Goal: Task Accomplishment & Management: Use online tool/utility

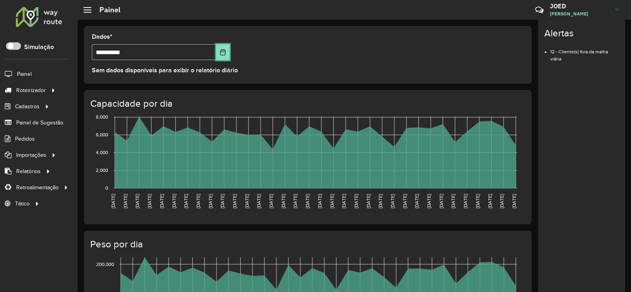
click at [225, 49] on icon "Escolha a data" at bounding box center [223, 52] width 6 height 6
click at [263, 66] on formly-group "**********" at bounding box center [307, 50] width 441 height 32
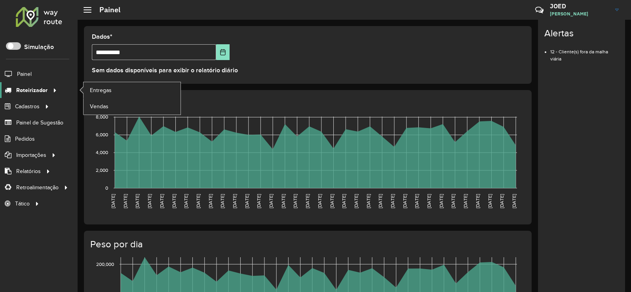
click at [44, 96] on link "Roteirizador" at bounding box center [29, 90] width 59 height 16
click at [103, 90] on font "Entregas" at bounding box center [101, 90] width 23 height 6
click at [137, 88] on link "Entregas" at bounding box center [131, 90] width 97 height 16
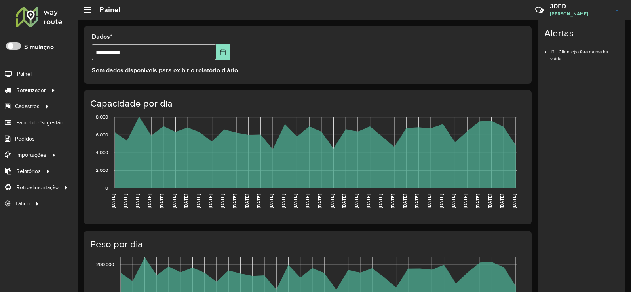
click at [107, 37] on font "Dados" at bounding box center [101, 36] width 18 height 7
click at [112, 33] on font "*" at bounding box center [111, 36] width 2 height 7
click at [91, 11] on div at bounding box center [87, 10] width 8 height 6
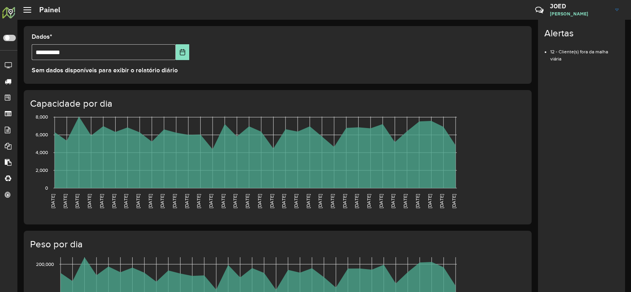
click at [25, 9] on div at bounding box center [27, 10] width 8 height 6
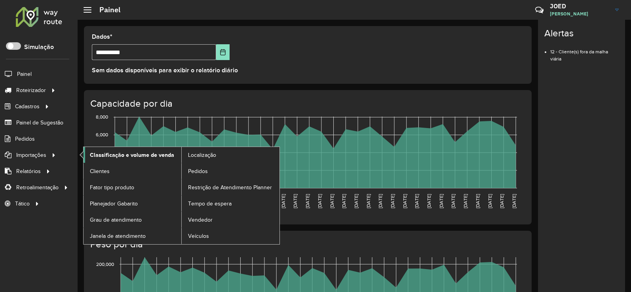
click at [137, 157] on font "Classificação e volume de venda" at bounding box center [132, 155] width 84 height 6
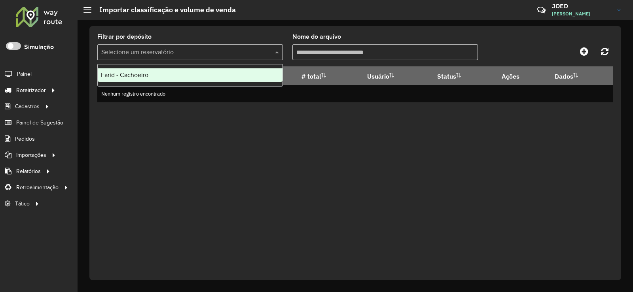
click at [236, 51] on input "text" at bounding box center [182, 52] width 162 height 9
click at [221, 75] on div "Farid - Cachoeiro" at bounding box center [190, 74] width 185 height 13
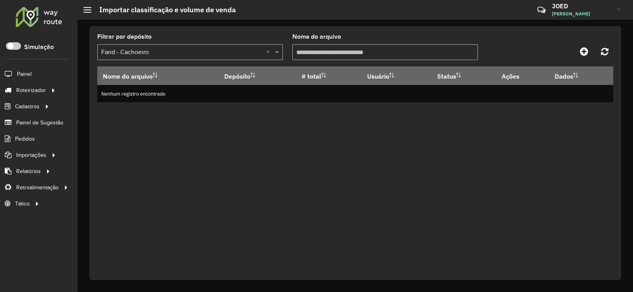
click at [356, 48] on input "Nome do arquivo" at bounding box center [385, 52] width 186 height 16
click at [592, 54] on link at bounding box center [584, 51] width 18 height 14
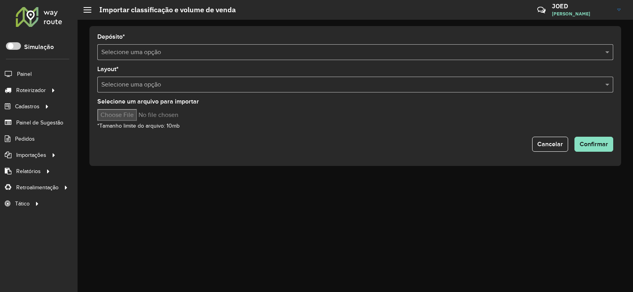
click at [147, 49] on input "text" at bounding box center [347, 52] width 492 height 9
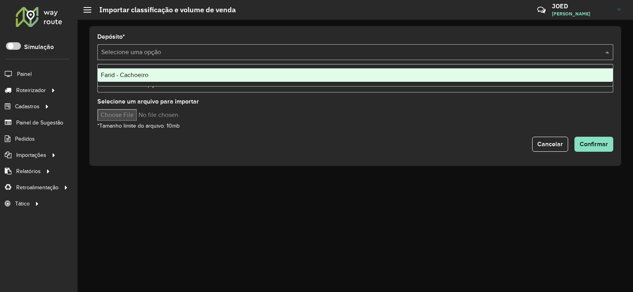
click at [151, 76] on div "Farid - Cachoeiro" at bounding box center [355, 74] width 515 height 13
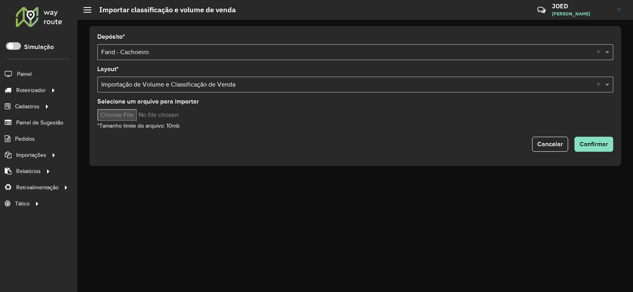
click at [136, 114] on input "Selecione um arquivo para importar" at bounding box center [164, 115] width 135 height 12
click at [607, 137] on button "Confirmar" at bounding box center [593, 144] width 39 height 15
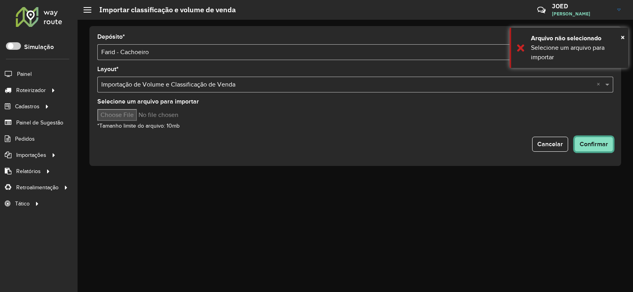
drag, startPoint x: 582, startPoint y: 142, endPoint x: 572, endPoint y: 140, distance: 9.2
click at [572, 140] on div "Cancelar Confirmar" at bounding box center [355, 144] width 516 height 15
drag, startPoint x: 223, startPoint y: 93, endPoint x: 139, endPoint y: 105, distance: 85.1
click at [177, 104] on form "Depósito * Selecione uma opção × Farid - Cachoeiro × Layout * Selecione uma opç…" at bounding box center [355, 93] width 516 height 118
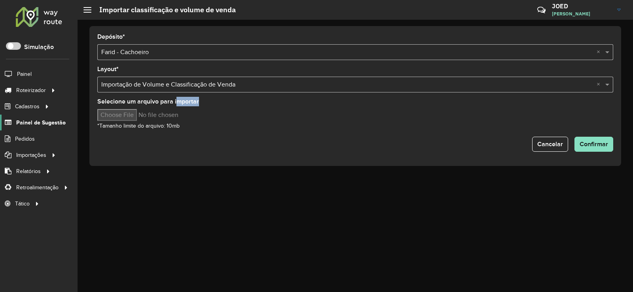
click at [53, 125] on font "Painel de Sugestão" at bounding box center [40, 122] width 49 height 6
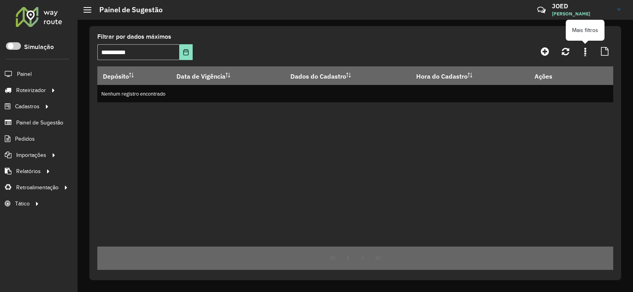
click at [580, 57] on link at bounding box center [585, 51] width 16 height 14
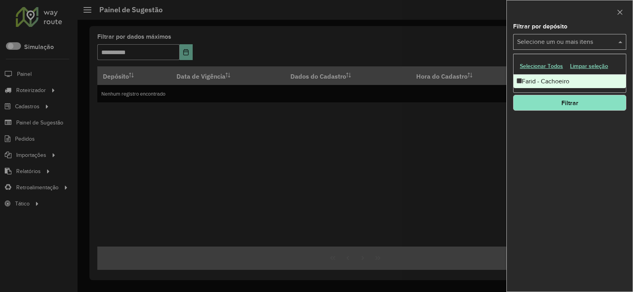
click at [604, 41] on input "text" at bounding box center [565, 42] width 101 height 9
click at [475, 104] on div at bounding box center [316, 146] width 633 height 292
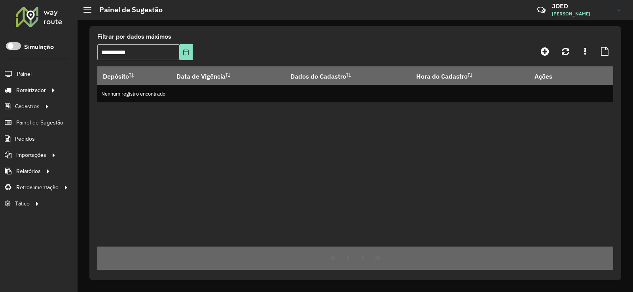
click at [587, 6] on h3 "JOED" at bounding box center [581, 6] width 59 height 8
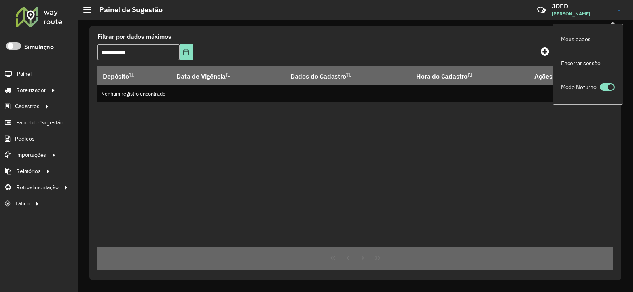
click at [203, 210] on div "Depósito Data de Vigência Dados do Cadastro Hora do Cadastro Ações Nenhum regis…" at bounding box center [355, 156] width 516 height 180
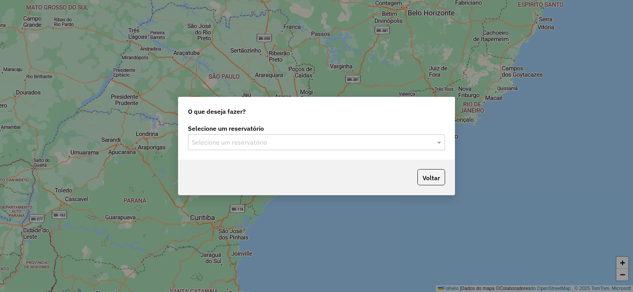
click at [331, 129] on label "Selecione um reservatório" at bounding box center [316, 128] width 257 height 9
click at [316, 142] on input "text" at bounding box center [308, 142] width 233 height 9
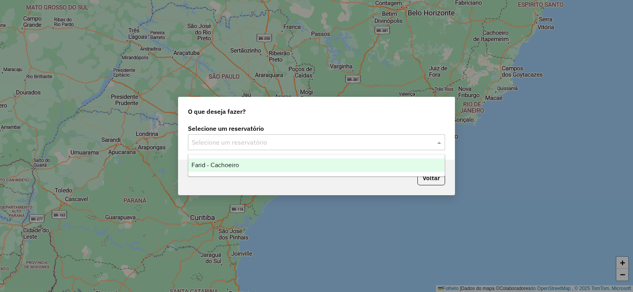
click at [317, 165] on div "Farid - Cachoeiro" at bounding box center [316, 165] width 256 height 13
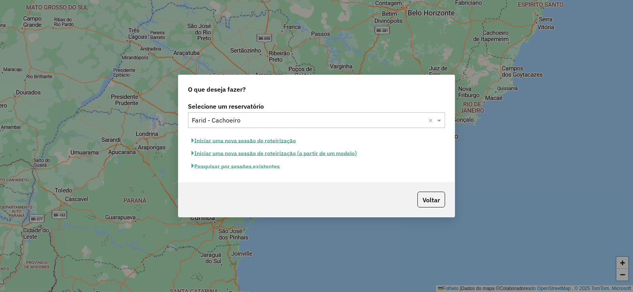
click at [214, 169] on font "Pesquisar por sessões existentes" at bounding box center [236, 166] width 85 height 7
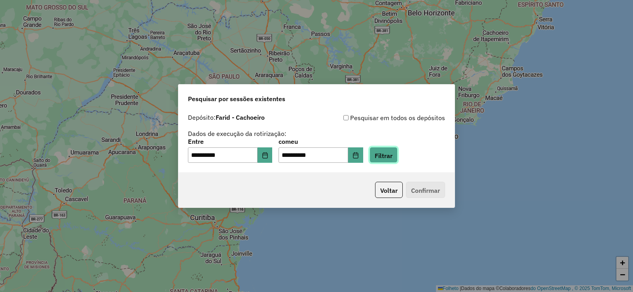
click at [392, 156] on font "Filtrar" at bounding box center [384, 156] width 18 height 8
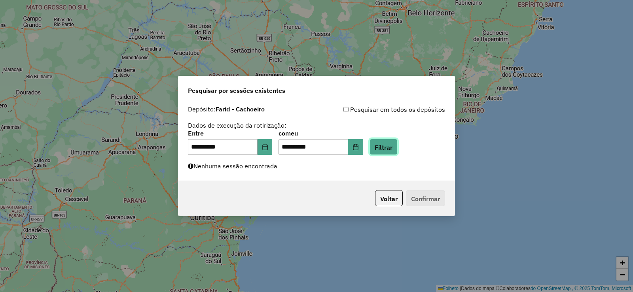
click at [392, 145] on font "Filtrar" at bounding box center [384, 148] width 18 height 8
click at [273, 148] on button "Escolha a data" at bounding box center [265, 147] width 15 height 16
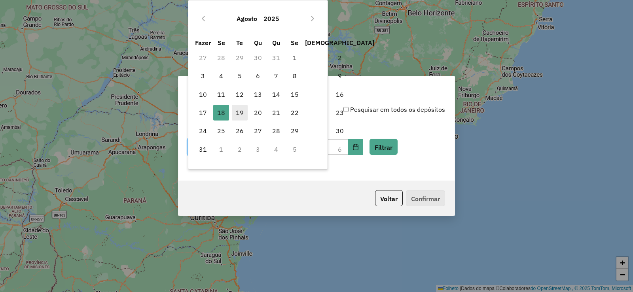
click at [242, 113] on font "19" at bounding box center [240, 113] width 8 height 8
type input "**********"
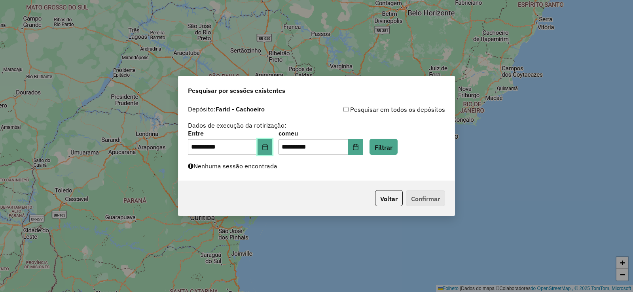
click at [271, 142] on button "Escolha a data" at bounding box center [265, 147] width 15 height 16
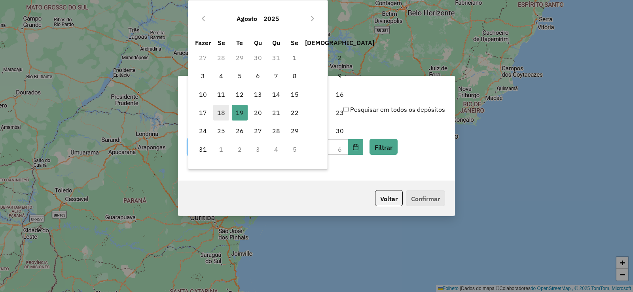
click at [214, 112] on span "18" at bounding box center [221, 113] width 16 height 16
type input "**********"
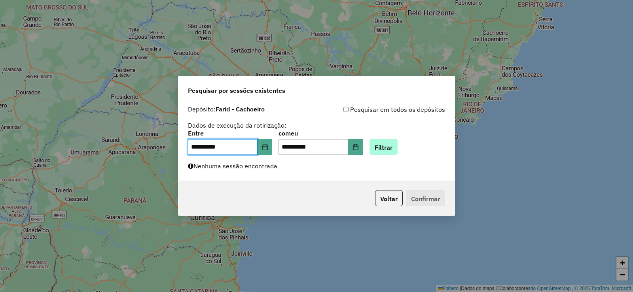
drag, startPoint x: 398, startPoint y: 158, endPoint x: 386, endPoint y: 144, distance: 19.1
click at [394, 153] on div "**********" at bounding box center [316, 141] width 276 height 79
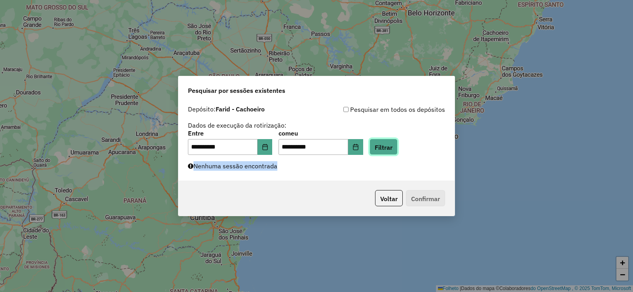
click at [385, 143] on button "Filtrar" at bounding box center [383, 147] width 28 height 16
click at [359, 148] on icon "Escolha a data" at bounding box center [355, 147] width 6 height 6
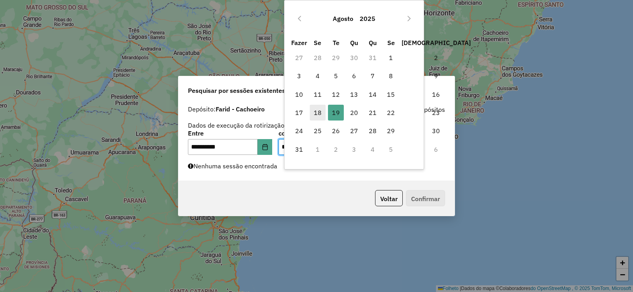
click at [316, 115] on font "18" at bounding box center [318, 113] width 8 height 8
type input "**********"
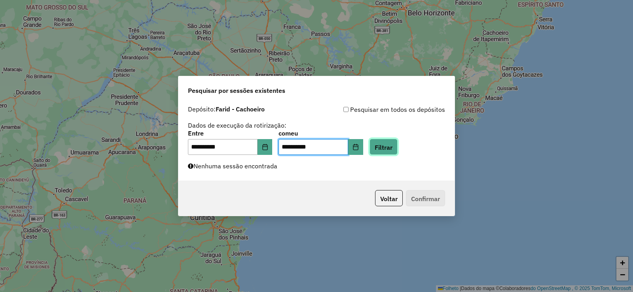
click at [391, 142] on button "Filtrar" at bounding box center [383, 147] width 28 height 16
click at [393, 155] on div "**********" at bounding box center [316, 141] width 276 height 79
click at [267, 148] on icon "Escolha a data" at bounding box center [265, 147] width 6 height 6
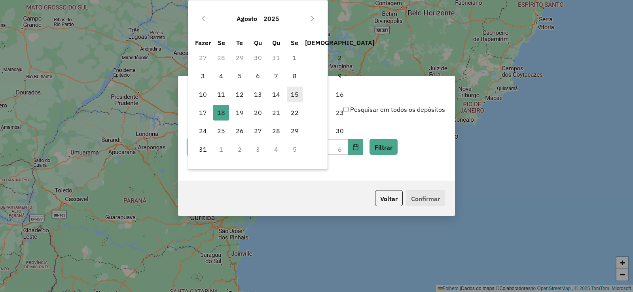
click at [296, 95] on font "15" at bounding box center [295, 95] width 8 height 8
type input "**********"
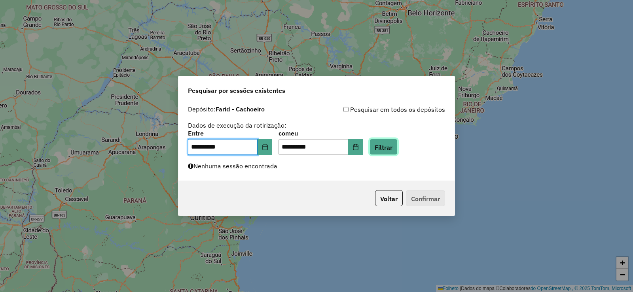
click at [392, 148] on font "Filtrar" at bounding box center [384, 148] width 18 height 8
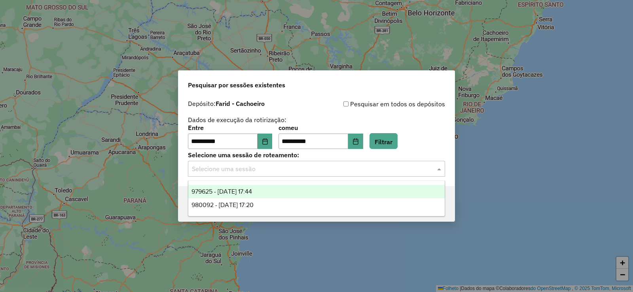
click at [405, 168] on input "text" at bounding box center [308, 169] width 233 height 9
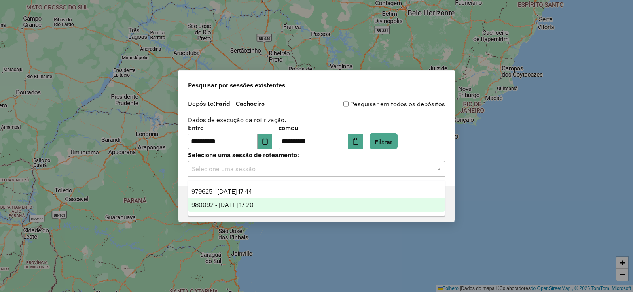
click at [254, 205] on font "980092 - [DATE] 17:20" at bounding box center [222, 205] width 62 height 7
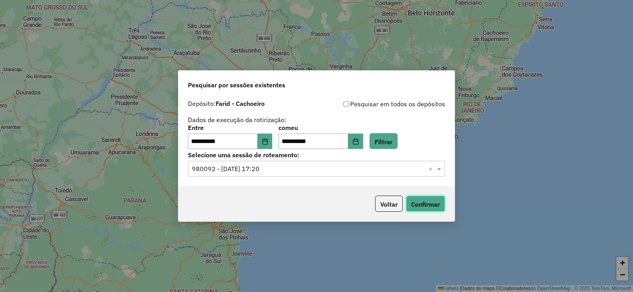
click at [430, 204] on font "Confirmar" at bounding box center [425, 205] width 29 height 8
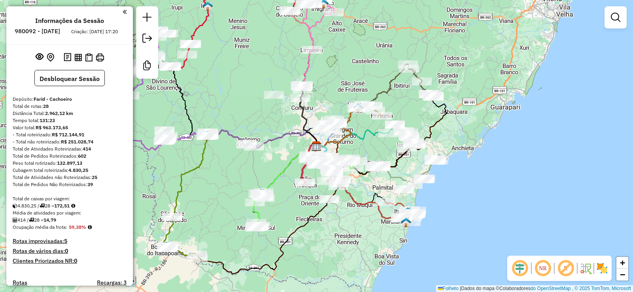
click at [320, 250] on div "Janela de atendimento Grau de atendimento Capacidade Transportadoras Veículos C…" at bounding box center [316, 146] width 633 height 292
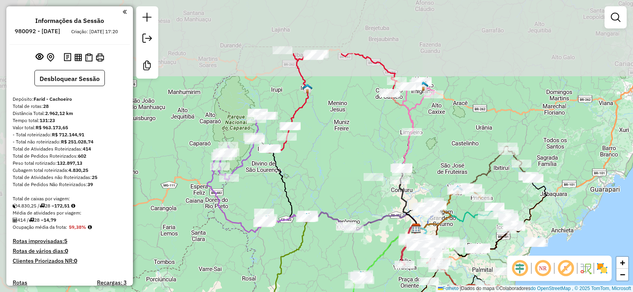
drag, startPoint x: 299, startPoint y: 107, endPoint x: 399, endPoint y: 189, distance: 129.8
click at [400, 189] on icon at bounding box center [408, 200] width 17 height 57
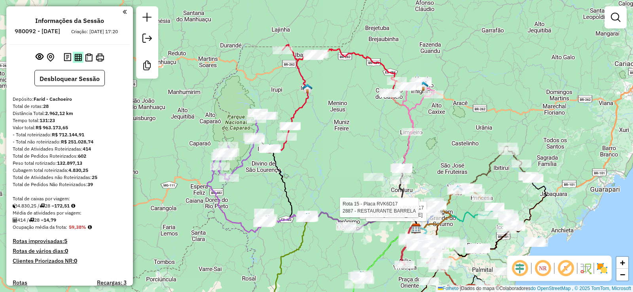
click at [74, 61] on img at bounding box center [78, 58] width 8 height 8
click at [65, 62] on img at bounding box center [68, 57] width 8 height 9
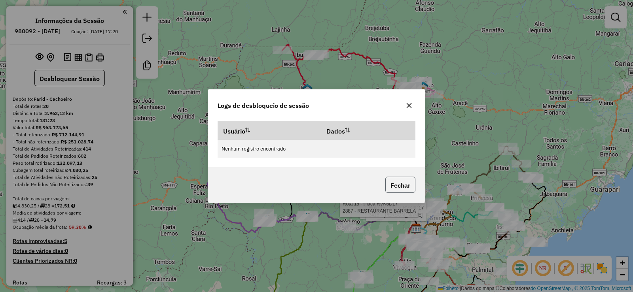
click at [398, 182] on font "Fechar" at bounding box center [400, 186] width 20 height 8
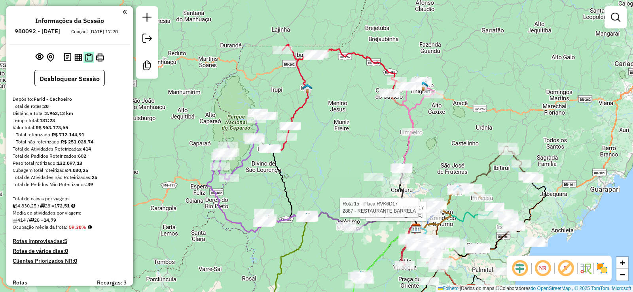
click at [89, 62] on img at bounding box center [89, 57] width 8 height 8
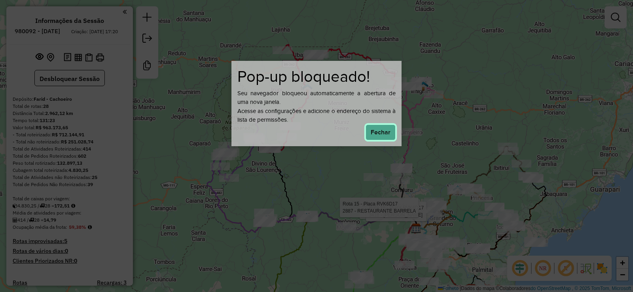
click at [379, 133] on font "Fechar" at bounding box center [381, 132] width 20 height 7
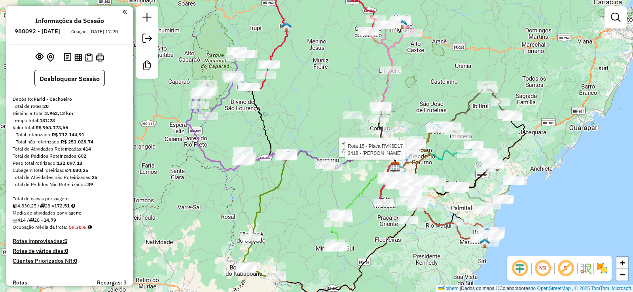
click at [323, 162] on div "Rota 15 - Placa RVK6D17 7166 - BAR DO NILDAO Rota 15 - Placa RVK6D17 3418 - ASS…" at bounding box center [316, 146] width 633 height 292
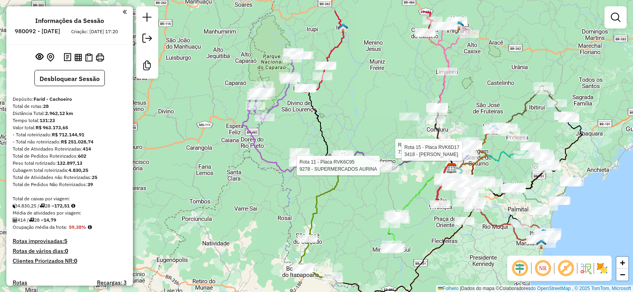
drag, startPoint x: 296, startPoint y: 190, endPoint x: 321, endPoint y: 210, distance: 32.3
click at [321, 210] on icon at bounding box center [375, 210] width 153 height 116
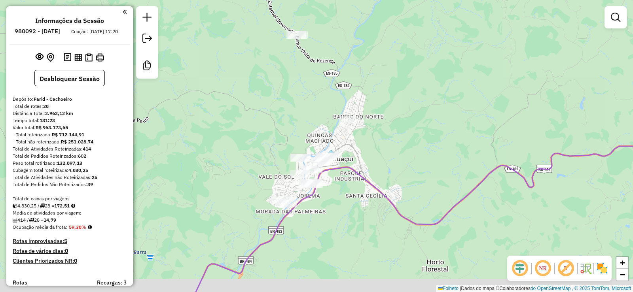
drag, startPoint x: 305, startPoint y: 173, endPoint x: 406, endPoint y: 139, distance: 106.6
click at [404, 139] on div "Rota 15 - Placa RVK6D17 7166 - BAR DO NILDAO Rota 15 - Placa RVK6D17 3418 - ASS…" at bounding box center [316, 146] width 633 height 292
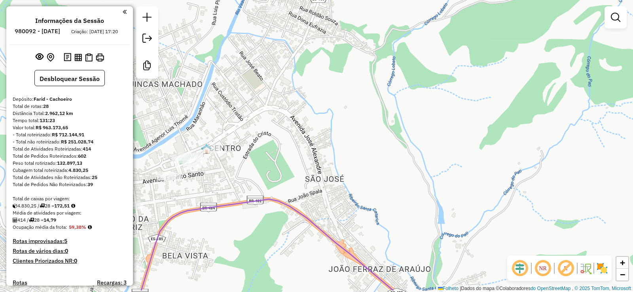
drag, startPoint x: 347, startPoint y: 175, endPoint x: 529, endPoint y: 53, distance: 218.8
click at [521, 57] on div "Rota 15 - Placa RVK6D17 7166 - BAR DO NILDAO Rota 15 - Placa RVK6D17 3418 - ASS…" at bounding box center [316, 146] width 633 height 292
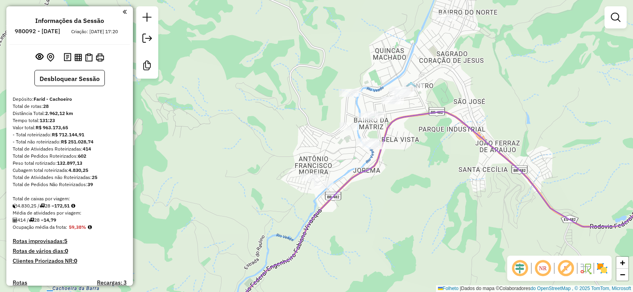
drag, startPoint x: 414, startPoint y: 186, endPoint x: 428, endPoint y: 165, distance: 25.6
click at [428, 165] on div "Rota 15 - Placa RVK6D17 7166 - BAR DO NILDAO Rota 15 - Placa RVK6D17 3418 - ASS…" at bounding box center [316, 146] width 633 height 292
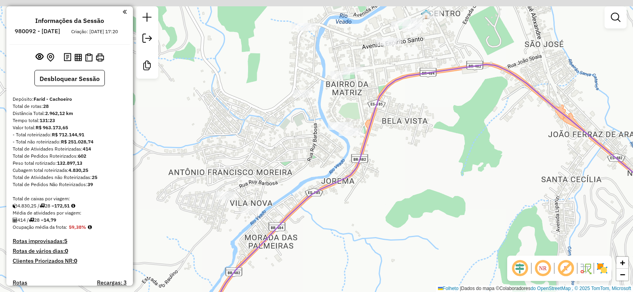
drag, startPoint x: 321, startPoint y: 169, endPoint x: 364, endPoint y: 199, distance: 51.9
click at [363, 195] on div "Rota 15 - Placa RVK6D17 7166 - BAR DO NILDAO Rota 15 - Placa RVK6D17 3418 - ASS…" at bounding box center [316, 146] width 633 height 292
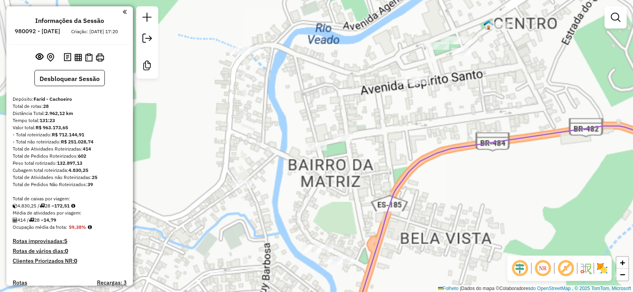
drag, startPoint x: 419, startPoint y: 100, endPoint x: 440, endPoint y: 125, distance: 32.6
click at [440, 125] on div "Rota 15 - Placa RVK6D17 7166 - BAR DO NILDAO Rota 15 - Placa RVK6D17 3418 - ASS…" at bounding box center [316, 146] width 633 height 292
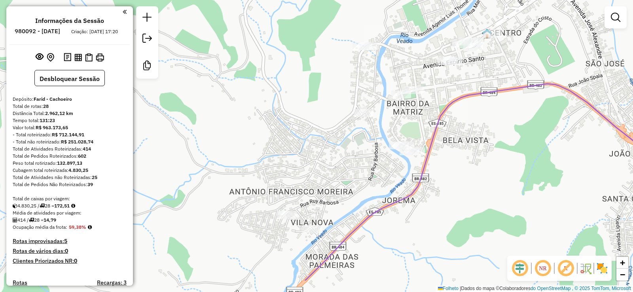
drag, startPoint x: 401, startPoint y: 184, endPoint x: 424, endPoint y: 141, distance: 48.9
click at [424, 141] on div "Rota 15 - Placa RVK6D17 7166 - BAR DO NILDAO Rota 15 - Placa RVK6D17 3418 - ASS…" at bounding box center [316, 146] width 633 height 292
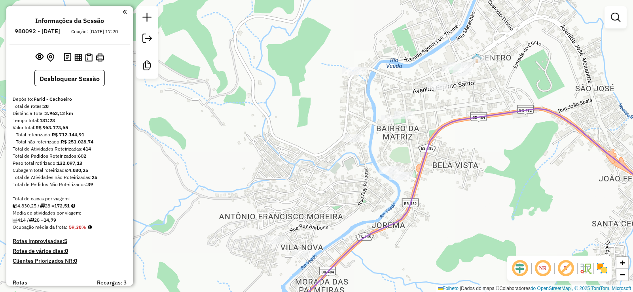
drag, startPoint x: 434, startPoint y: 110, endPoint x: 417, endPoint y: 154, distance: 47.5
click at [424, 138] on div "Rota 15 - Placa RVK6D17 7166 - BAR DO NILDAO Rota 15 - Placa RVK6D17 3418 - ASS…" at bounding box center [316, 146] width 633 height 292
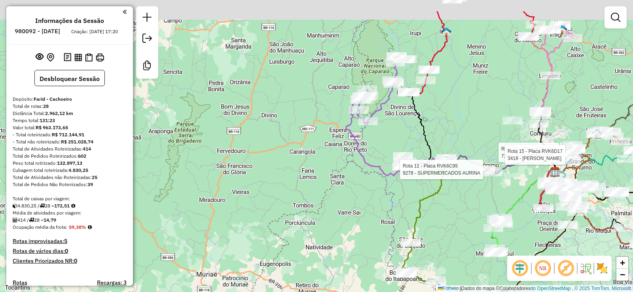
drag, startPoint x: 445, startPoint y: 63, endPoint x: 361, endPoint y: 124, distance: 104.2
click at [378, 123] on div "Rota 15 - Placa RVK6D17 7166 - BAR DO NILDAO Rota 15 - Placa RVK6D17 3418 - ASS…" at bounding box center [316, 146] width 633 height 292
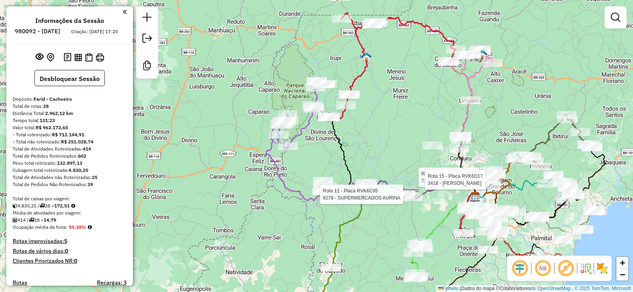
drag, startPoint x: 429, startPoint y: 97, endPoint x: 383, endPoint y: 89, distance: 46.5
click at [422, 97] on div "Rota 15 - Placa RVK6D17 7166 - BAR DO NILDAO Rota 15 - Placa RVK6D17 3418 - ASS…" at bounding box center [316, 146] width 633 height 292
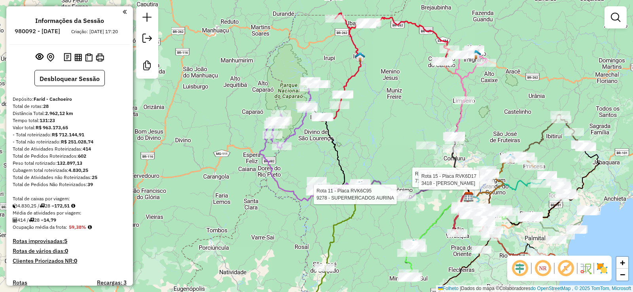
drag, startPoint x: 438, startPoint y: 134, endPoint x: 369, endPoint y: 134, distance: 68.8
click at [370, 134] on div "Rota 15 - Placa RVK6D17 7166 - BAR DO NILDAO Rota 15 - Placa RVK6D17 3418 - ASS…" at bounding box center [316, 146] width 633 height 292
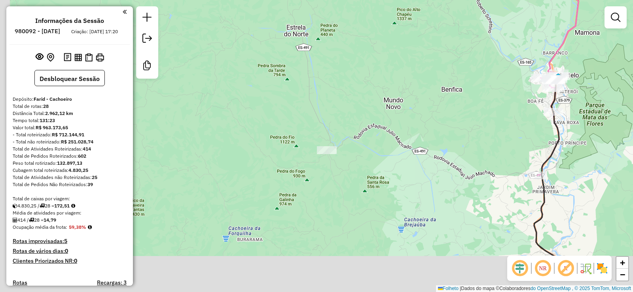
drag, startPoint x: 368, startPoint y: 138, endPoint x: 389, endPoint y: 96, distance: 46.9
click at [389, 96] on div "Rota 15 - Placa RVK6D17 7166 - BAR DO NILDAO Rota 15 - Placa RVK6D17 3418 - ASS…" at bounding box center [316, 146] width 633 height 292
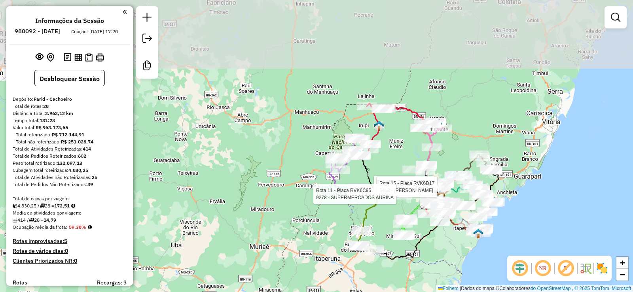
drag, startPoint x: 470, startPoint y: 79, endPoint x: 447, endPoint y: 163, distance: 87.2
click at [448, 162] on div "Rota 15 - Placa RVK6D17 7166 - BAR DO NILDAO Rota 15 - Placa RVK6D17 3418 - ASS…" at bounding box center [316, 146] width 633 height 292
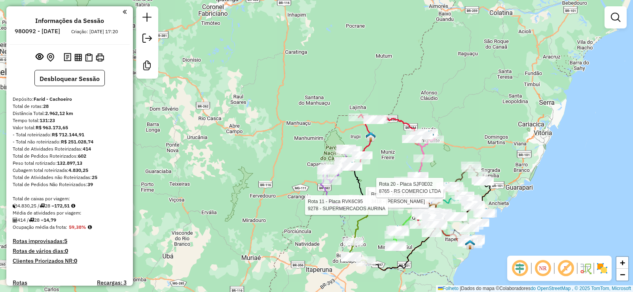
drag, startPoint x: 447, startPoint y: 130, endPoint x: 437, endPoint y: 64, distance: 66.1
click at [438, 85] on div "Rota 15 - Placa RVK6D17 7166 - BAR DO NILDAO Rota 15 - Placa RVK6D17 3418 - ASS…" at bounding box center [316, 146] width 633 height 292
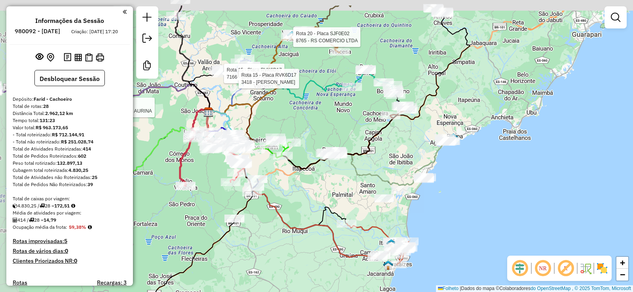
drag, startPoint x: 447, startPoint y: 120, endPoint x: 472, endPoint y: 155, distance: 43.0
click at [472, 155] on div "Rota 15 - Placa RVK6D17 7166 - BAR DO NILDAO Rota 15 - Placa RVK6D17 3418 - ASS…" at bounding box center [316, 146] width 633 height 292
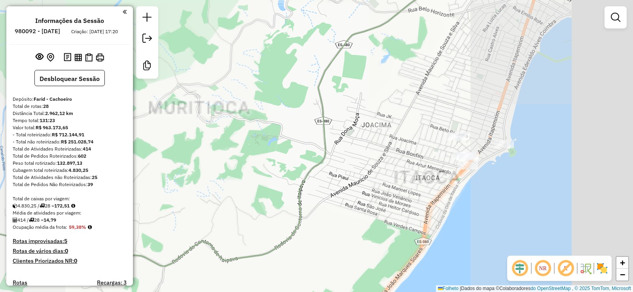
drag, startPoint x: 516, startPoint y: 152, endPoint x: 372, endPoint y: 129, distance: 146.2
click at [372, 129] on div "Rota 15 - Placa RVK6D17 7166 - BAR DO NILDAO Rota 15 - Placa RVK6D17 3418 - ASS…" at bounding box center [316, 146] width 633 height 292
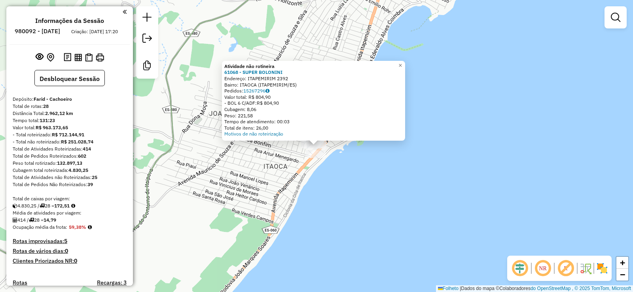
click at [396, 154] on div "Atividade não rotineira 61068 - SUPER BOLONINI Endereço: ITAPEMIRIM 2392 Bairro…" at bounding box center [316, 146] width 633 height 292
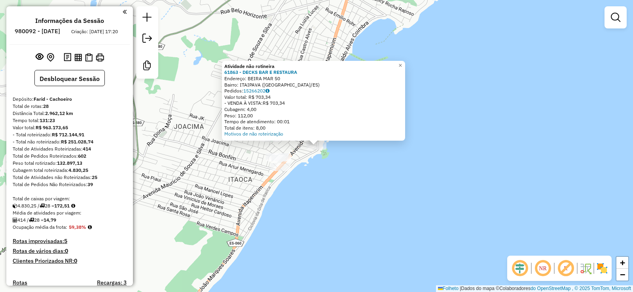
click at [274, 149] on div "Atividade não rotineira 61863 - DECKS BAR E RESTAURA Endereço: BEIRA MAR 50 Bai…" at bounding box center [316, 146] width 633 height 292
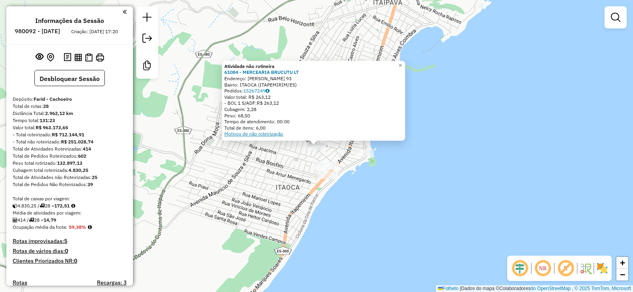
click at [266, 135] on font "Motivos de não roteirização" at bounding box center [253, 134] width 59 height 6
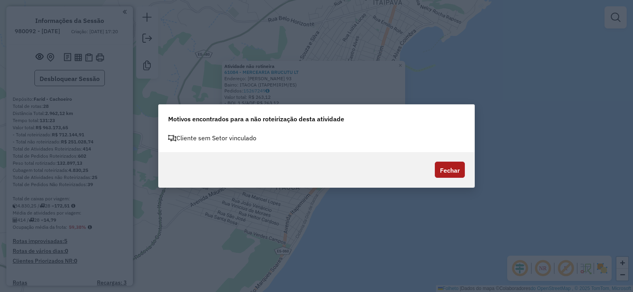
click at [455, 167] on font "Fechar" at bounding box center [450, 171] width 20 height 8
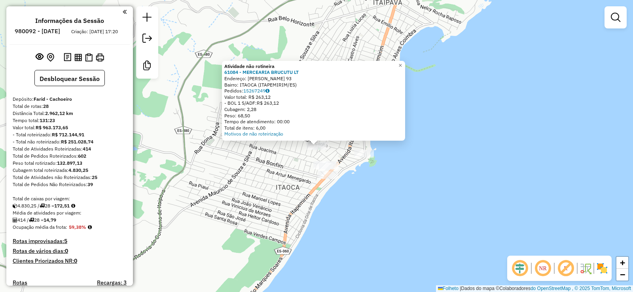
click at [407, 160] on div "Atividade não rotineira 61084 - MERCEARIA BRUCUTU LT Endereço: BENEDITO GONÇALV…" at bounding box center [316, 146] width 633 height 292
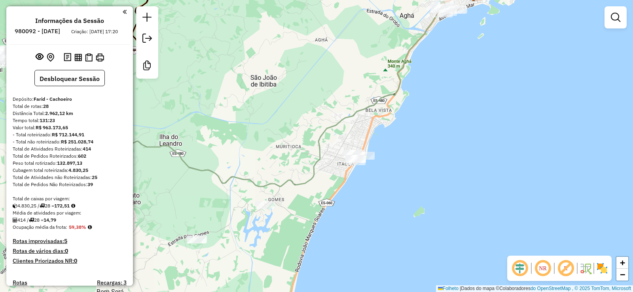
click at [443, 21] on div "Janela de atendimento Grau de atendimento Capacidade Transportadoras Veículos C…" at bounding box center [316, 146] width 633 height 292
select select "**********"
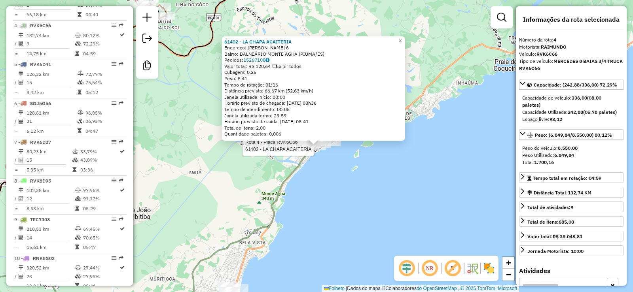
scroll to position [429, 0]
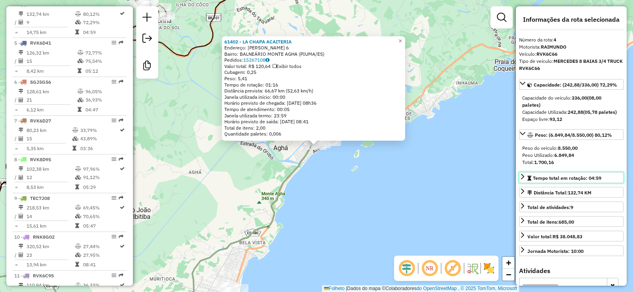
click at [520, 180] on icon at bounding box center [522, 177] width 6 height 6
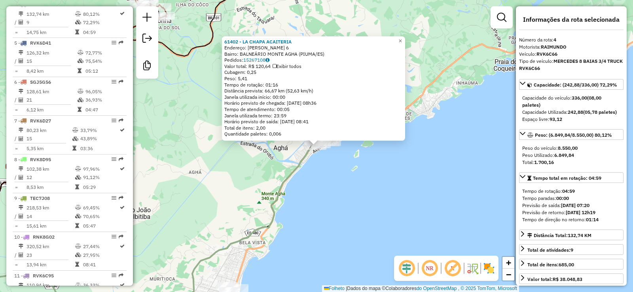
click at [323, 157] on div "61402 - LA CHAPA ACAITERIA Endereço: VITORINO COSTA 6 Bairro: BALNEÁRIO MONTE A…" at bounding box center [316, 146] width 633 height 292
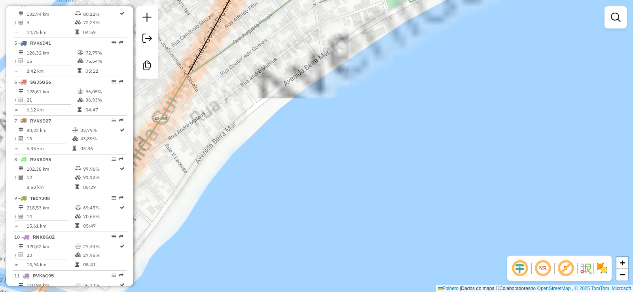
drag, startPoint x: 337, startPoint y: 69, endPoint x: 291, endPoint y: 235, distance: 172.0
click at [292, 234] on div "Janela de atendimento Grau de atendimento Capacidade Transportadoras Veículos C…" at bounding box center [316, 146] width 633 height 292
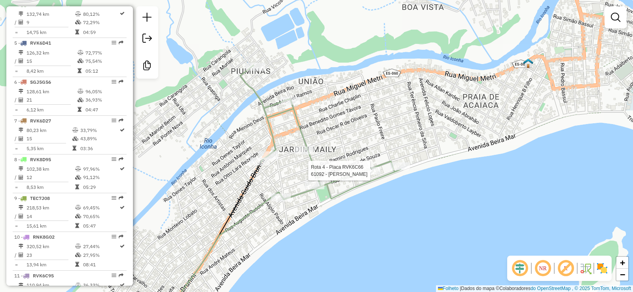
select select "**********"
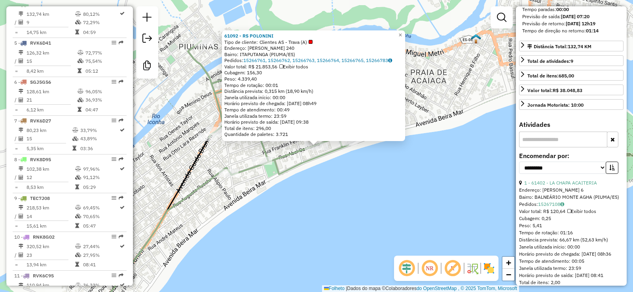
scroll to position [198, 0]
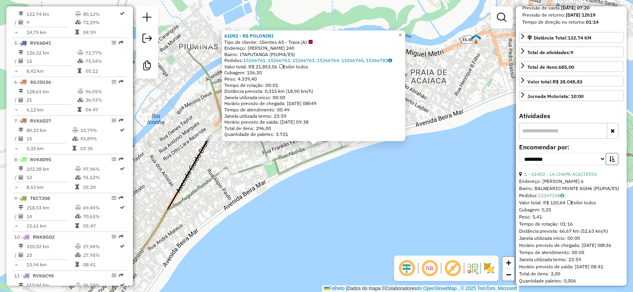
click at [612, 162] on icon "button" at bounding box center [612, 159] width 6 height 6
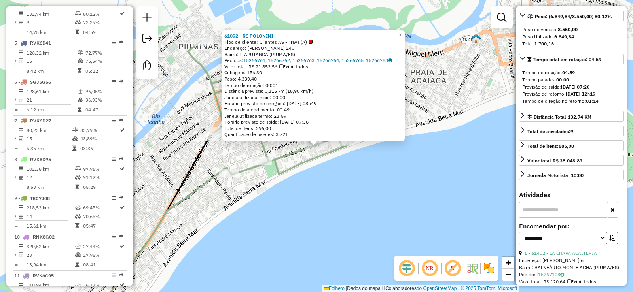
scroll to position [0, 0]
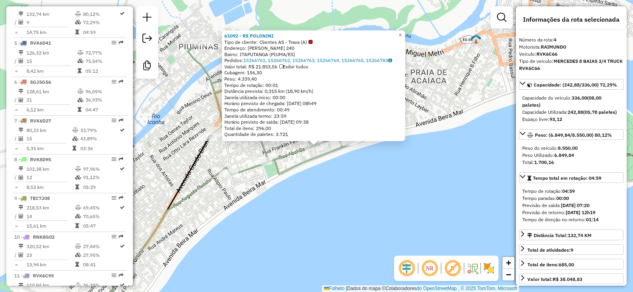
click at [460, 73] on div "61092 - RS POLONINI Tipo de cliente: Clientes AS - Trava (A) Endereço: ABEL CAS…" at bounding box center [316, 146] width 633 height 292
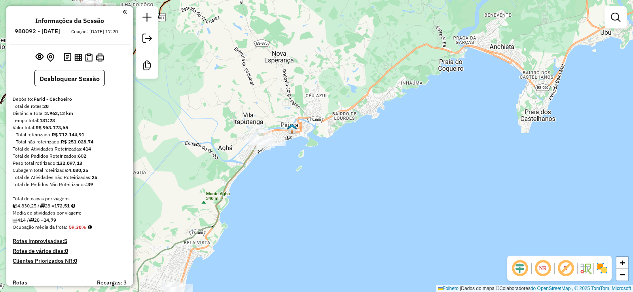
click at [123, 10] on em at bounding box center [125, 11] width 4 height 7
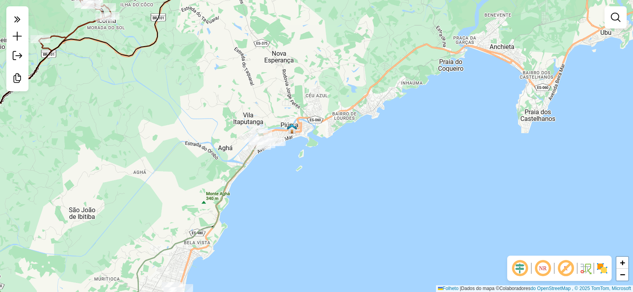
click at [584, 269] on img at bounding box center [585, 268] width 13 height 13
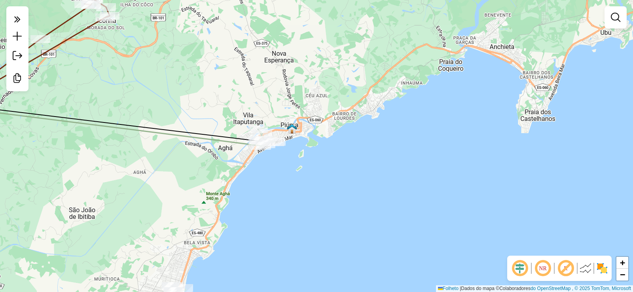
click at [575, 269] on em at bounding box center [565, 268] width 19 height 19
click at [584, 269] on img at bounding box center [585, 268] width 13 height 13
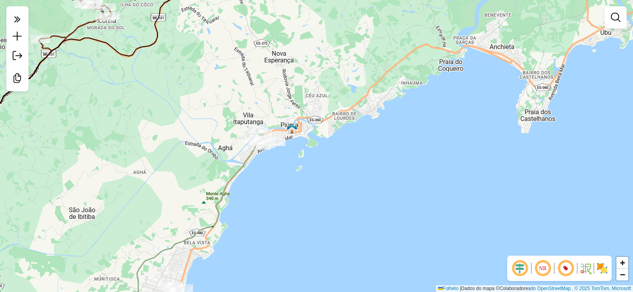
click at [534, 269] on em at bounding box center [542, 268] width 19 height 19
click at [524, 267] on em at bounding box center [519, 268] width 19 height 19
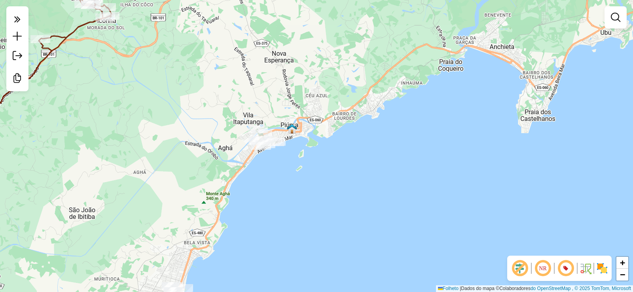
click at [524, 267] on em at bounding box center [519, 268] width 19 height 19
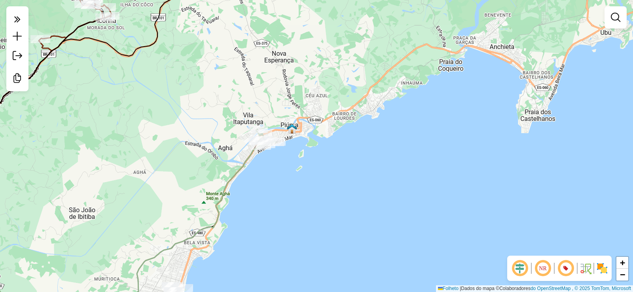
click at [524, 267] on em at bounding box center [519, 268] width 19 height 19
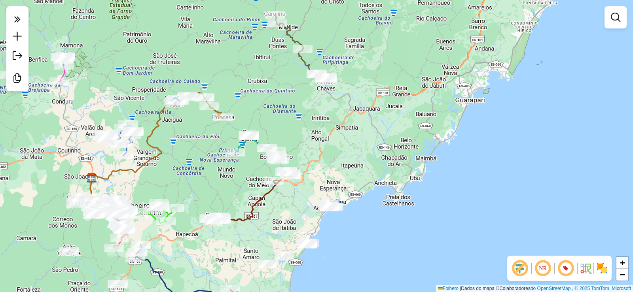
click at [521, 271] on em at bounding box center [519, 268] width 19 height 19
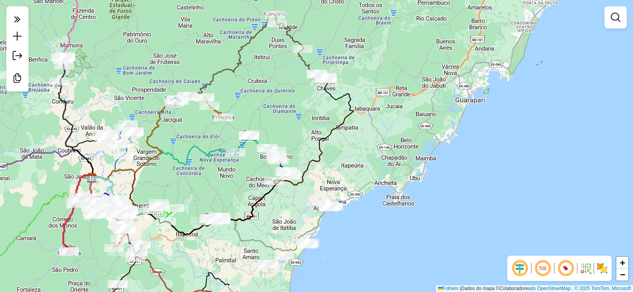
click at [521, 269] on em at bounding box center [519, 268] width 19 height 19
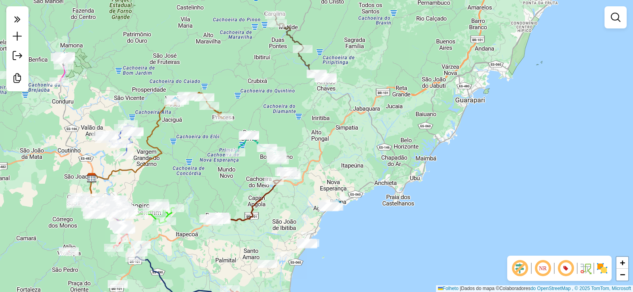
click at [565, 264] on em at bounding box center [565, 268] width 19 height 19
click at [559, 270] on em at bounding box center [565, 268] width 19 height 19
click at [563, 269] on em at bounding box center [565, 268] width 19 height 19
click at [536, 268] on em at bounding box center [542, 268] width 19 height 19
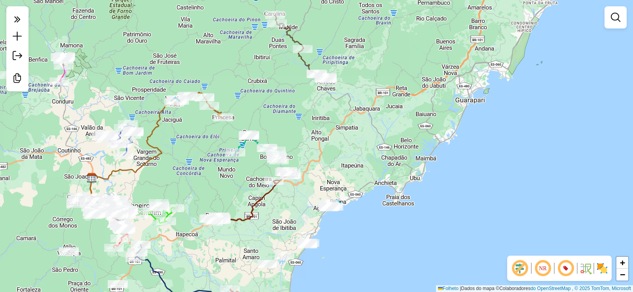
click at [561, 270] on em at bounding box center [565, 268] width 19 height 19
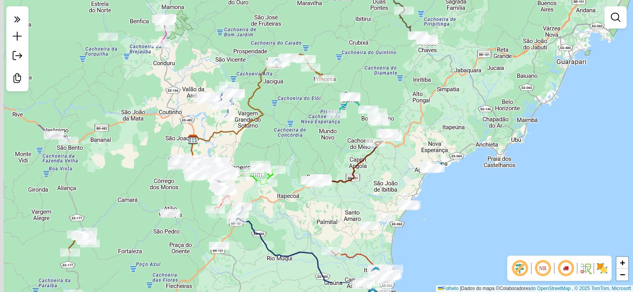
drag, startPoint x: 392, startPoint y: 259, endPoint x: 510, endPoint y: 189, distance: 136.6
click at [504, 200] on div "Janela de atendimento Grau de atendimento Capacidade Transportadoras Veículos C…" at bounding box center [316, 146] width 633 height 292
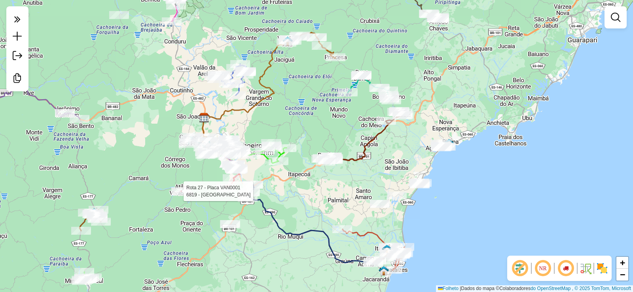
select select "**********"
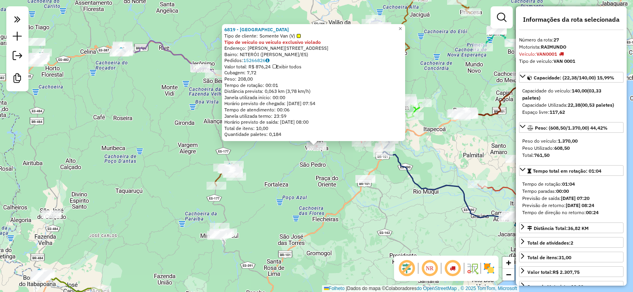
click at [300, 168] on div "6819 - BAR DO BAIANO Tipo de cliente: Somente Van (V) Tipo de veículo ou veícul…" at bounding box center [316, 146] width 633 height 292
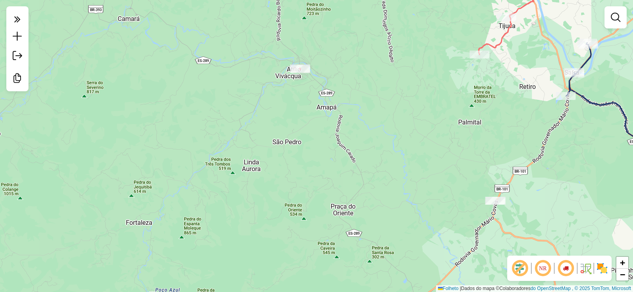
click at [518, 268] on em at bounding box center [519, 268] width 19 height 19
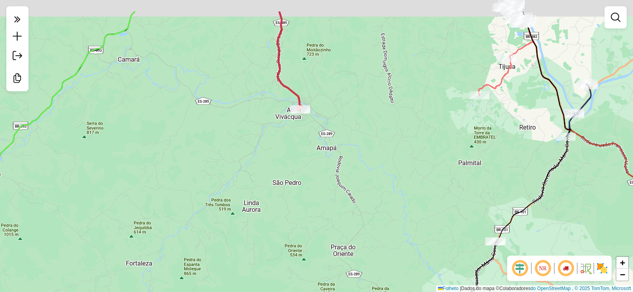
drag, startPoint x: 318, startPoint y: 131, endPoint x: 307, endPoint y: 167, distance: 37.8
click at [308, 162] on div "Janela de atendimento Grau de atendimento Capacidade Transportadoras Veículos C…" at bounding box center [316, 146] width 633 height 292
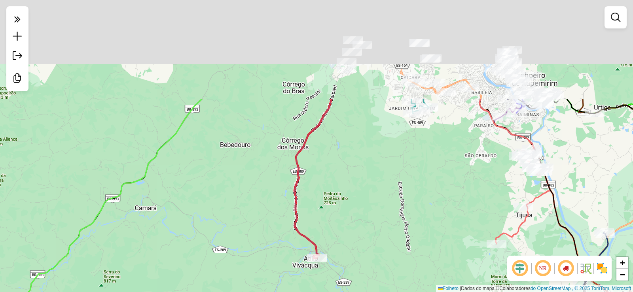
drag, startPoint x: 349, startPoint y: 102, endPoint x: 365, endPoint y: 207, distance: 105.2
click at [365, 207] on div "Janela de atendimento Grau de atendimento Capacidade Transportadoras Veículos C…" at bounding box center [316, 146] width 633 height 292
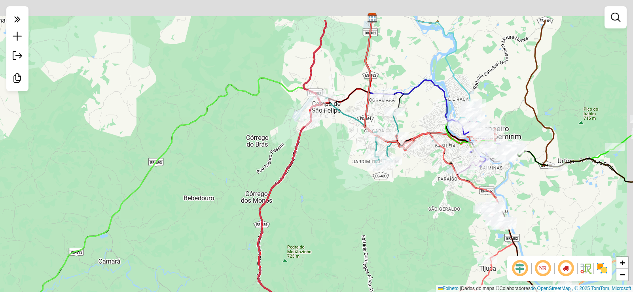
drag, startPoint x: 382, startPoint y: 141, endPoint x: 331, endPoint y: 220, distance: 93.7
click at [331, 219] on div "Janela de atendimento Grau de atendimento Capacidade Transportadoras Veículos C…" at bounding box center [316, 146] width 633 height 292
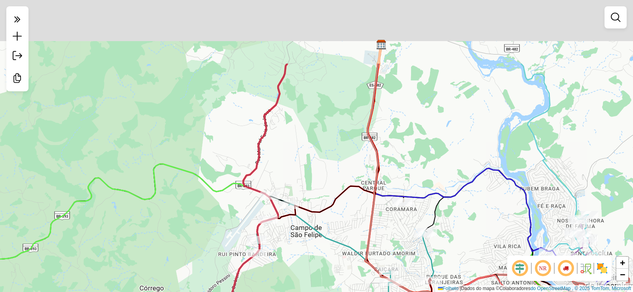
drag, startPoint x: 319, startPoint y: 144, endPoint x: 313, endPoint y: 194, distance: 50.2
click at [313, 193] on div "Janela de atendimento Grau de atendimento Capacidade Transportadoras Veículos C…" at bounding box center [316, 146] width 633 height 292
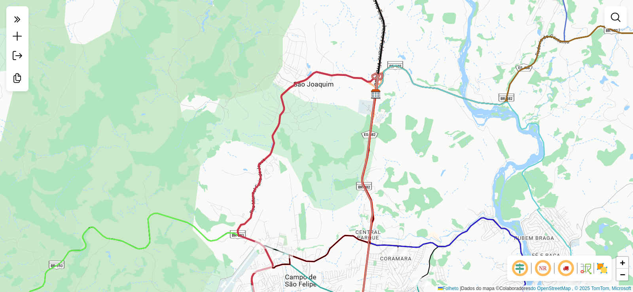
click at [281, 123] on icon at bounding box center [308, 197] width 150 height 250
select select "**********"
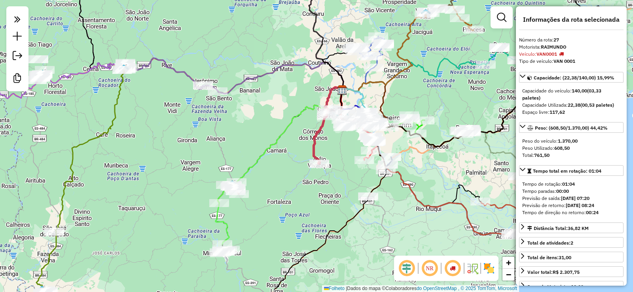
drag, startPoint x: 330, startPoint y: 191, endPoint x: 343, endPoint y: 154, distance: 39.4
click at [343, 155] on div "Janela de atendimento Grau de atendimento Capacidade Transportadoras Veículos C…" at bounding box center [316, 146] width 633 height 292
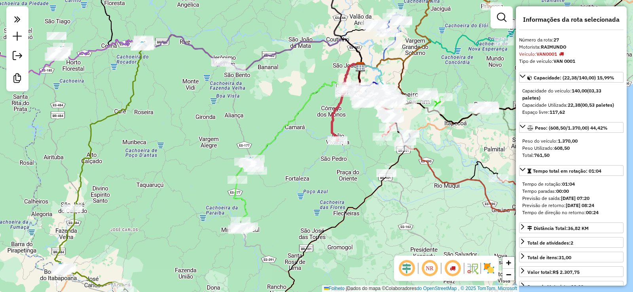
drag, startPoint x: 300, startPoint y: 171, endPoint x: 358, endPoint y: 140, distance: 66.0
click at [341, 144] on div "Janela de atendimento Grau de atendimento Capacidade Transportadoras Veículos C…" at bounding box center [316, 146] width 633 height 292
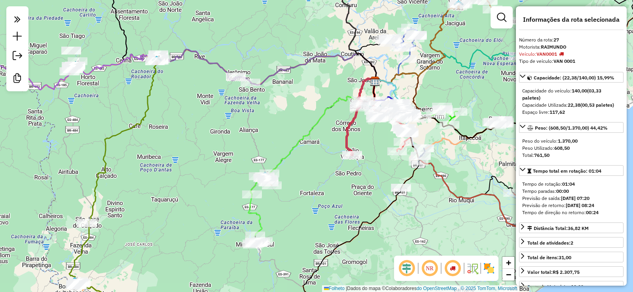
drag, startPoint x: 299, startPoint y: 82, endPoint x: 258, endPoint y: 90, distance: 42.2
click at [265, 94] on div "Janela de atendimento Grau de atendimento Capacidade Transportadoras Veículos C…" at bounding box center [316, 146] width 633 height 292
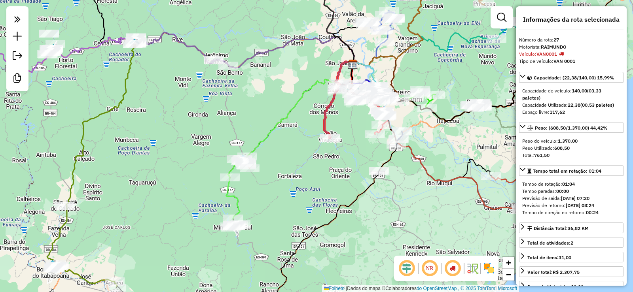
click at [256, 90] on div "Janela de atendimento Grau de atendimento Capacidade Transportadoras Veículos C…" at bounding box center [316, 146] width 633 height 292
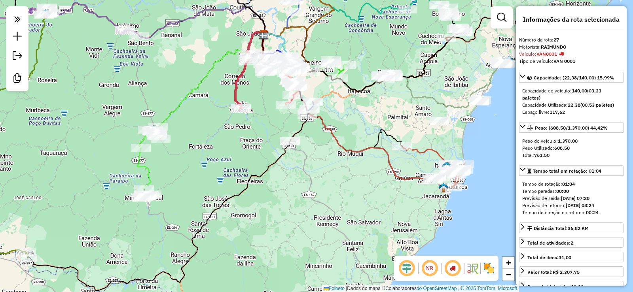
drag, startPoint x: 464, startPoint y: 122, endPoint x: 388, endPoint y: 89, distance: 82.7
click at [388, 89] on div "Janela de atendimento Grau de atendimento Capacidade Transportadoras Veículos C…" at bounding box center [316, 146] width 633 height 292
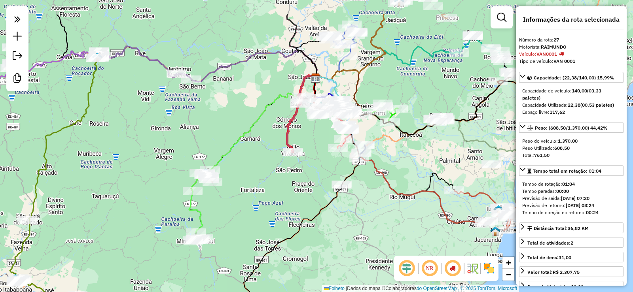
drag, startPoint x: 353, startPoint y: 105, endPoint x: 405, endPoint y: 149, distance: 67.7
click at [405, 149] on div "Janela de atendimento Grau de atendimento Capacidade Transportadoras Veículos C…" at bounding box center [316, 146] width 633 height 292
click at [9, 29] on div at bounding box center [17, 48] width 22 height 85
click at [9, 23] on div at bounding box center [17, 48] width 22 height 85
click at [13, 19] on em at bounding box center [17, 19] width 16 height 17
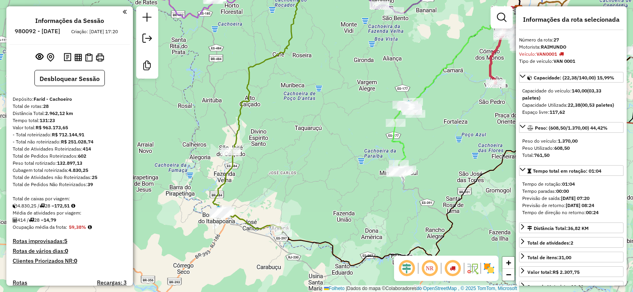
drag, startPoint x: 250, startPoint y: 216, endPoint x: 266, endPoint y: 199, distance: 22.9
click at [266, 199] on div "Janela de atendimento Grau de atendimento Capacidade Transportadoras Veículos C…" at bounding box center [316, 146] width 633 height 292
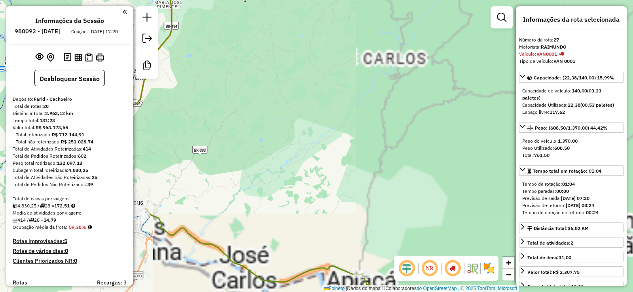
drag, startPoint x: 254, startPoint y: 216, endPoint x: 277, endPoint y: 206, distance: 25.5
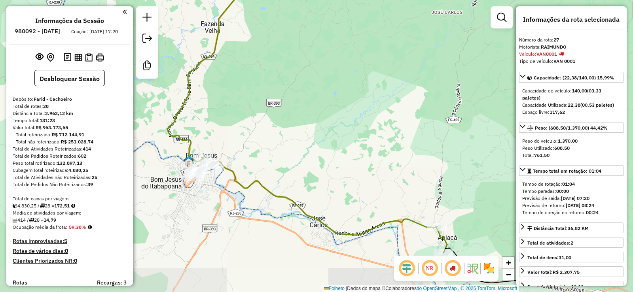
drag, startPoint x: 302, startPoint y: 199, endPoint x: 349, endPoint y: 163, distance: 59.4
click at [349, 163] on div "Janela de atendimento Grau de atendimento Capacidade Transportadoras Veículos C…" at bounding box center [316, 146] width 633 height 292
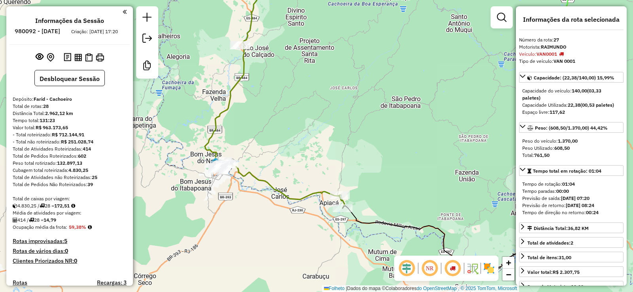
drag, startPoint x: 347, startPoint y: 229, endPoint x: 277, endPoint y: 201, distance: 75.7
click at [277, 201] on div "Janela de atendimento Grau de atendimento Capacidade Transportadoras Veículos C…" at bounding box center [316, 146] width 633 height 292
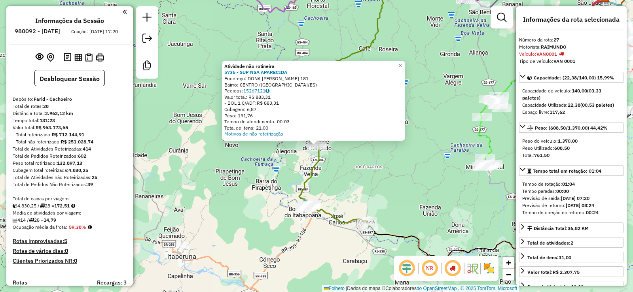
click at [321, 172] on div "Atividade não rotineira 5736 - SUP NSA APARECIDA Endereço: DONA FRANCISCA TEIXE…" at bounding box center [316, 146] width 633 height 292
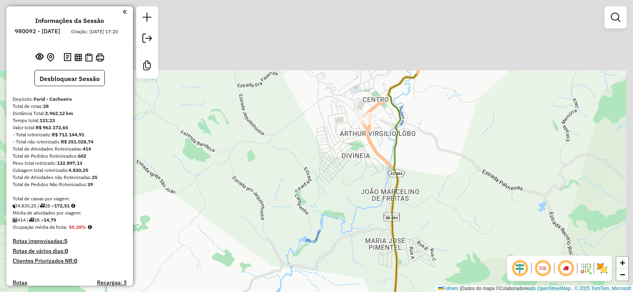
drag, startPoint x: 402, startPoint y: 90, endPoint x: 371, endPoint y: 189, distance: 103.7
click at [372, 191] on div "Janela de atendimento Grau de atendimento Capacidade Transportadoras Veículos C…" at bounding box center [316, 146] width 633 height 292
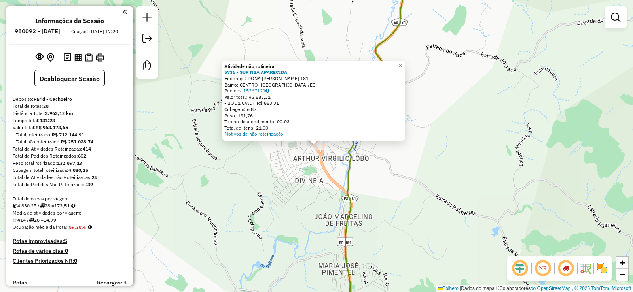
click at [265, 91] on font "15267121" at bounding box center [254, 91] width 22 height 6
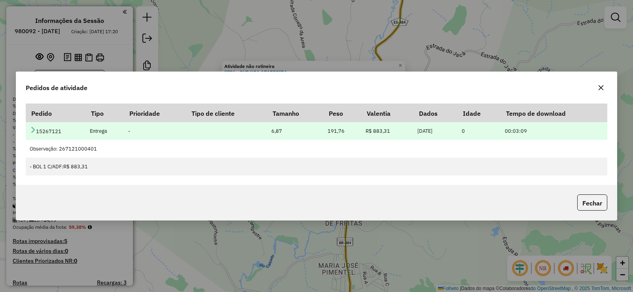
click at [31, 131] on icon at bounding box center [33, 130] width 6 height 6
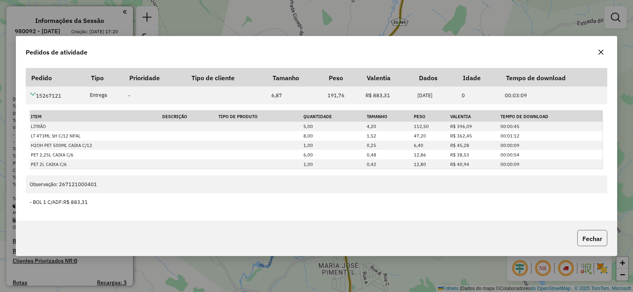
click at [583, 233] on button "Fechar" at bounding box center [592, 238] width 30 height 16
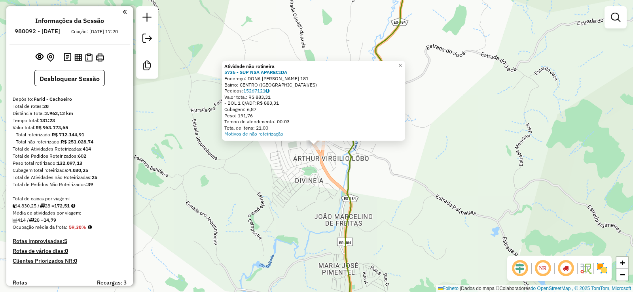
click at [425, 104] on div "Atividade não rotineira 5736 - SUP NSA APARECIDA Endereço: DONA FRANCISCA TEIXE…" at bounding box center [316, 146] width 633 height 292
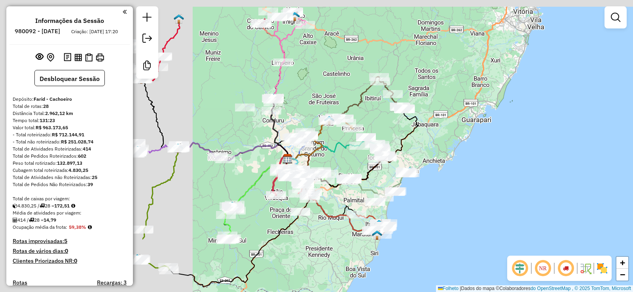
drag, startPoint x: 330, startPoint y: 138, endPoint x: 536, endPoint y: 186, distance: 211.2
click at [536, 186] on div "Janela de atendimento Grau de atendimento Capacidade Transportadoras Veículos C…" at bounding box center [316, 146] width 633 height 292
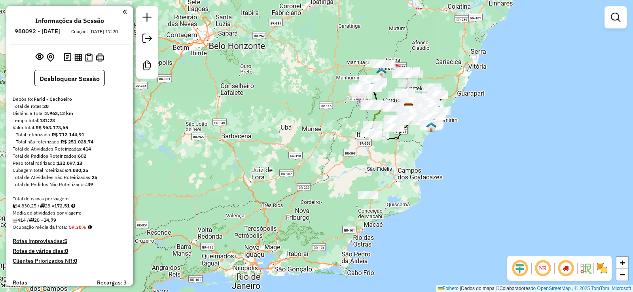
drag, startPoint x: 481, startPoint y: 200, endPoint x: 421, endPoint y: 121, distance: 99.2
click at [426, 114] on div "Rota 6 - Placa SGJ5G56 62725 - RD DESTRIBUIDORA Janela de atendimento Grau de a…" at bounding box center [316, 146] width 633 height 292
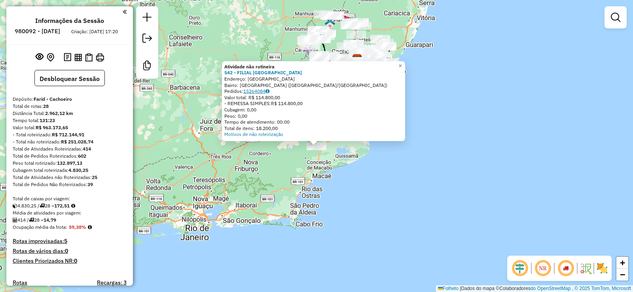
click at [269, 91] on icon at bounding box center [267, 91] width 4 height 5
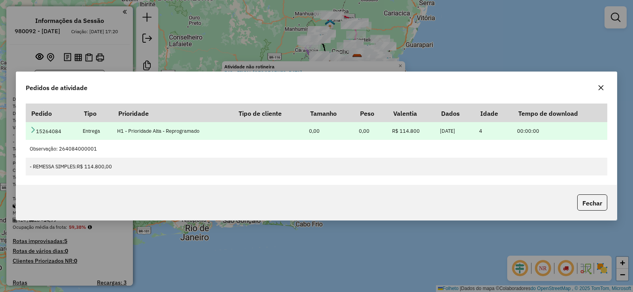
click at [30, 129] on icon at bounding box center [33, 130] width 6 height 6
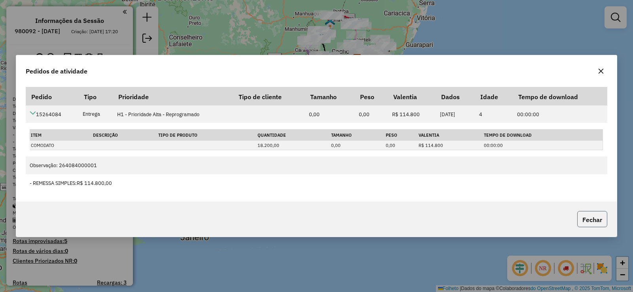
click at [593, 217] on font "Fechar" at bounding box center [592, 220] width 20 height 8
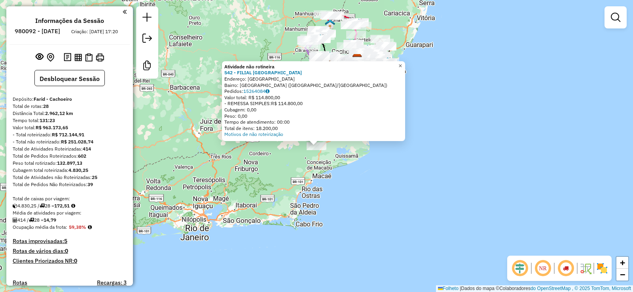
click at [405, 67] on link "×" at bounding box center [400, 65] width 9 height 9
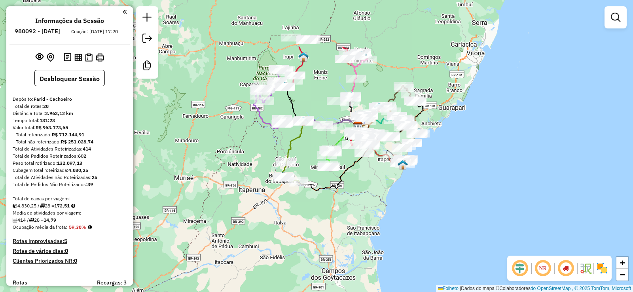
drag, startPoint x: 338, startPoint y: 99, endPoint x: 391, endPoint y: 171, distance: 90.0
click at [391, 171] on div "Janela de atendimento Grau de atendimento Capacidade Transportadoras Veículos C…" at bounding box center [316, 146] width 633 height 292
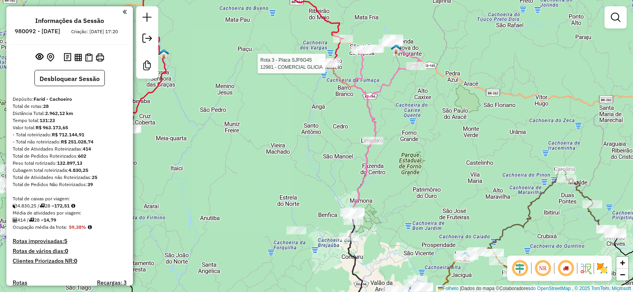
select select "**********"
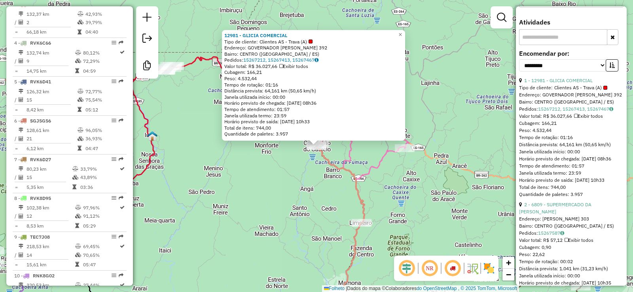
scroll to position [291, 0]
click at [578, 119] on icon at bounding box center [576, 117] width 4 height 5
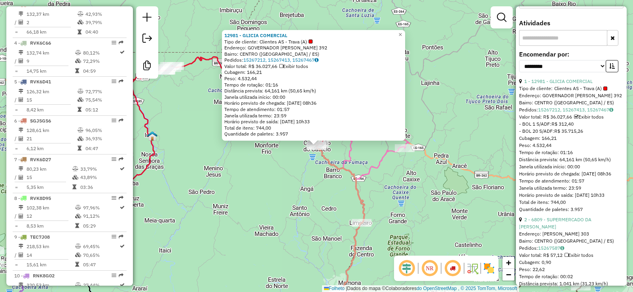
click at [578, 119] on icon at bounding box center [576, 117] width 4 height 5
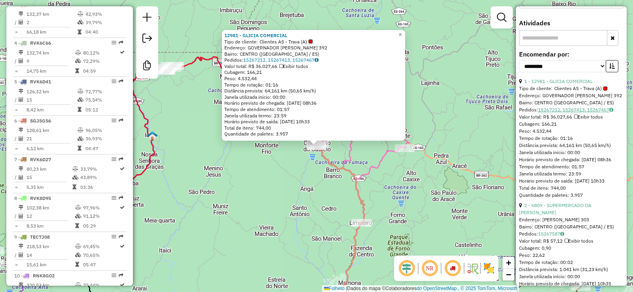
click at [568, 113] on font "15267212, 15267413, 15267467" at bounding box center [573, 110] width 71 height 6
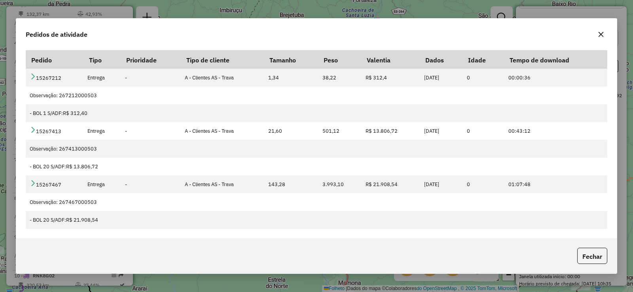
click at [605, 36] on button "button" at bounding box center [601, 34] width 13 height 13
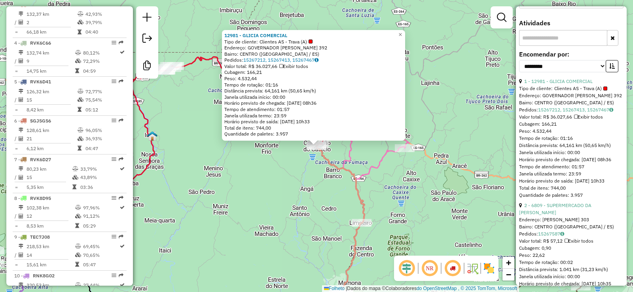
drag, startPoint x: 534, startPoint y: 175, endPoint x: 527, endPoint y: 176, distance: 6.3
click at [533, 155] on font "Janela utilizada início: 00:00" at bounding box center [549, 153] width 61 height 6
click at [436, 171] on div "12981 - GLICIA COMERCIAL Tipo de cliente: Clientes AS - Trava (A) Endereço: GOV…" at bounding box center [316, 146] width 633 height 292
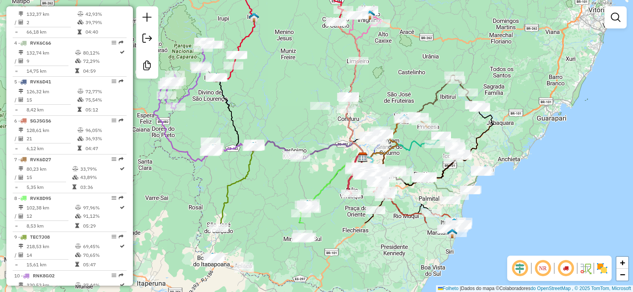
drag, startPoint x: 316, startPoint y: 170, endPoint x: 248, endPoint y: 72, distance: 119.4
click at [248, 72] on div "Janela de atendimento Grau de atendimento Capacidade Transportadoras Veículos C…" at bounding box center [316, 146] width 633 height 292
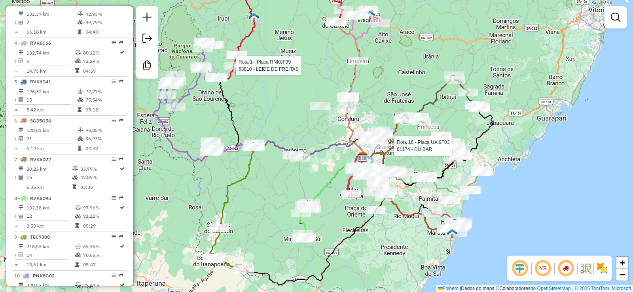
select select "**********"
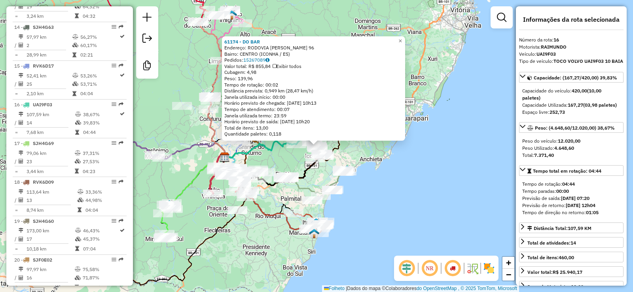
scroll to position [895, 0]
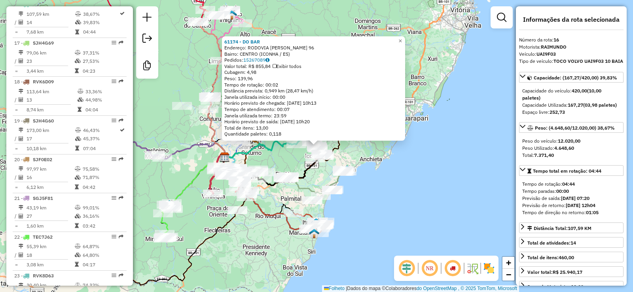
click at [253, 231] on div "Rota 6 - Placa SGJ5G56 62725 - RD DESTRIBUIDORA 61174 - DO BAR Endereço: RODOVI…" at bounding box center [316, 146] width 633 height 292
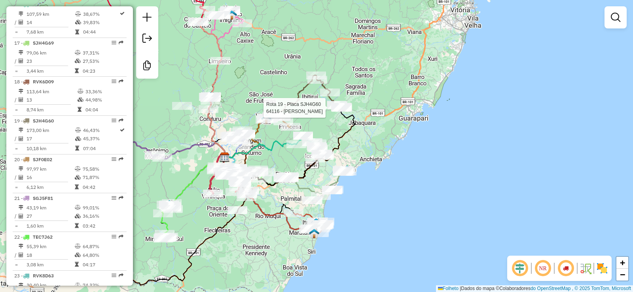
select select "**********"
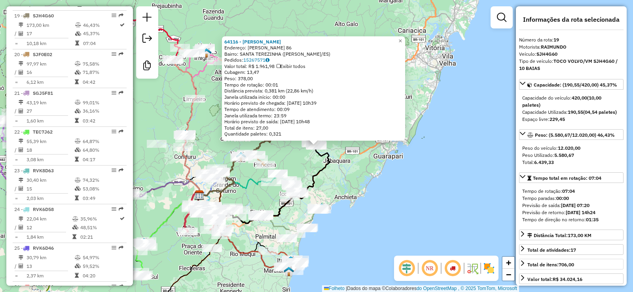
scroll to position [1012, 0]
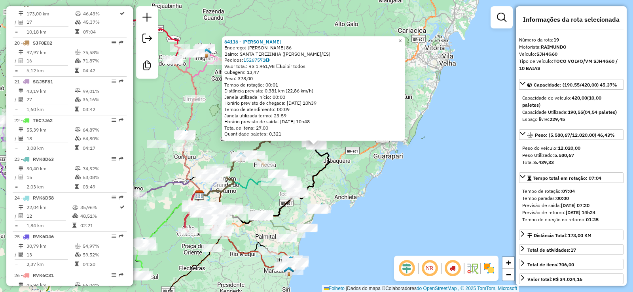
click at [498, 195] on div "64116 - GUSTAVO DA SILVA PIN Endereço: AMELIA DONDONI PAGANINI 86 Bairro: SANTA…" at bounding box center [316, 146] width 633 height 292
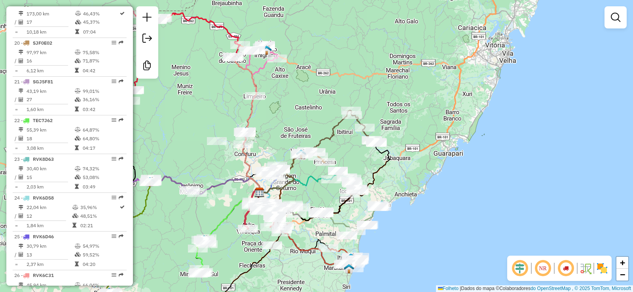
drag, startPoint x: 360, startPoint y: 204, endPoint x: 426, endPoint y: 199, distance: 66.7
click at [425, 199] on div "Janela de atendimento Grau de atendimento Capacidade Transportadoras Veículos C…" at bounding box center [316, 146] width 633 height 292
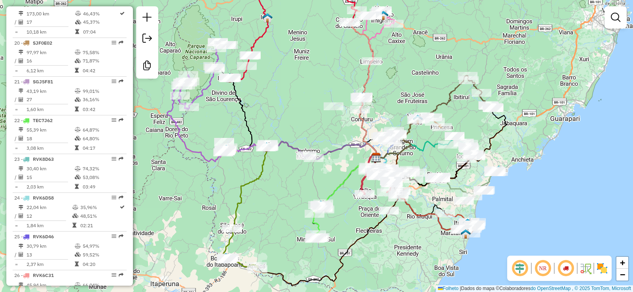
drag, startPoint x: 399, startPoint y: 202, endPoint x: 513, endPoint y: 169, distance: 118.6
click at [513, 169] on div "Janela de atendimento Grau de atendimento Capacidade Transportadoras Veículos C…" at bounding box center [316, 146] width 633 height 292
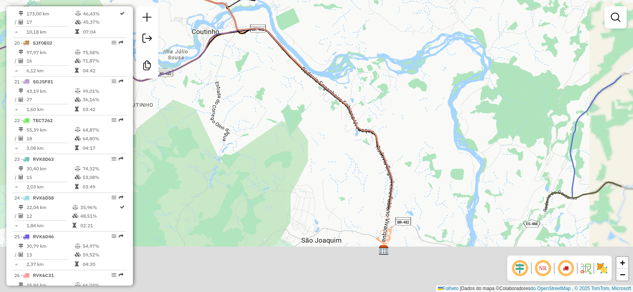
drag, startPoint x: 431, startPoint y: 185, endPoint x: 364, endPoint y: 95, distance: 112.6
click at [364, 95] on div "Janela de atendimento Grau de atendimento Capacidade Transportadoras Veículos C…" at bounding box center [316, 146] width 633 height 292
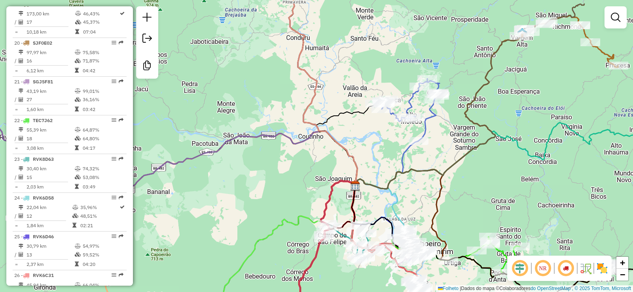
drag, startPoint x: 458, startPoint y: 97, endPoint x: 409, endPoint y: 129, distance: 58.4
click at [409, 129] on div "Janela de atendimento Grau de atendimento Capacidade Transportadoras Veículos C…" at bounding box center [316, 146] width 633 height 292
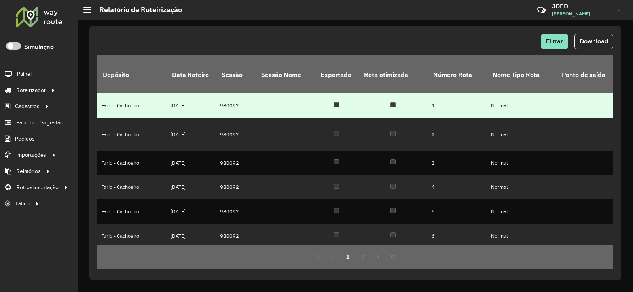
click at [363, 97] on td at bounding box center [392, 105] width 69 height 25
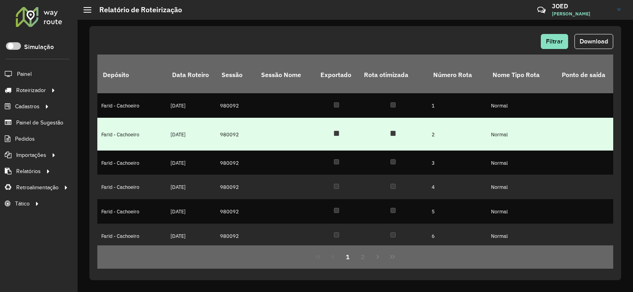
click at [261, 133] on td at bounding box center [285, 134] width 59 height 33
click at [124, 131] on font "Farid - Cachoeiro" at bounding box center [120, 134] width 38 height 7
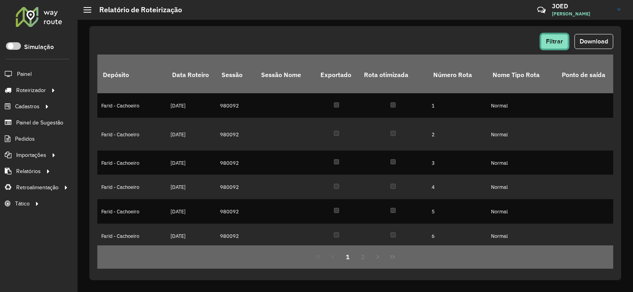
click at [559, 39] on font "Filtrar" at bounding box center [554, 41] width 17 height 7
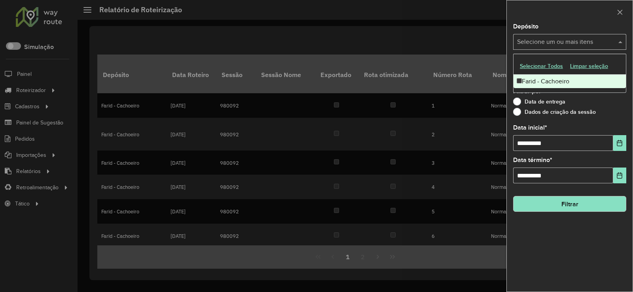
click at [547, 47] on div "Selecione um ou mais itens" at bounding box center [569, 42] width 113 height 16
click at [544, 78] on div "Farid - Cachoeiro" at bounding box center [569, 82] width 112 height 13
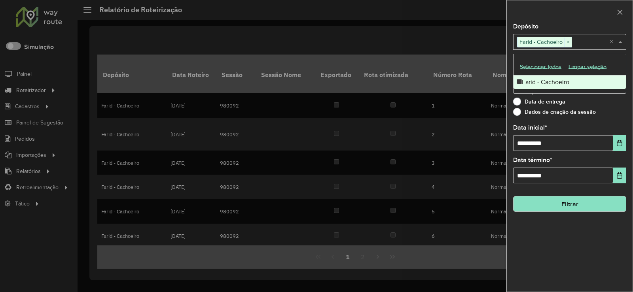
click at [610, 121] on div "**********" at bounding box center [570, 158] width 126 height 268
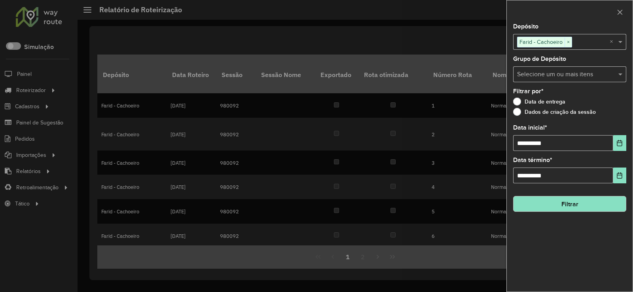
click at [535, 113] on font "Dados de criação da sessão" at bounding box center [560, 112] width 71 height 6
click at [621, 9] on icon "button" at bounding box center [620, 12] width 6 height 6
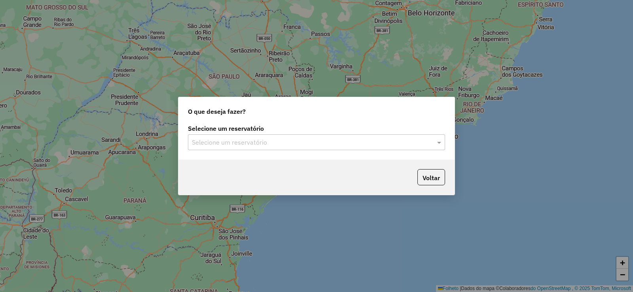
click at [211, 138] on input "text" at bounding box center [308, 142] width 233 height 9
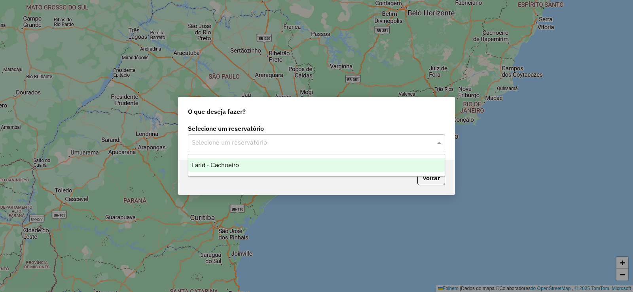
click at [224, 163] on font "Farid - Cachoeiro" at bounding box center [214, 165] width 47 height 7
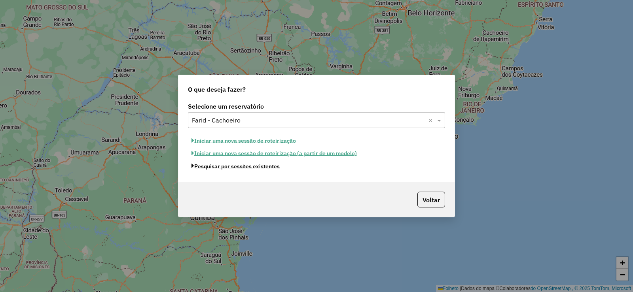
click at [217, 167] on font "Pesquisar por sessões existentes" at bounding box center [236, 166] width 85 height 7
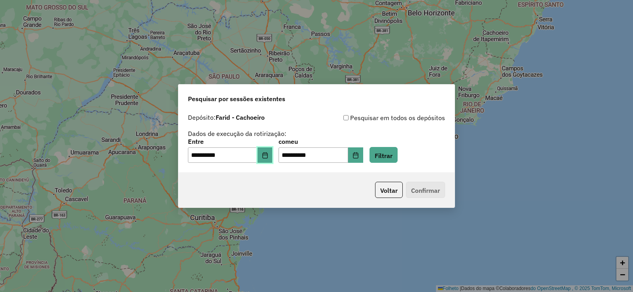
click at [266, 155] on button "Escolha a data" at bounding box center [265, 156] width 15 height 16
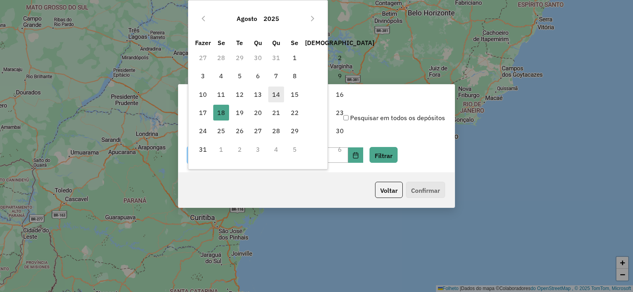
click at [281, 93] on span "14" at bounding box center [276, 95] width 16 height 16
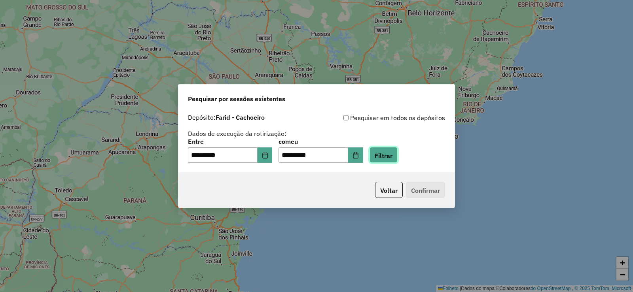
click at [392, 152] on font "Filtrar" at bounding box center [384, 156] width 18 height 8
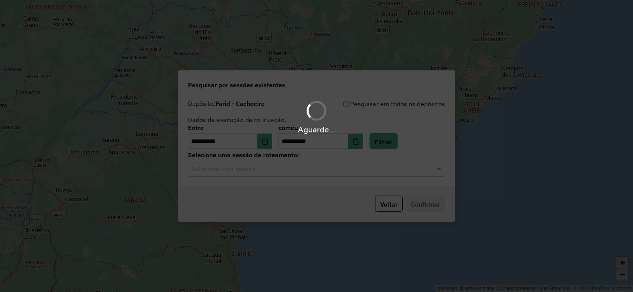
click at [354, 166] on hb-app "**********" at bounding box center [316, 146] width 633 height 292
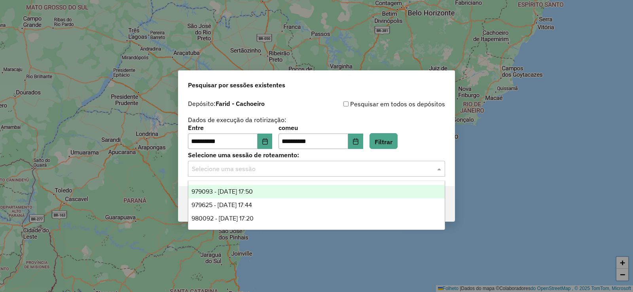
click at [354, 166] on input "text" at bounding box center [308, 169] width 233 height 9
click at [249, 195] on font "979093 - 14/08/2025 17:50" at bounding box center [221, 191] width 61 height 7
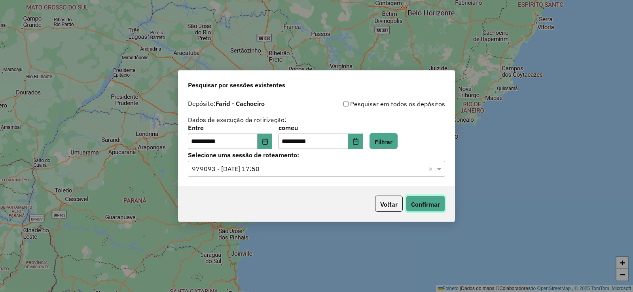
click at [431, 202] on font "Confirmar" at bounding box center [425, 205] width 29 height 8
click at [269, 135] on button "Escolha a data" at bounding box center [265, 142] width 15 height 16
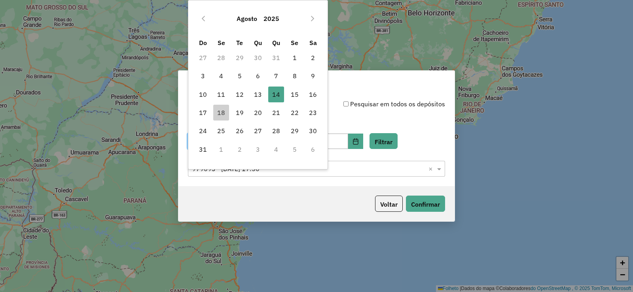
click at [262, 145] on td "3" at bounding box center [258, 149] width 18 height 18
click at [222, 78] on font "4" at bounding box center [221, 76] width 4 height 8
type input "**********"
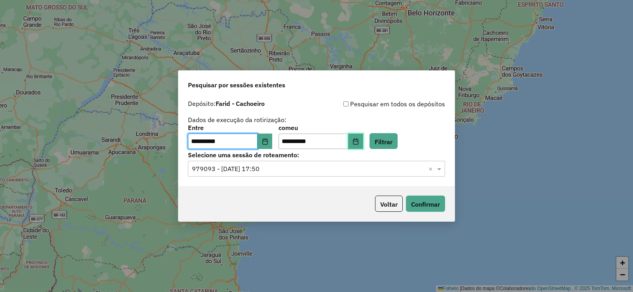
click at [360, 138] on button "Escolha a data" at bounding box center [355, 142] width 15 height 16
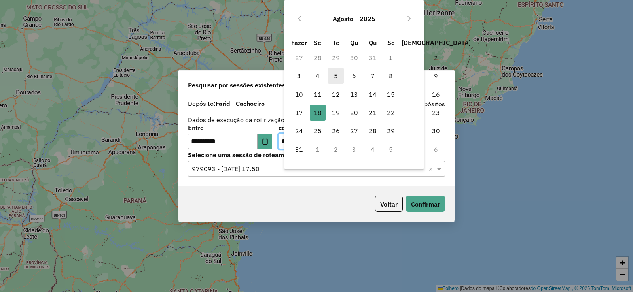
click at [329, 77] on span "5" at bounding box center [336, 76] width 16 height 16
type input "**********"
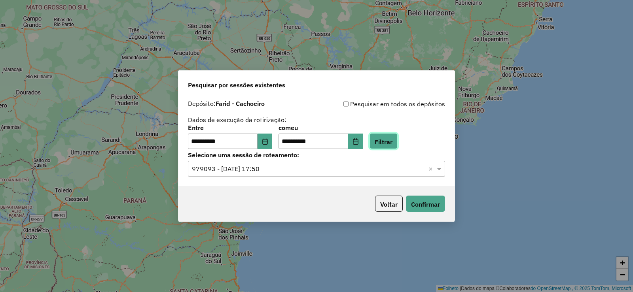
click at [392, 141] on font "Filtrar" at bounding box center [384, 142] width 18 height 8
click at [429, 177] on div "**********" at bounding box center [316, 141] width 276 height 91
click at [441, 167] on span at bounding box center [440, 168] width 10 height 9
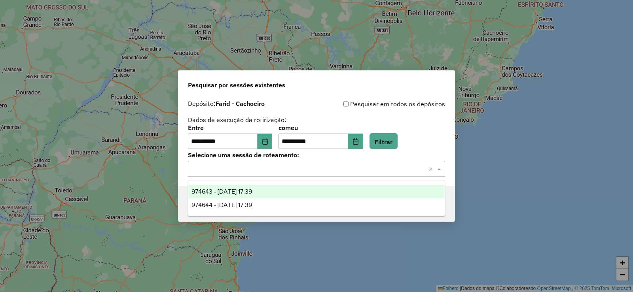
click at [251, 193] on font "974643 - 08/05/2025 17:39" at bounding box center [221, 191] width 61 height 7
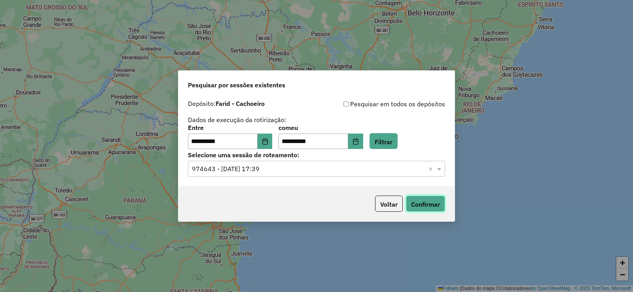
click at [422, 197] on button "Confirmar" at bounding box center [425, 204] width 39 height 16
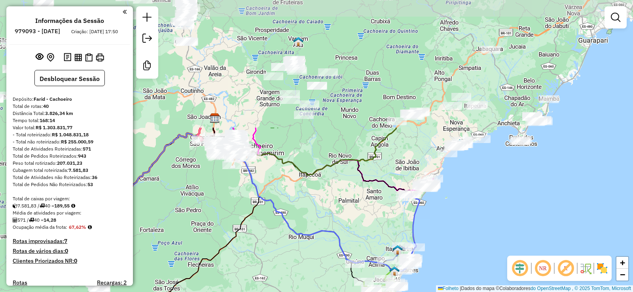
drag, startPoint x: 546, startPoint y: 93, endPoint x: 396, endPoint y: 250, distance: 217.1
click at [396, 250] on img at bounding box center [397, 250] width 10 height 10
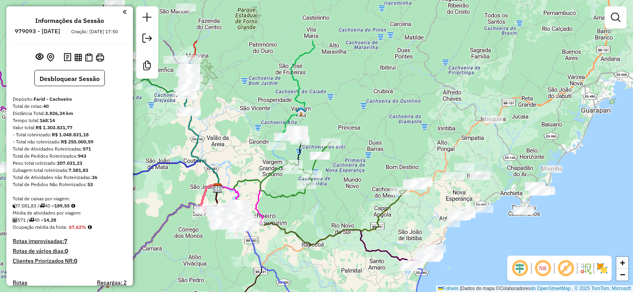
drag, startPoint x: 496, startPoint y: 112, endPoint x: 493, endPoint y: 119, distance: 7.6
click at [495, 140] on div "Rota 11 - Placa OVI5D48 62311 - [PERSON_NAME] LEAL Rota 12 - Placa RVK8D80 6396…" at bounding box center [316, 146] width 633 height 292
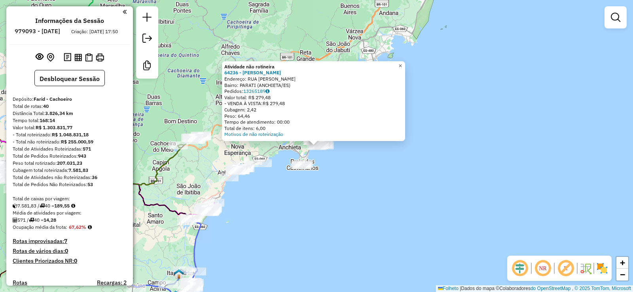
click at [405, 62] on link "×" at bounding box center [400, 65] width 9 height 9
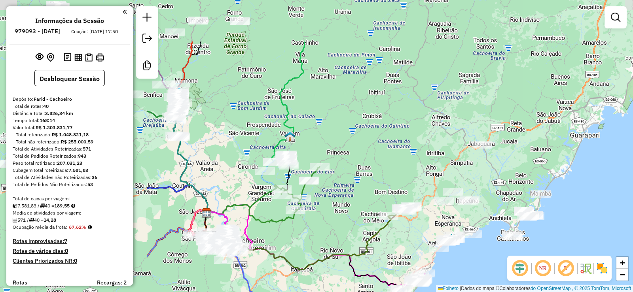
drag, startPoint x: 320, startPoint y: 70, endPoint x: 376, endPoint y: 157, distance: 102.7
click at [531, 141] on div "Janela de atendimento Grade de atendimento Capacidade Transportadoras Veículos …" at bounding box center [316, 146] width 633 height 292
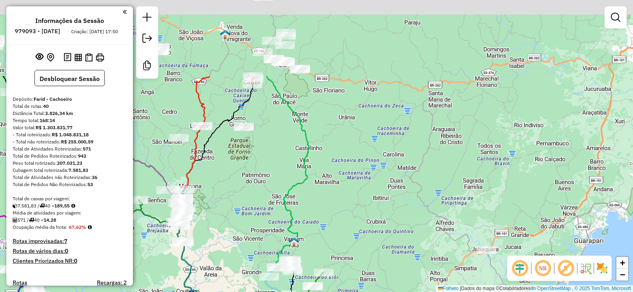
drag, startPoint x: 254, startPoint y: 94, endPoint x: 257, endPoint y: 200, distance: 105.7
click at [257, 200] on div "Janela de atendimento Grade de atendimento Capacidade Transportadoras Veículos …" at bounding box center [316, 146] width 633 height 292
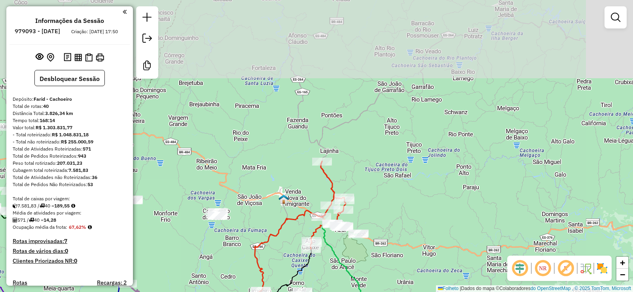
drag, startPoint x: 329, startPoint y: 87, endPoint x: 373, endPoint y: 233, distance: 152.6
click at [387, 253] on div "Janela de atendimento Grade de atendimento Capacidade Transportadoras Veículos …" at bounding box center [316, 146] width 633 height 292
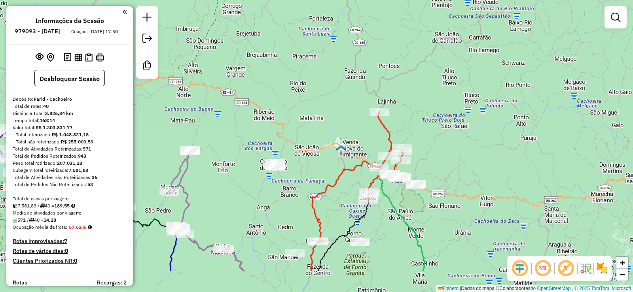
drag, startPoint x: 344, startPoint y: 154, endPoint x: 403, endPoint y: 101, distance: 78.7
click at [403, 102] on div "Janela de atendimento Grade de atendimento Capacidade Transportadoras Veículos …" at bounding box center [316, 146] width 633 height 292
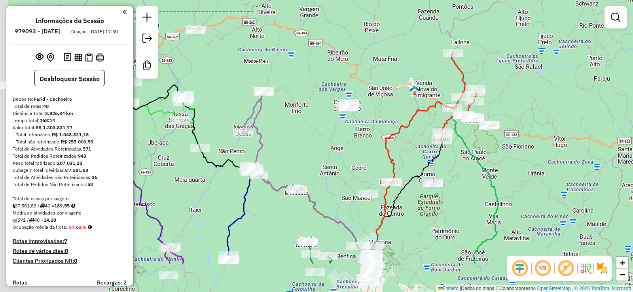
drag, startPoint x: 252, startPoint y: 187, endPoint x: 335, endPoint y: 121, distance: 105.7
click at [335, 121] on div "Janela de atendimento Grade de atendimento Capacidade Transportadoras Veículos …" at bounding box center [316, 146] width 633 height 292
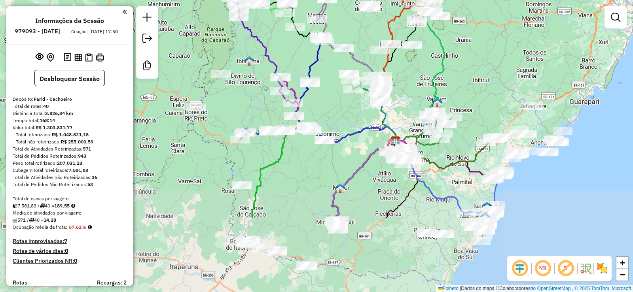
drag, startPoint x: 362, startPoint y: 172, endPoint x: 385, endPoint y: 68, distance: 106.6
click at [385, 68] on icon at bounding box center [400, 72] width 42 height 137
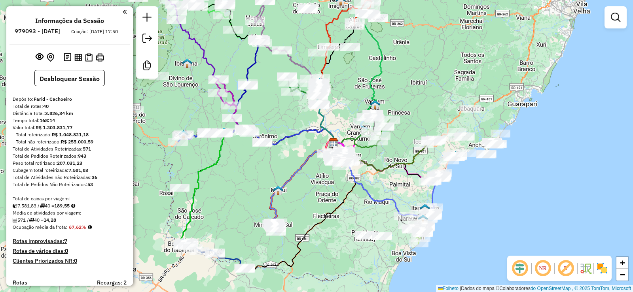
drag, startPoint x: 366, startPoint y: 190, endPoint x: 304, endPoint y: 193, distance: 62.2
click at [304, 193] on div "Janela de atendimento Grade de atendimento Capacidade Transportadoras Veículos …" at bounding box center [316, 146] width 633 height 292
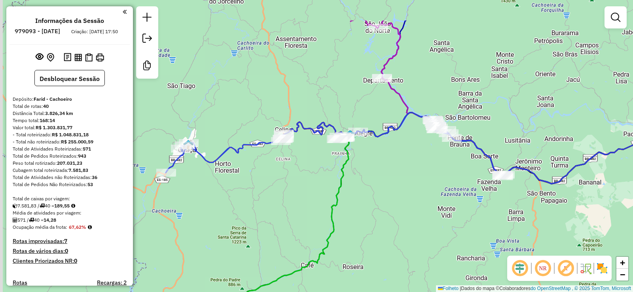
drag, startPoint x: 203, startPoint y: 131, endPoint x: 279, endPoint y: 182, distance: 91.7
click at [280, 181] on div "Janela de atendimento Grade de atendimento Capacidade Transportadoras Veículos …" at bounding box center [316, 146] width 633 height 292
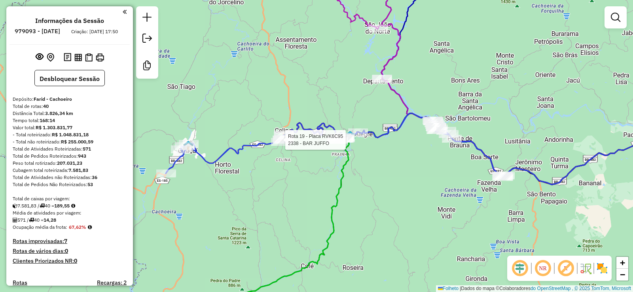
select select "**********"
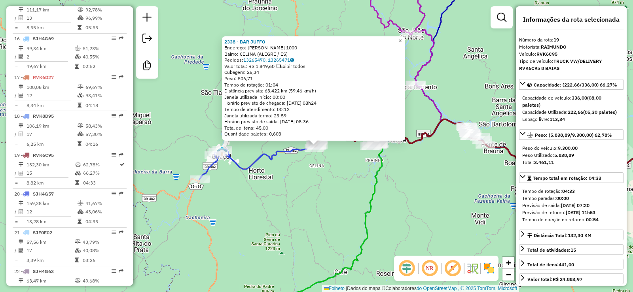
scroll to position [1012, 0]
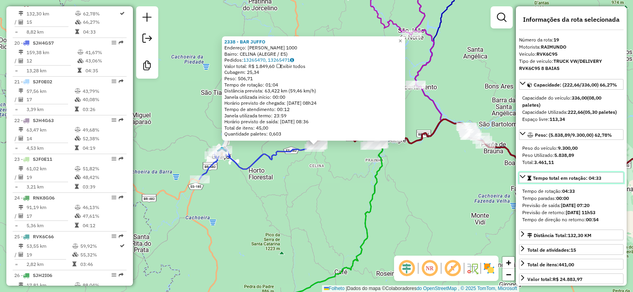
click at [526, 183] on link "Tempo total em rotação: 04:33" at bounding box center [571, 177] width 104 height 11
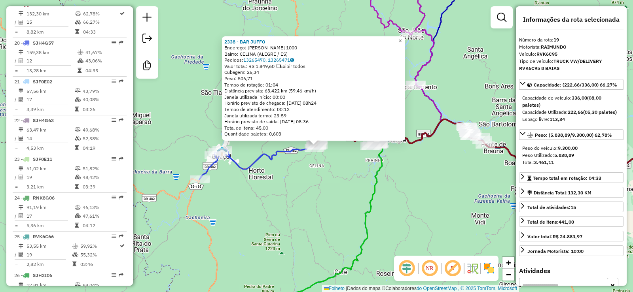
click at [422, 220] on div "2338 - BAR JUFFO Endereço: HENRIQUE RUBENS 1000 Bairro: CELINA (ALEGRE / ES) Pe…" at bounding box center [316, 146] width 633 height 292
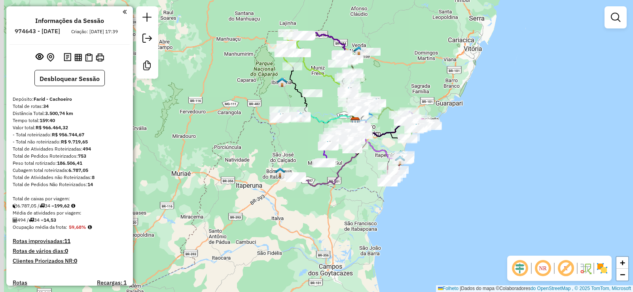
drag, startPoint x: 341, startPoint y: 187, endPoint x: 359, endPoint y: 155, distance: 36.9
click at [359, 153] on div at bounding box center [352, 150] width 20 height 8
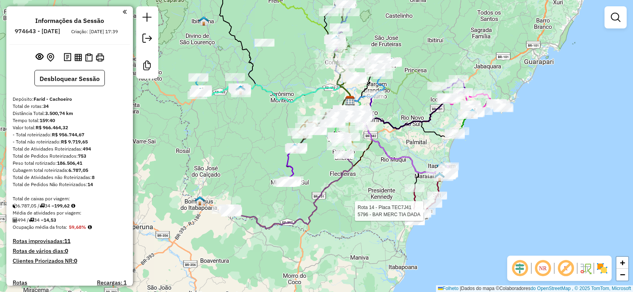
select select "**********"
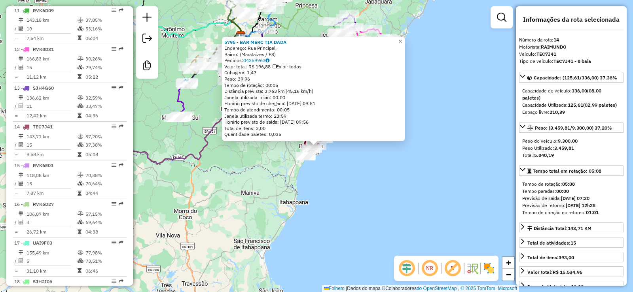
scroll to position [817, 0]
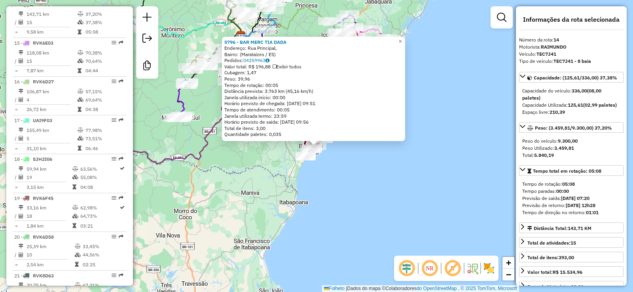
click at [462, 161] on div "5796 - BAR MERC TIA DADA Endereço: Rua Principal, Bairro: (Marataízes / ES) Ped…" at bounding box center [316, 146] width 633 height 292
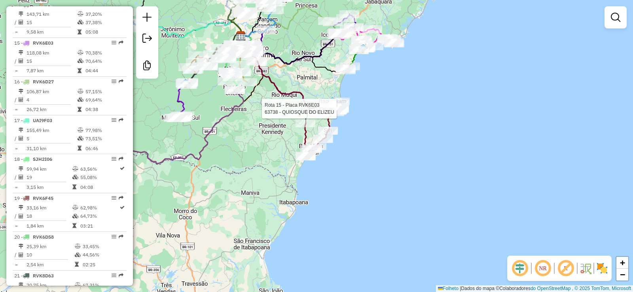
select select "**********"
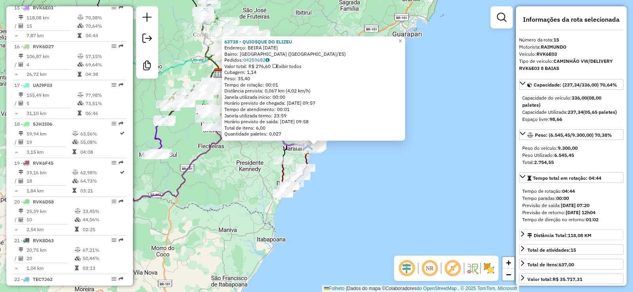
scroll to position [856, 0]
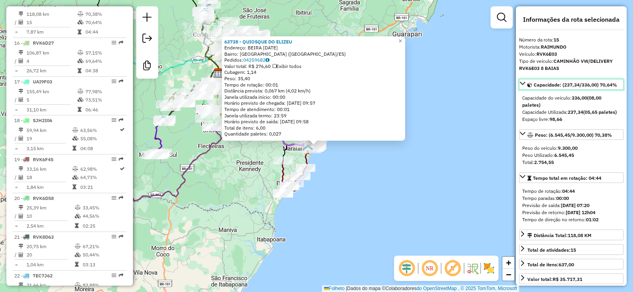
click at [526, 85] on link "Capacidade: (237,34/336,00) 70,64%" at bounding box center [571, 84] width 104 height 11
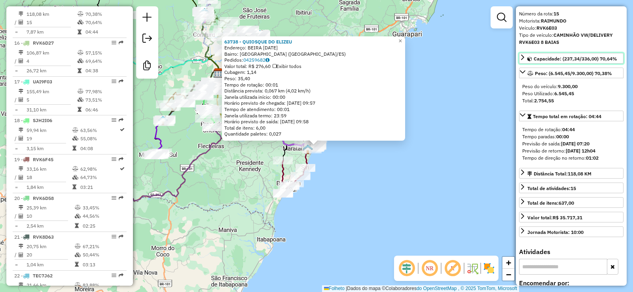
scroll to position [40, 0]
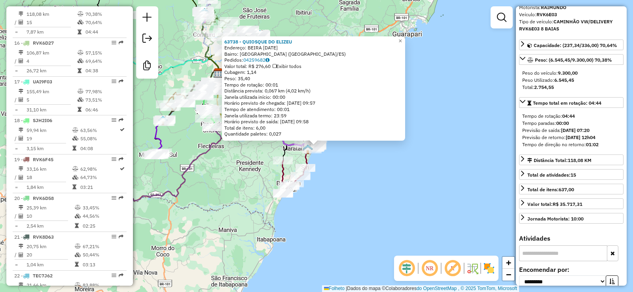
click at [257, 165] on div "Rota 15 - Placa RVK6E03 63306 - VERA LUCIA MARTINS Rota 14 - Placa TEC7J41 6983…" at bounding box center [316, 146] width 633 height 292
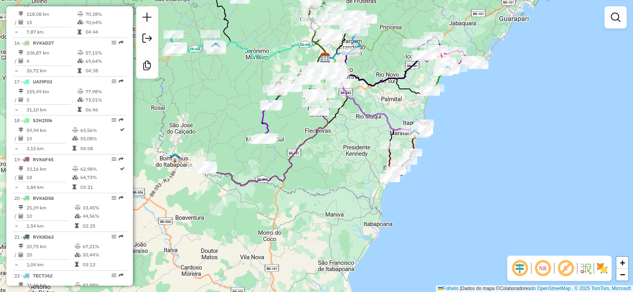
drag, startPoint x: 203, startPoint y: 191, endPoint x: 307, endPoint y: 176, distance: 105.6
click at [307, 176] on div "Janela de atendimento Grau de atendimento Capacidade Transportadoras Veículos C…" at bounding box center [316, 146] width 633 height 292
click at [207, 174] on div at bounding box center [206, 170] width 20 height 8
select select "**********"
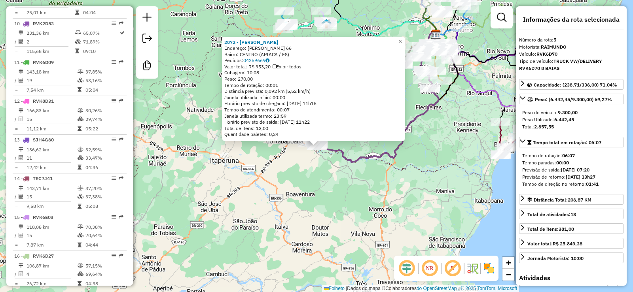
scroll to position [468, 0]
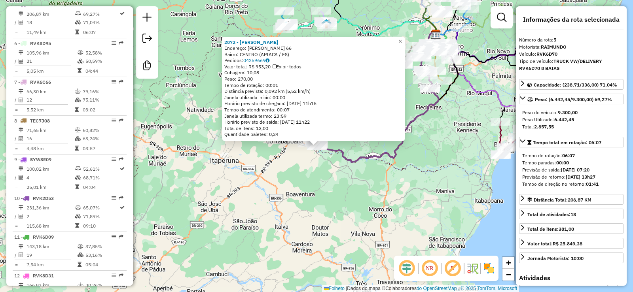
click at [427, 248] on div "2872 - LU LANCHES Endereço: CAROLINA SILVEIRA 66 Bairro: CENTRO (APIACA / ES) P…" at bounding box center [316, 146] width 633 height 292
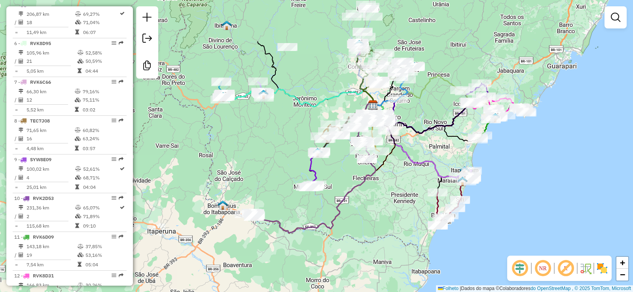
drag, startPoint x: 470, startPoint y: 139, endPoint x: 365, endPoint y: 231, distance: 139.6
click at [365, 231] on div "Janela de atendimento Grau de atendimento Capacidade Transportadoras Veículos C…" at bounding box center [316, 146] width 633 height 292
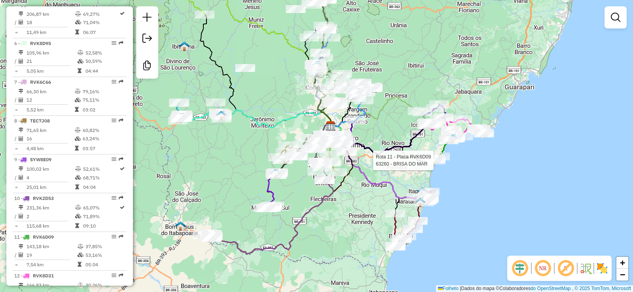
select select "**********"
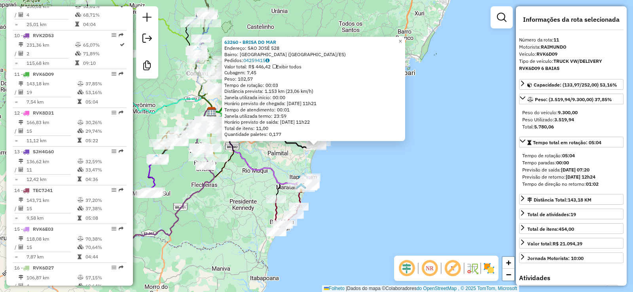
scroll to position [701, 0]
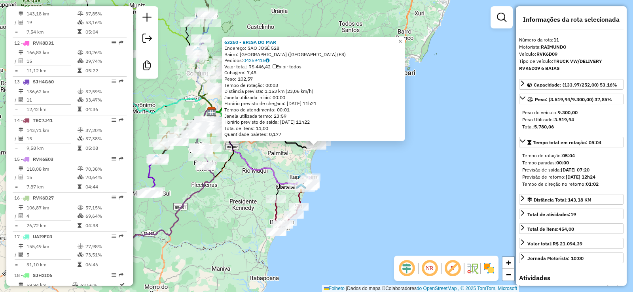
click at [426, 157] on div "63260 - BRISA DO MAR Endereço: SAO JOSÉ 528 Bairro: PRAIA DE ITAOCA (ITAPEMIRIM…" at bounding box center [316, 146] width 633 height 292
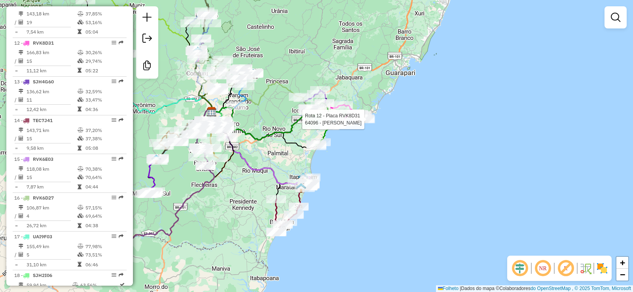
select select "**********"
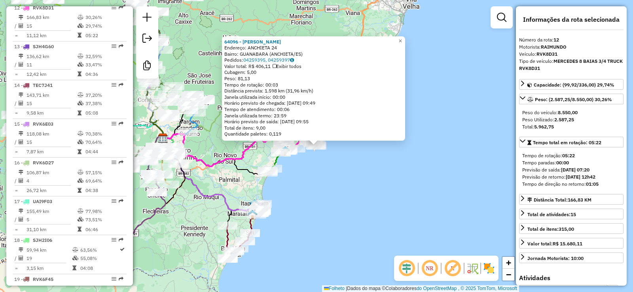
scroll to position [740, 0]
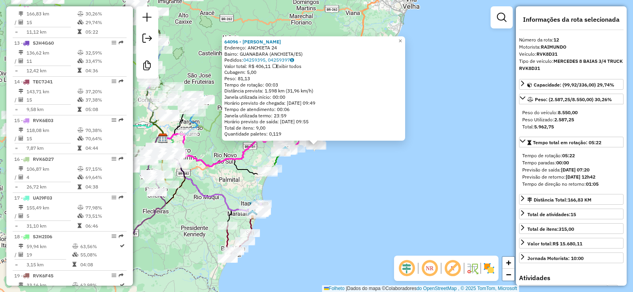
click at [476, 150] on div "64096 - DAVID ALVES Endereço: ANCHIETA 24 Bairro: GUANABARA (ANCHIETA/ES) Pedid…" at bounding box center [316, 146] width 633 height 292
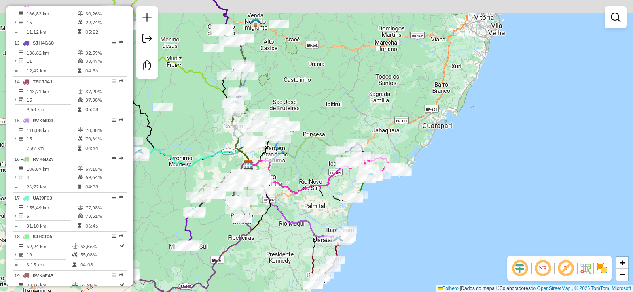
drag, startPoint x: 329, startPoint y: 167, endPoint x: 415, endPoint y: 194, distance: 90.2
click at [415, 194] on div "Janela de atendimento Grau de atendimento Capacidade Transportadoras Veículos C…" at bounding box center [316, 146] width 633 height 292
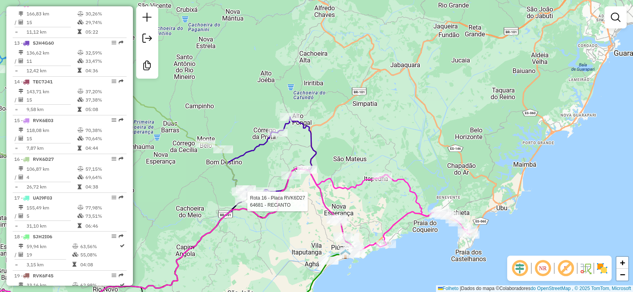
select select "**********"
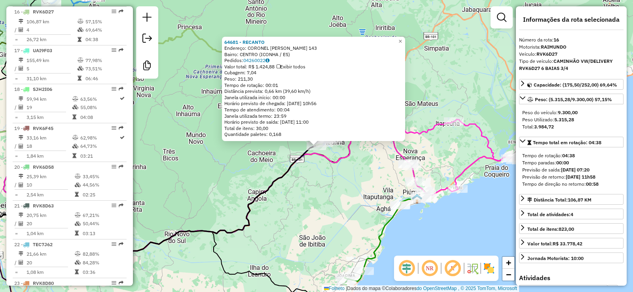
scroll to position [895, 0]
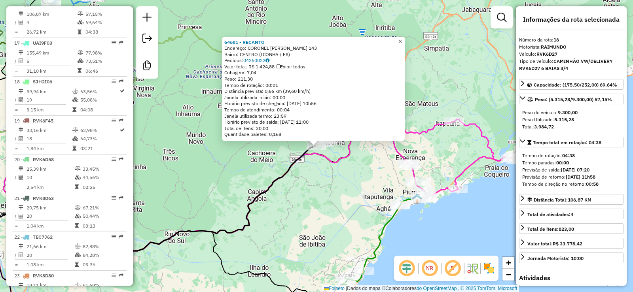
click at [402, 41] on font "×" at bounding box center [400, 41] width 4 height 7
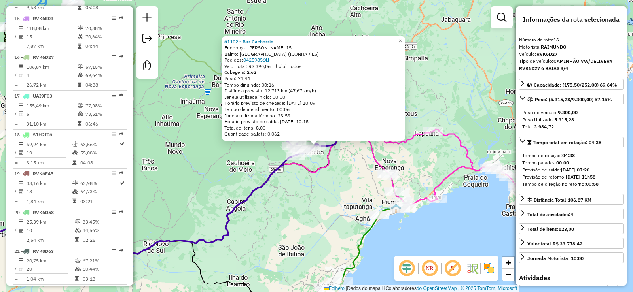
scroll to position [779, 0]
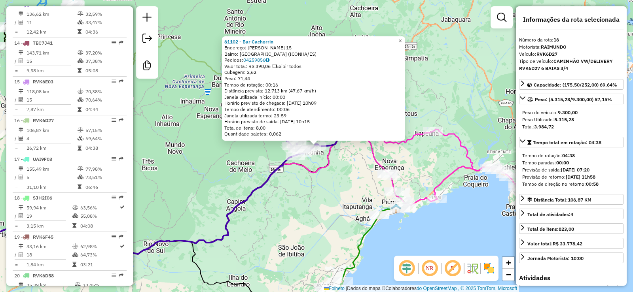
click at [318, 197] on div "61102 - Bar Cachorrin Endereço: PEDRO BIANCARDI 15 Bairro: ILHA DO COCO (ICONHA…" at bounding box center [316, 146] width 633 height 292
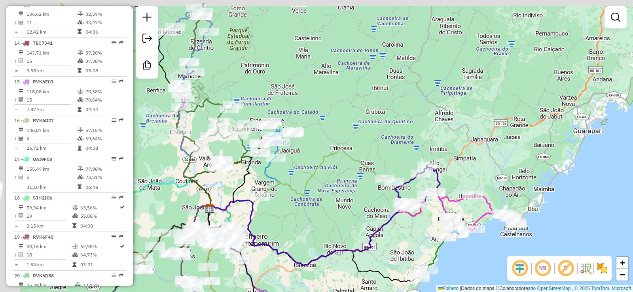
drag, startPoint x: 240, startPoint y: 163, endPoint x: 441, endPoint y: 188, distance: 202.1
click at [430, 190] on div "Janela de atendimento Grau de atendimento Capacidade Transportadoras Veículos C…" at bounding box center [316, 146] width 633 height 292
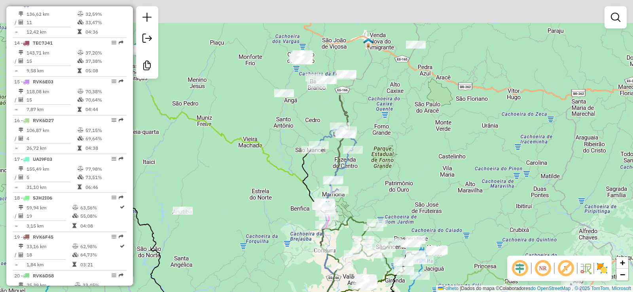
drag, startPoint x: 353, startPoint y: 271, endPoint x: 351, endPoint y: 279, distance: 8.1
click at [351, 271] on div at bounding box center [343, 267] width 20 height 8
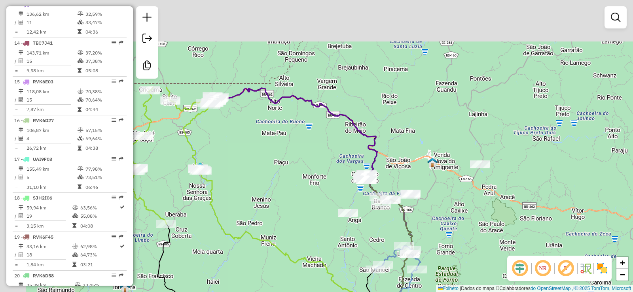
drag, startPoint x: 390, startPoint y: 91, endPoint x: 457, endPoint y: 208, distance: 135.5
click at [457, 208] on div "Rota 30 - Placa SJF0E02 11021 - DISTRIBUIDORA CAIO Janela de atendimento Grau d…" at bounding box center [316, 146] width 633 height 292
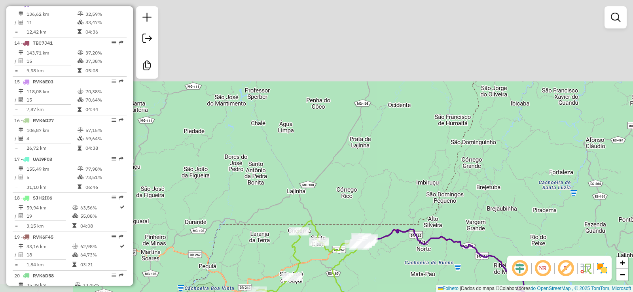
drag, startPoint x: 281, startPoint y: 152, endPoint x: 428, endPoint y: 291, distance: 203.2
click at [428, 291] on div "Rota 30 - Placa SJF0E02 11021 - DISTRIBUIDORA CAIO Janela de atendimento Grau d…" at bounding box center [316, 146] width 633 height 292
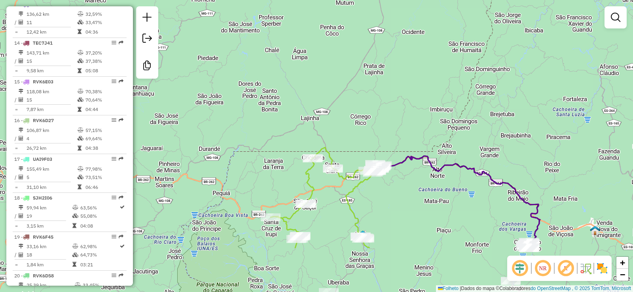
drag, startPoint x: 416, startPoint y: 277, endPoint x: 430, endPoint y: 204, distance: 74.5
click at [430, 204] on div "Rota 30 - Placa SJF0E02 11021 - DISTRIBUIDORA CAIO Janela de atendimento Grau d…" at bounding box center [316, 146] width 633 height 292
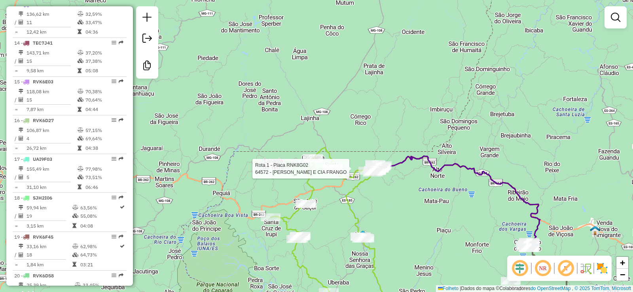
select select "**********"
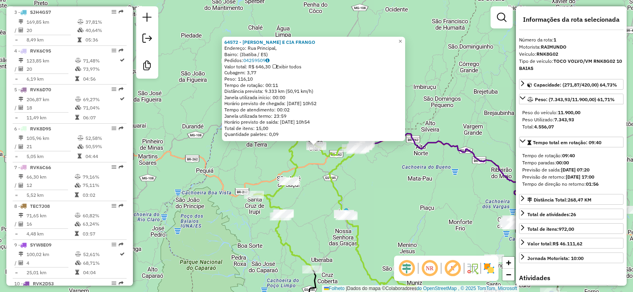
scroll to position [313, 0]
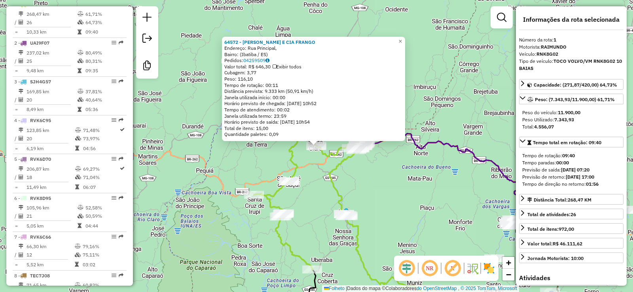
click at [406, 235] on div "64572 - FRANGO E CIA FRANGO Endereço: Rua Principal, Bairro: (Ibatiba / ES) Ped…" at bounding box center [316, 146] width 633 height 292
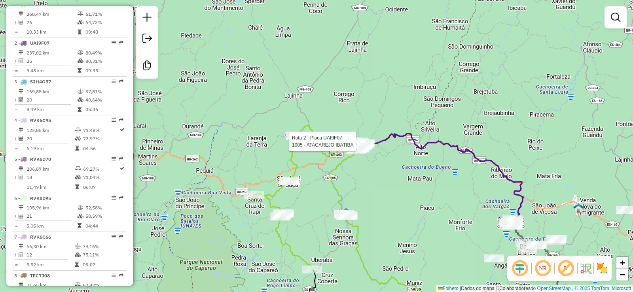
select select "**********"
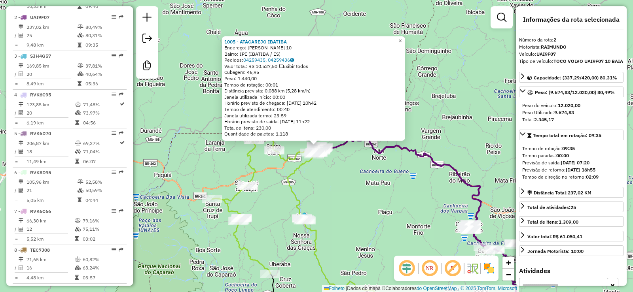
scroll to position [352, 0]
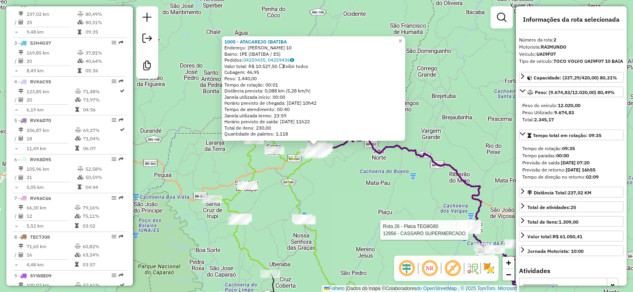
click at [445, 229] on div "Rota 26 - Placa TEG9G80 12956 - CASSARO SUPERMERCADO 1005 - ATACAREJO IBATIBA E…" at bounding box center [316, 146] width 633 height 292
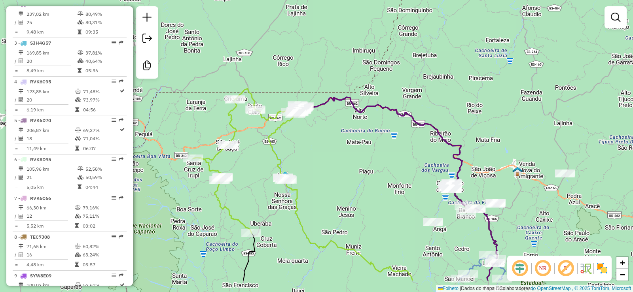
drag, startPoint x: 346, startPoint y: 128, endPoint x: 332, endPoint y: 104, distance: 27.5
click at [332, 104] on div "Janela de atendimento Grau de atendimento Capacidade Transportadoras Veículos C…" at bounding box center [316, 146] width 633 height 292
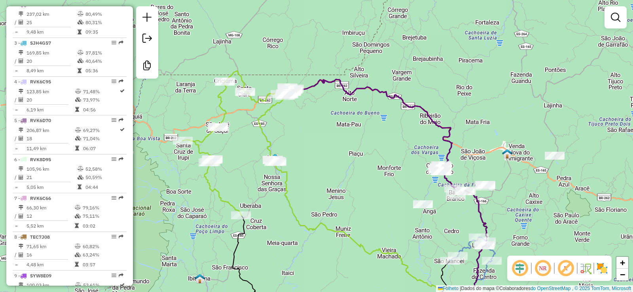
drag, startPoint x: 412, startPoint y: 203, endPoint x: 373, endPoint y: 144, distance: 71.1
click at [382, 152] on div "Janela de atendimento Grau de atendimento Capacidade Transportadoras Veículos C…" at bounding box center [316, 146] width 633 height 292
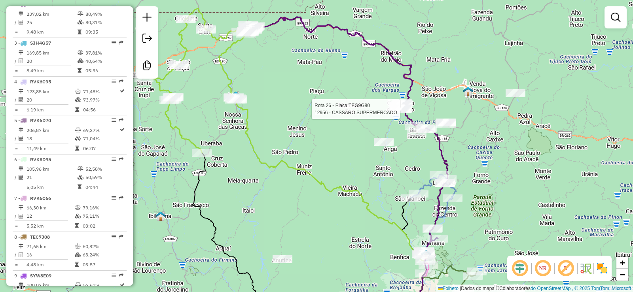
select select "**********"
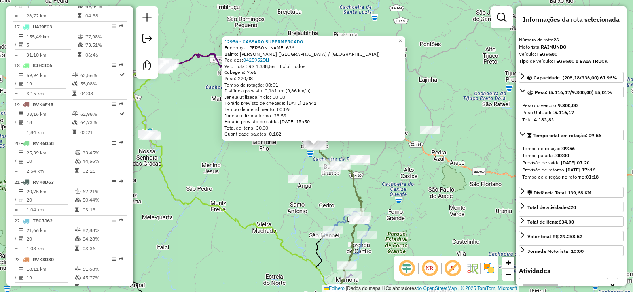
scroll to position [1283, 0]
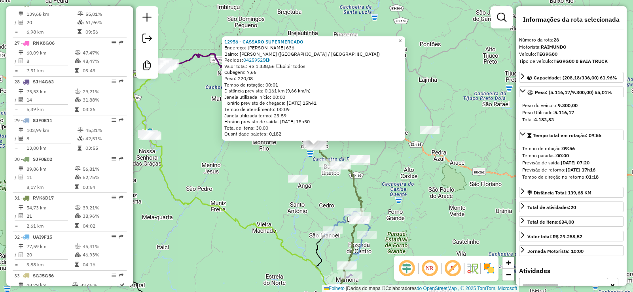
click at [486, 226] on div "12956 - CASSARO SUPERMERCADO Endereço: HARVEY VARGAS GRILO 636 Bairro: NICOLAU …" at bounding box center [316, 146] width 633 height 292
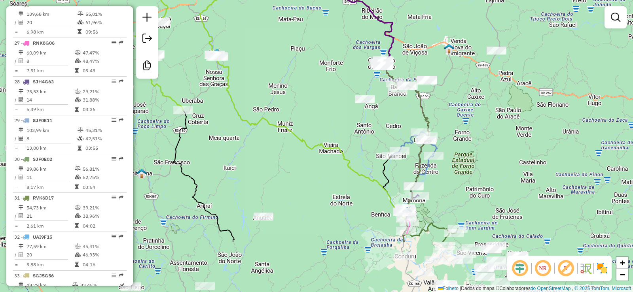
drag, startPoint x: 296, startPoint y: 241, endPoint x: 380, endPoint y: 157, distance: 118.9
click at [373, 158] on div "Janela de atendimento Grau de atendimento Capacidade Transportadoras Veículos C…" at bounding box center [316, 146] width 633 height 292
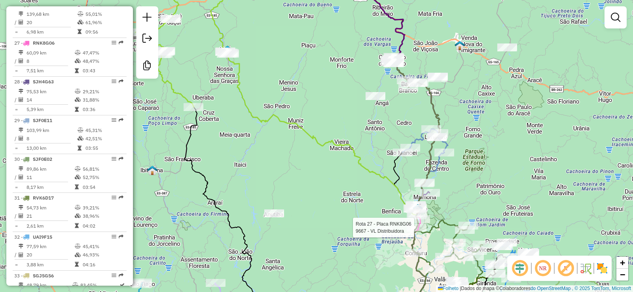
select select "**********"
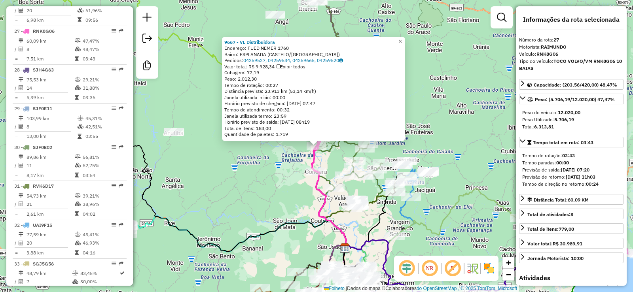
scroll to position [1322, 0]
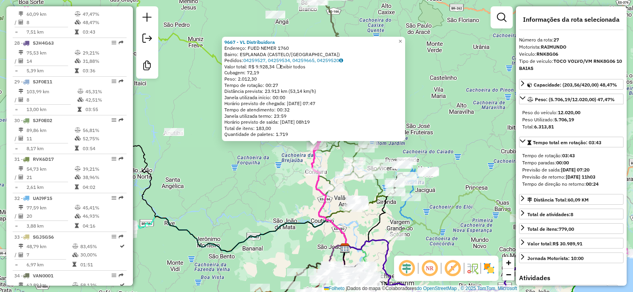
click at [441, 218] on icon at bounding box center [432, 219] width 175 height 61
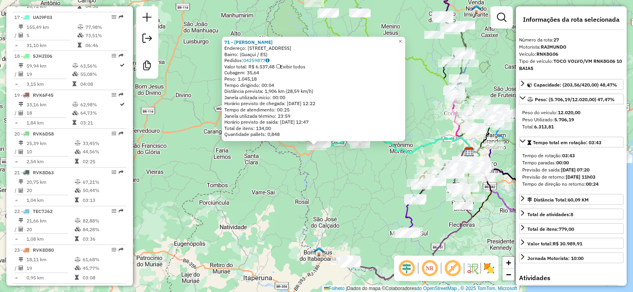
scroll to position [934, 0]
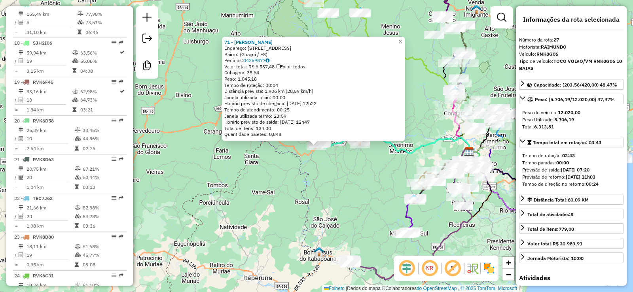
click at [284, 67] on font "Exibir todos" at bounding box center [292, 67] width 25 height 6
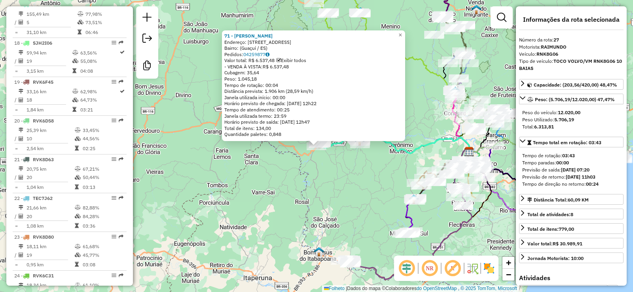
click at [279, 177] on div "71 - Mercearia Moreira Endereço: Rua Santa Edwiges, 337 Bairro: (Guaçuí / ES) P…" at bounding box center [316, 146] width 633 height 292
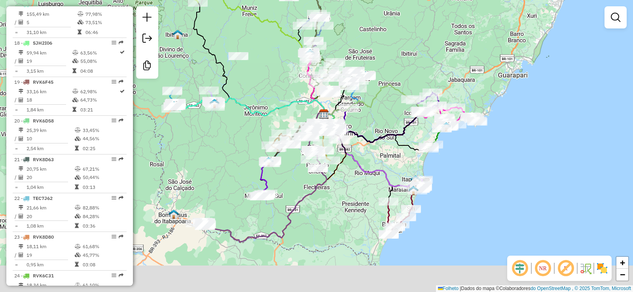
drag, startPoint x: 315, startPoint y: 178, endPoint x: 169, endPoint y: 140, distance: 150.0
click at [169, 140] on div "Janela de atendimento Grau de atendimento Capacidade Transportadoras Veículos C…" at bounding box center [316, 146] width 633 height 292
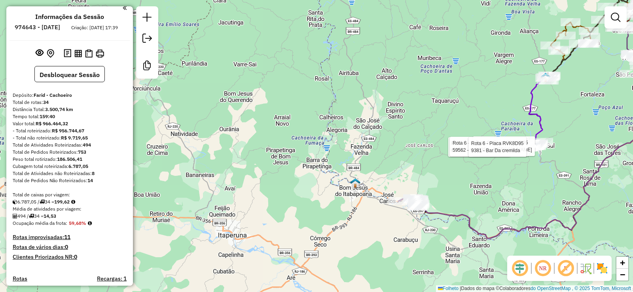
scroll to position [0, 0]
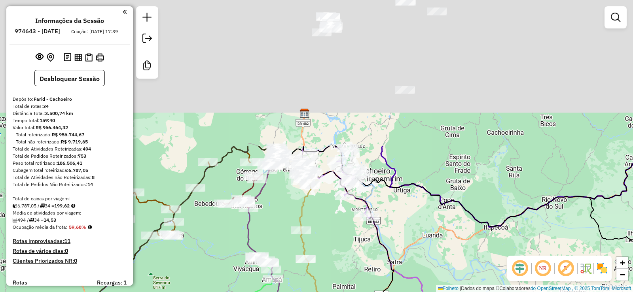
drag, startPoint x: 388, startPoint y: 73, endPoint x: 332, endPoint y: 248, distance: 183.4
click at [334, 249] on div "Rota 6 - Placa RVK8D95 59562 - SUPER SAO LOURENÇO Rota 6 - Placa RVK8D95 9381 -…" at bounding box center [316, 146] width 633 height 292
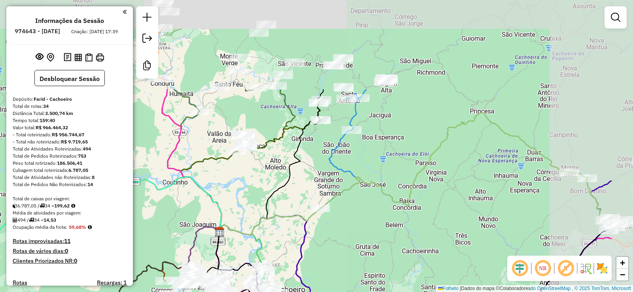
drag, startPoint x: 387, startPoint y: 91, endPoint x: 303, endPoint y: 210, distance: 145.8
click at [303, 210] on div "Rota 6 - Placa RVK8D95 59562 - SUPER SAO LOURENÇO Rota 6 - Placa RVK8D95 9381 -…" at bounding box center [316, 146] width 633 height 292
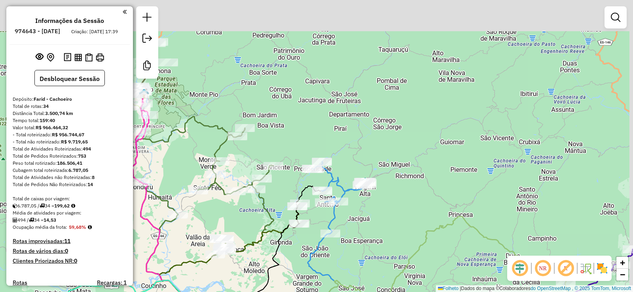
drag, startPoint x: 341, startPoint y: 131, endPoint x: 320, endPoint y: 235, distance: 105.8
click at [320, 235] on div "Rota 6 - Placa RVK8D95 59562 - SUPER SAO LOURENÇO Rota 6 - Placa RVK8D95 9381 -…" at bounding box center [316, 146] width 633 height 292
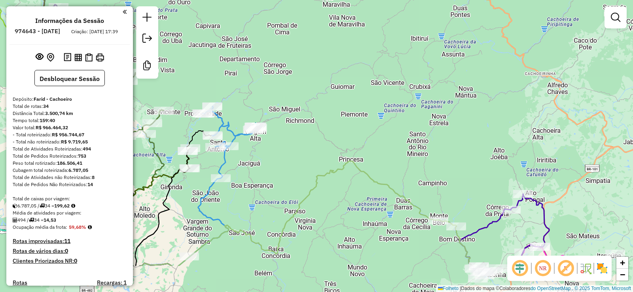
drag, startPoint x: 413, startPoint y: 188, endPoint x: 363, endPoint y: 148, distance: 64.4
click at [363, 148] on div "Rota 6 - Placa RVK8D95 59562 - SUPER SAO LOURENÇO Rota 6 - Placa RVK8D95 9381 -…" at bounding box center [316, 146] width 633 height 292
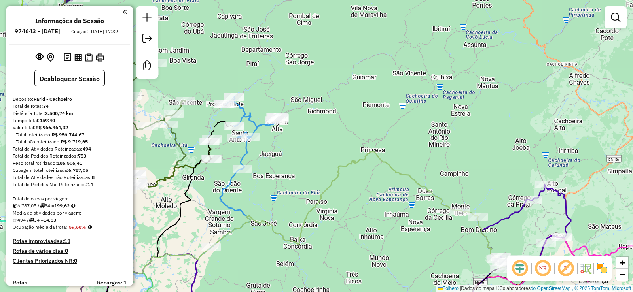
drag, startPoint x: 387, startPoint y: 182, endPoint x: 404, endPoint y: 176, distance: 18.9
click at [409, 178] on icon at bounding box center [285, 213] width 350 height 122
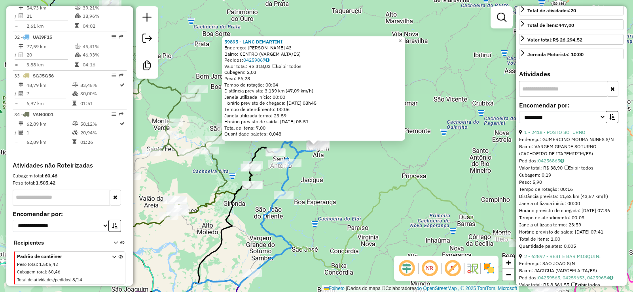
scroll to position [198, 0]
click at [613, 123] on button "button" at bounding box center [612, 116] width 13 height 12
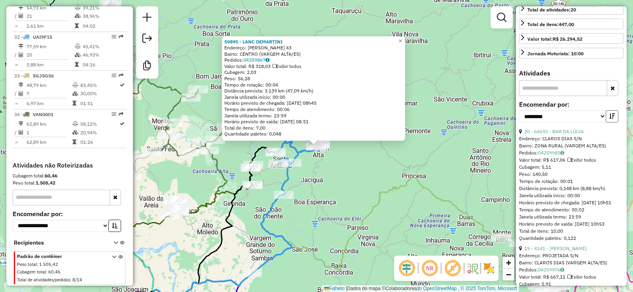
click at [613, 123] on button "button" at bounding box center [612, 116] width 13 height 12
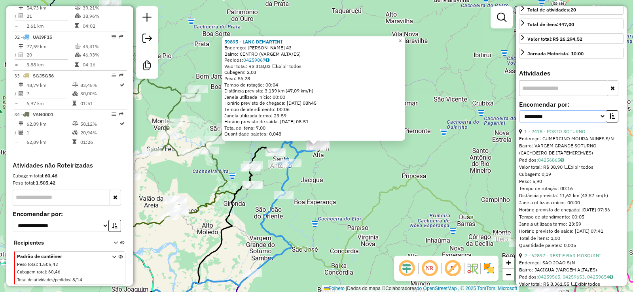
click at [600, 121] on select "**********" at bounding box center [562, 116] width 87 height 12
select select "*********"
click at [519, 117] on select "**********" at bounding box center [562, 116] width 87 height 12
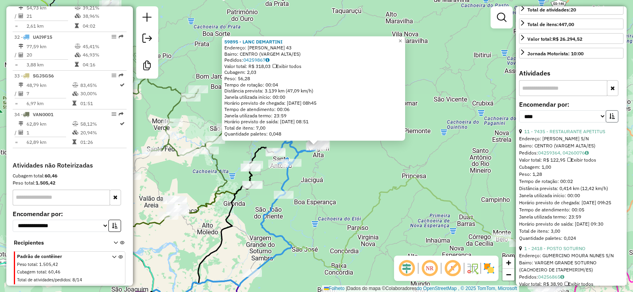
click at [609, 119] on icon "button" at bounding box center [612, 117] width 6 height 6
click at [612, 119] on icon "button" at bounding box center [612, 117] width 6 height 6
click at [341, 207] on div "59895 - LANC DEMARTINI Endereço: FRANCISCO GOMES NETTO 43 Bairro: CENTRO (VARGE…" at bounding box center [316, 146] width 633 height 292
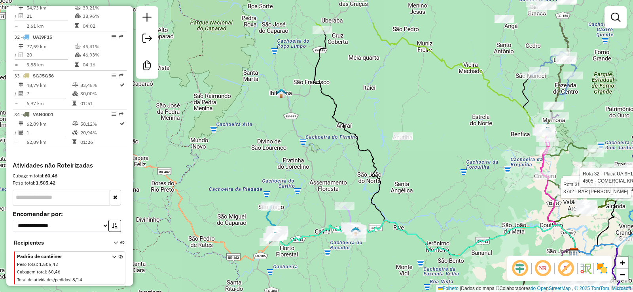
drag, startPoint x: 252, startPoint y: 153, endPoint x: 335, endPoint y: 194, distance: 93.1
click at [387, 197] on div "Rota 32 - Placa UAI9F15 4866 - GASTRONOMIA IMPERIAL Rota 31 - Placa RVK6D17 374…" at bounding box center [316, 146] width 633 height 292
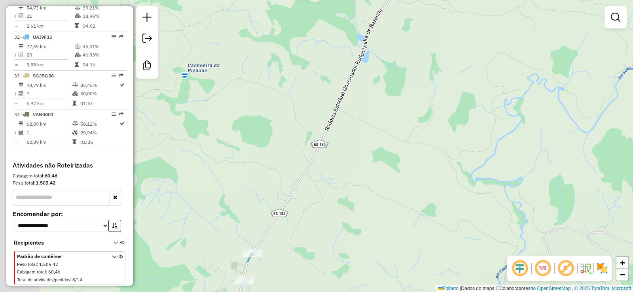
drag, startPoint x: 304, startPoint y: 164, endPoint x: 415, endPoint y: 81, distance: 138.2
click at [397, 91] on div "Rota 32 - Placa UAI9F15 4866 - GASTRONOMIA IMPERIAL Rota 31 - Placa RVK6D17 374…" at bounding box center [316, 146] width 633 height 292
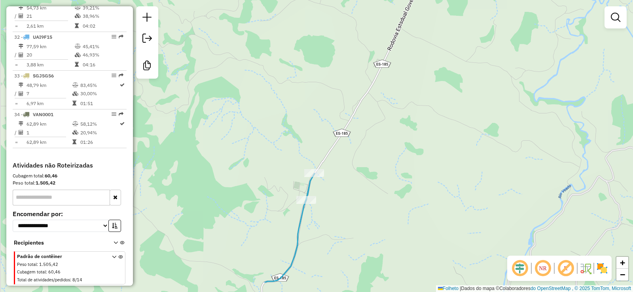
drag, startPoint x: 389, startPoint y: 153, endPoint x: 441, endPoint y: 73, distance: 94.9
click at [425, 91] on div "Rota 32 - Placa UAI9F15 4866 - GASTRONOMIA IMPERIAL Rota 31 - Placa RVK6D17 374…" at bounding box center [316, 146] width 633 height 292
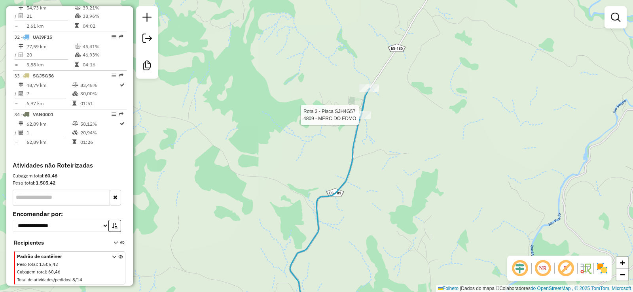
select select "*********"
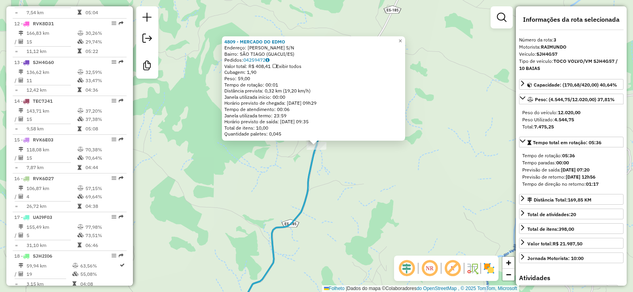
scroll to position [390, 0]
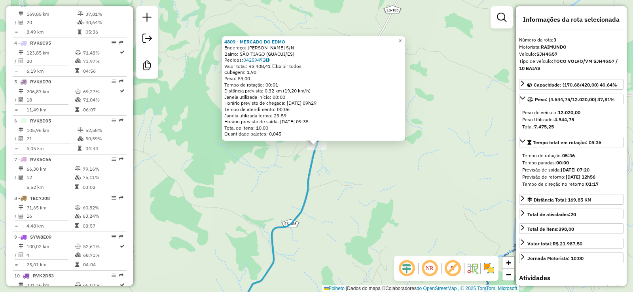
click at [405, 148] on div "4809 - MERCADO DO EDMO Endereço: CANDIDO AVELINO MENDONÇA S/N Bairro: SÃO TIAGO…" at bounding box center [316, 146] width 633 height 292
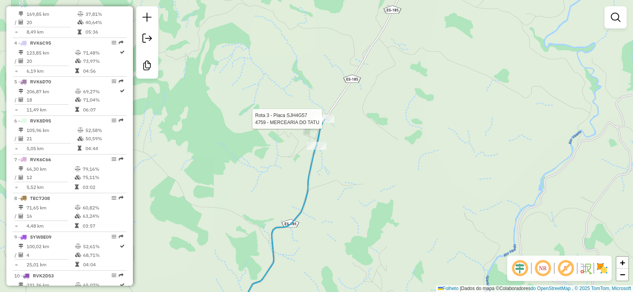
select select "*********"
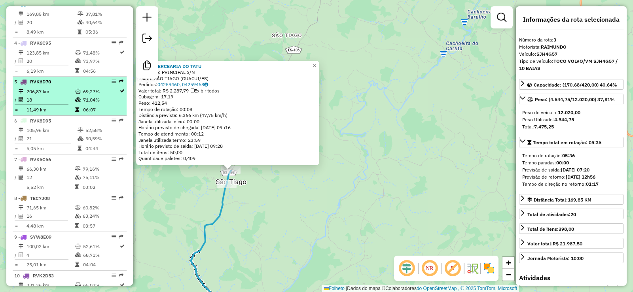
scroll to position [193, 0]
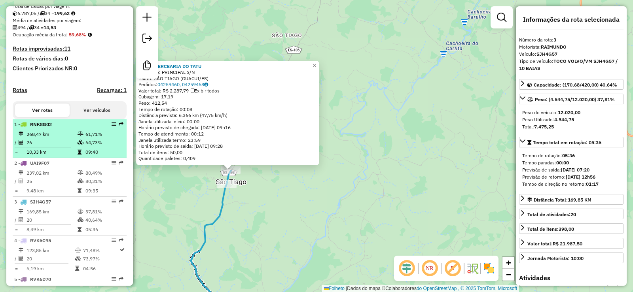
click at [44, 137] on font "268,47 km" at bounding box center [38, 134] width 23 height 6
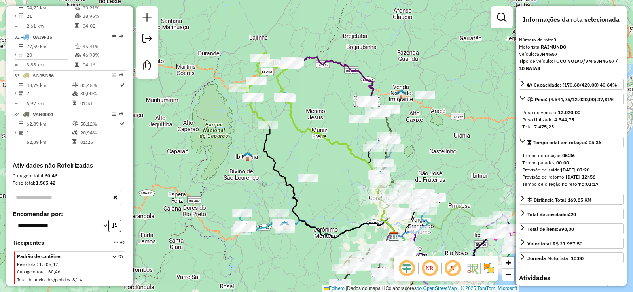
scroll to position [1490, 0]
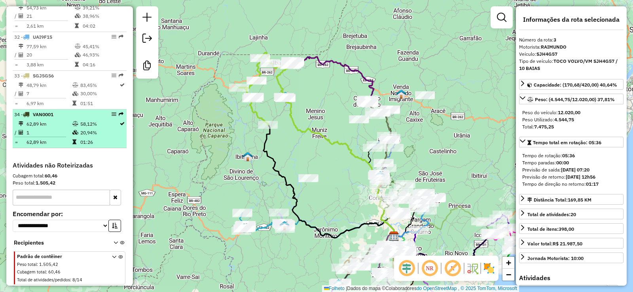
click at [48, 131] on td "1" at bounding box center [49, 132] width 46 height 8
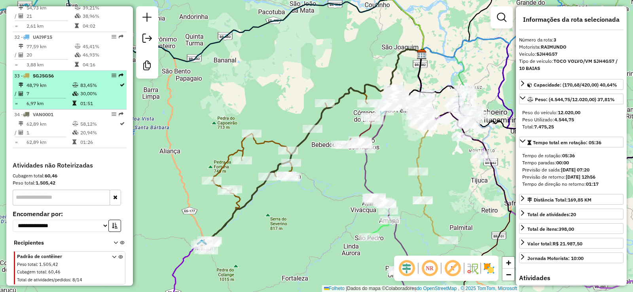
click at [47, 93] on td "7" at bounding box center [49, 93] width 46 height 8
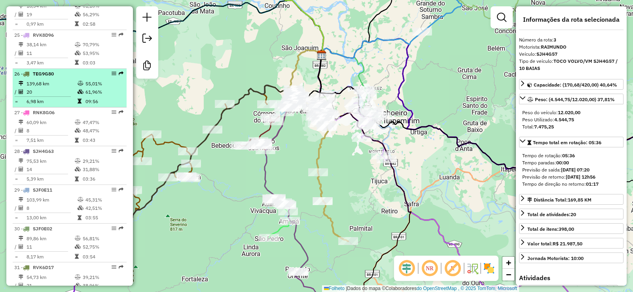
scroll to position [1134, 0]
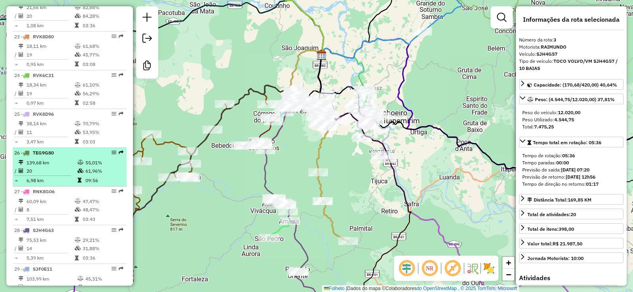
click at [57, 97] on td "19" at bounding box center [50, 93] width 48 height 8
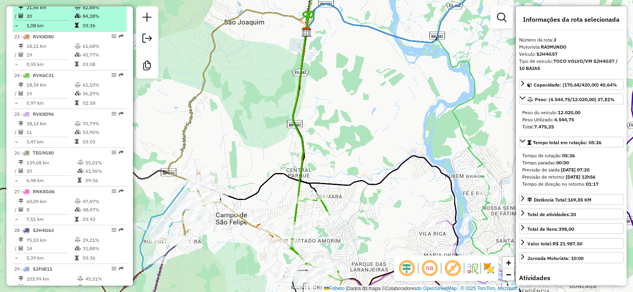
click at [66, 20] on td "20" at bounding box center [50, 15] width 48 height 8
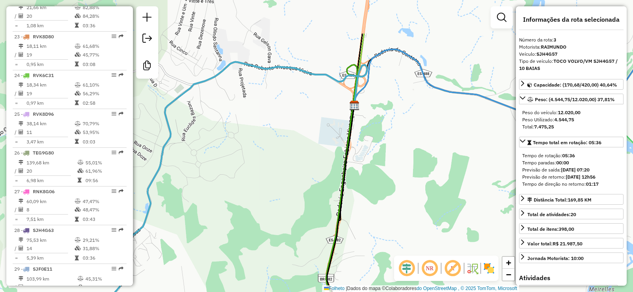
drag, startPoint x: 422, startPoint y: 10, endPoint x: 376, endPoint y: 73, distance: 78.1
click at [376, 73] on div "Janela de atendimento Grau de atendimento Capacidade Transportadoras Veículos C…" at bounding box center [316, 146] width 633 height 292
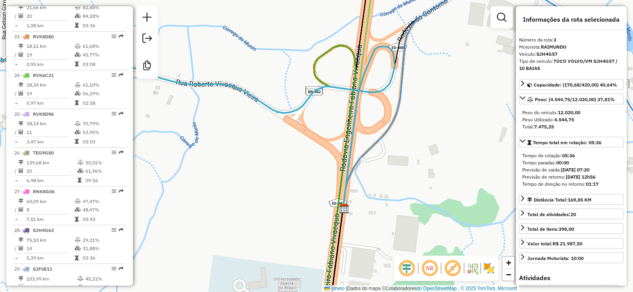
click at [315, 130] on div "Janela de atendimento Grau de atendimento Capacidade Transportadoras Veículos C…" at bounding box center [316, 146] width 633 height 292
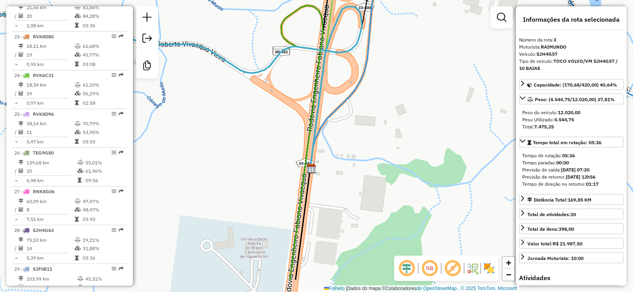
drag, startPoint x: 317, startPoint y: 140, endPoint x: 280, endPoint y: 97, distance: 57.0
click at [281, 97] on div "Janela de atendimento Grau de atendimento Capacidade Transportadoras Veículos C…" at bounding box center [316, 146] width 633 height 292
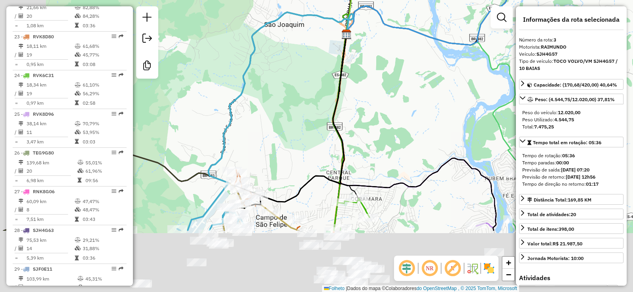
drag, startPoint x: 286, startPoint y: 90, endPoint x: 302, endPoint y: 66, distance: 29.0
click at [304, 59] on div "Janela de atendimento Grau de atendimento Capacidade Transportadoras Veículos C…" at bounding box center [316, 146] width 633 height 292
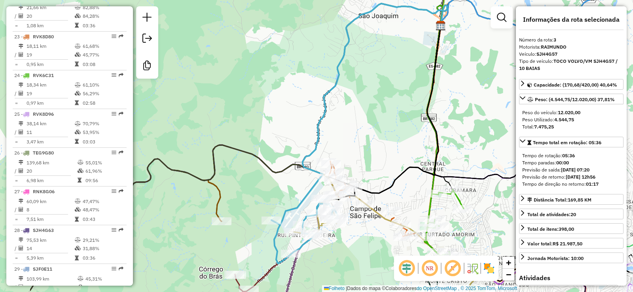
drag, startPoint x: 288, startPoint y: 141, endPoint x: 358, endPoint y: 147, distance: 69.9
click at [356, 55] on div "Janela de atendimento Grau de atendimento Capacidade Transportadoras Veículos C…" at bounding box center [316, 146] width 633 height 292
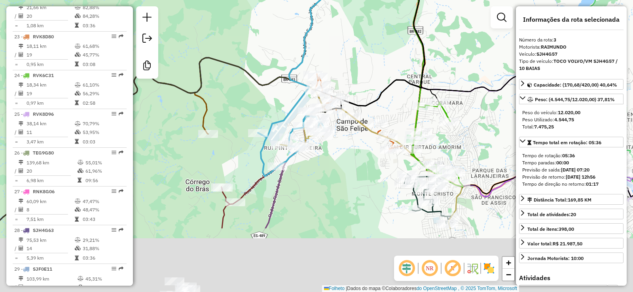
drag, startPoint x: 364, startPoint y: 199, endPoint x: 351, endPoint y: 106, distance: 93.8
click at [351, 106] on icon at bounding box center [371, 31] width 111 height 186
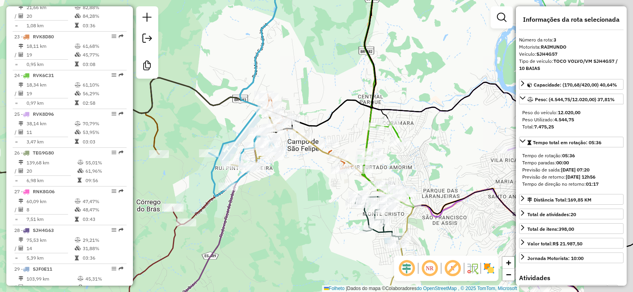
drag, startPoint x: 445, startPoint y: 68, endPoint x: 391, endPoint y: 91, distance: 58.7
click at [391, 91] on div "Janela de atendimento Grau de atendimento Capacidade Transportadoras Veículos C…" at bounding box center [316, 146] width 633 height 292
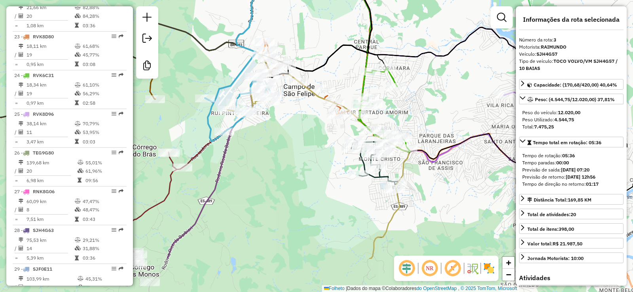
drag, startPoint x: 350, startPoint y: 137, endPoint x: 354, endPoint y: 74, distance: 63.4
click at [354, 74] on div "Janela de atendimento Grau de atendimento Capacidade Transportadoras Veículos C…" at bounding box center [316, 146] width 633 height 292
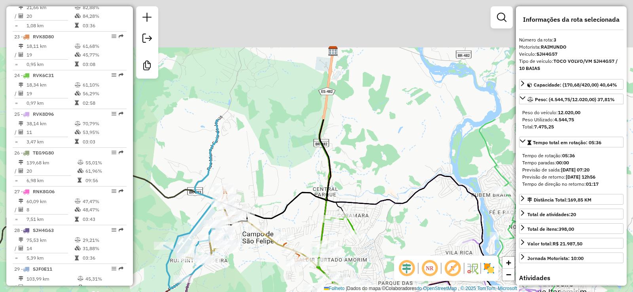
drag, startPoint x: 382, startPoint y: 52, endPoint x: 336, endPoint y: 178, distance: 134.7
click at [336, 178] on div "Janela de atendimento Grau de atendimento Capacidade Transportadoras Veículos C…" at bounding box center [316, 146] width 633 height 292
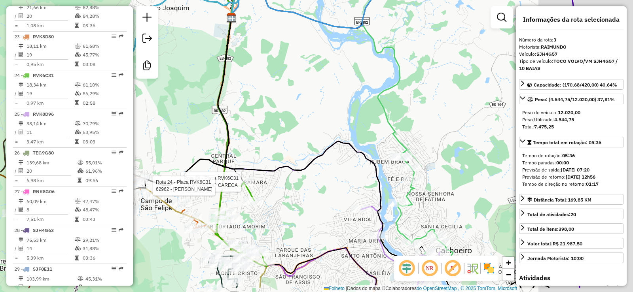
drag, startPoint x: 437, startPoint y: 57, endPoint x: 351, endPoint y: 30, distance: 89.6
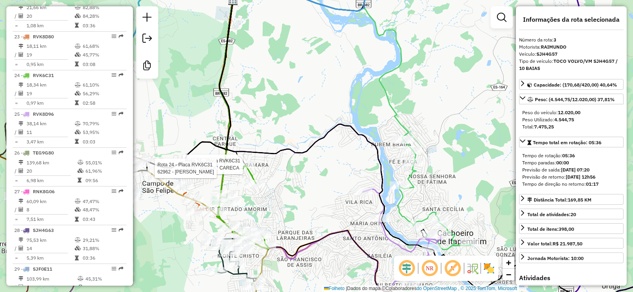
drag, startPoint x: 403, startPoint y: 103, endPoint x: 460, endPoint y: 131, distance: 63.5
click at [443, 117] on div "Rota 24 - Placa RVK6C31 1318 - BAR DO CARECA Rota 24 - Placa RVK6C31 62962 - JA…" at bounding box center [316, 146] width 633 height 292
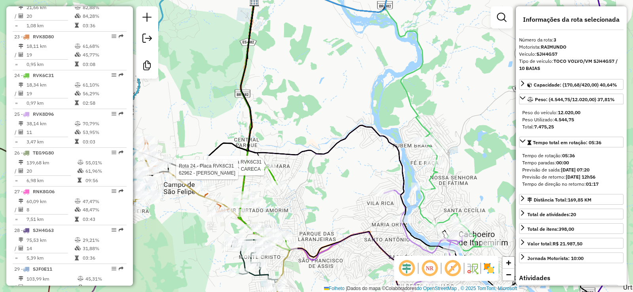
drag, startPoint x: 454, startPoint y: 125, endPoint x: 438, endPoint y: 81, distance: 47.0
click at [438, 81] on div "Rota 24 - Placa RVK6C31 1318 - BAR DO CARECA Rota 24 - Placa RVK6C31 62962 - JA…" at bounding box center [316, 146] width 633 height 292
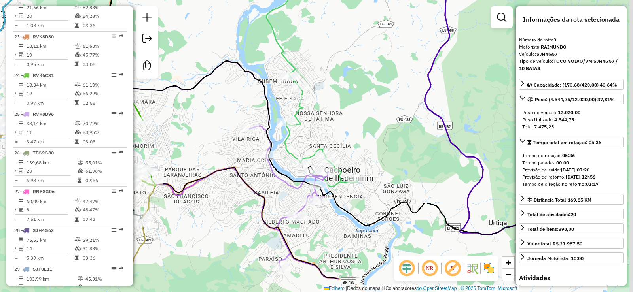
drag, startPoint x: 403, startPoint y: 106, endPoint x: 343, endPoint y: 85, distance: 63.6
click at [343, 85] on div "Rota 24 - Placa RVK6C31 1318 - BAR DO CARECA Rota 24 - Placa RVK6C31 62962 - JA…" at bounding box center [316, 146] width 633 height 292
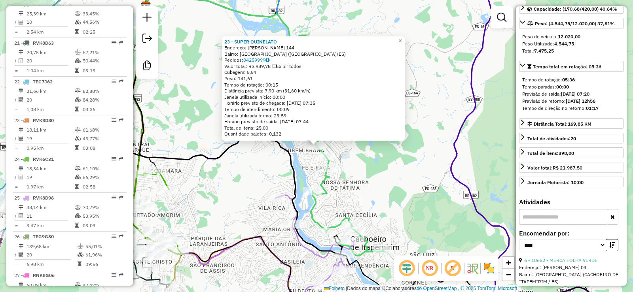
scroll to position [79, 0]
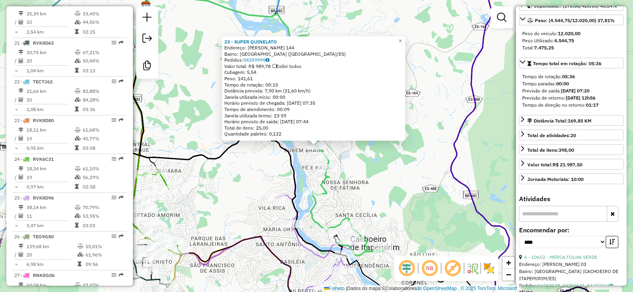
click at [518, 178] on div "**********" at bounding box center [571, 146] width 111 height 280
click at [522, 180] on icon at bounding box center [522, 178] width 6 height 6
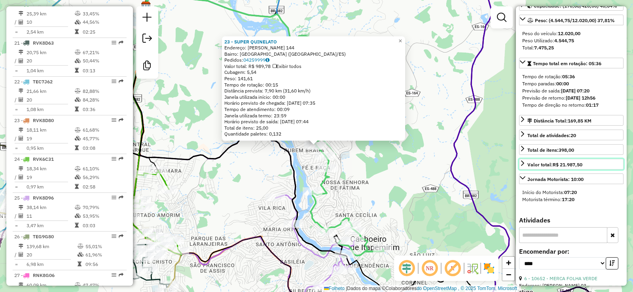
click at [532, 165] on font "Valor total:" at bounding box center [539, 165] width 25 height 6
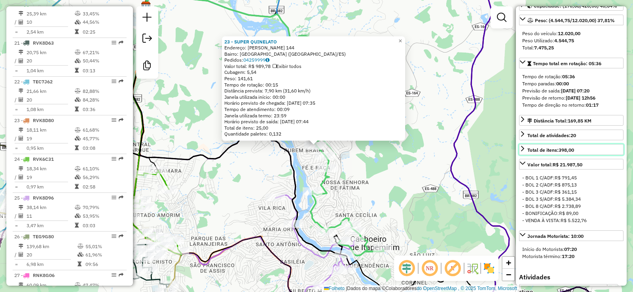
click at [536, 146] on link "Total de itens: 398,00" at bounding box center [571, 149] width 104 height 11
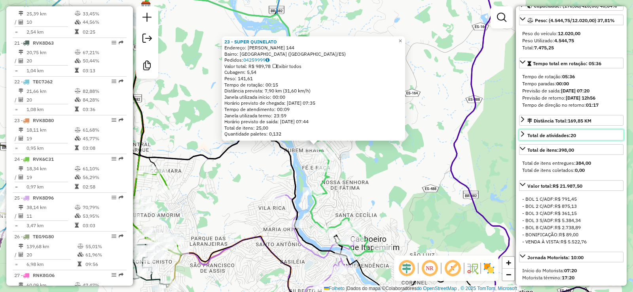
click at [544, 138] on font "Total de atividades:" at bounding box center [548, 136] width 43 height 6
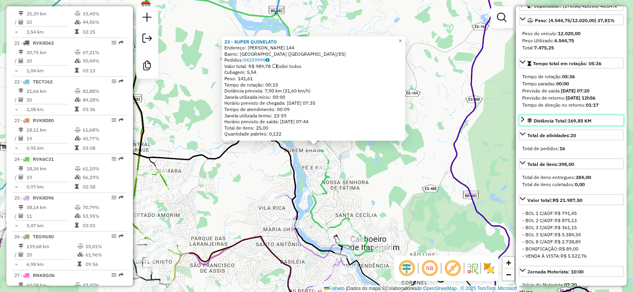
click at [566, 115] on link "Distância Total: 169,85 KM" at bounding box center [571, 120] width 104 height 11
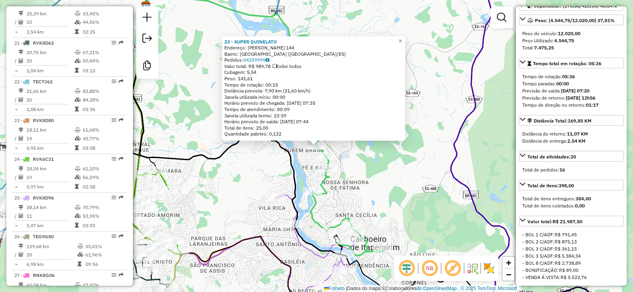
click at [475, 118] on div "23 - SUPER QUINELATO Endereço: LAURO LEMOS 144 Bairro: VILA DA LUZ (CACHOEIRO D…" at bounding box center [316, 146] width 633 height 292
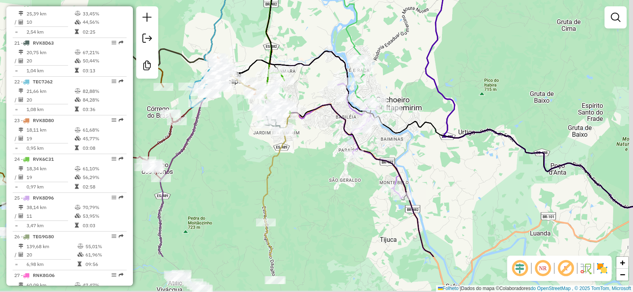
drag, startPoint x: 408, startPoint y: 142, endPoint x: 400, endPoint y: 78, distance: 64.6
click at [400, 78] on div "Janela de atendimento Grau de atendimento Capacidade Transportadoras Veículos C…" at bounding box center [316, 146] width 633 height 292
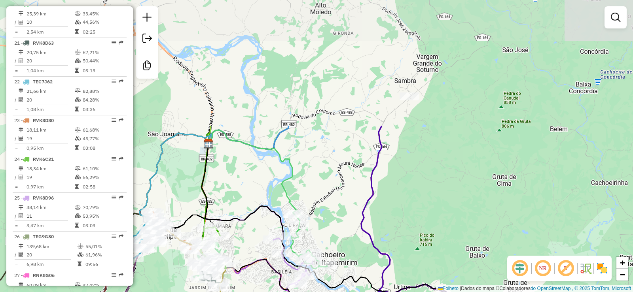
drag, startPoint x: 439, startPoint y: 100, endPoint x: 375, endPoint y: 255, distance: 167.9
click at [375, 255] on div "Janela de atendimento Grau de atendimento Capacidade Transportadoras Veículos C…" at bounding box center [316, 146] width 633 height 292
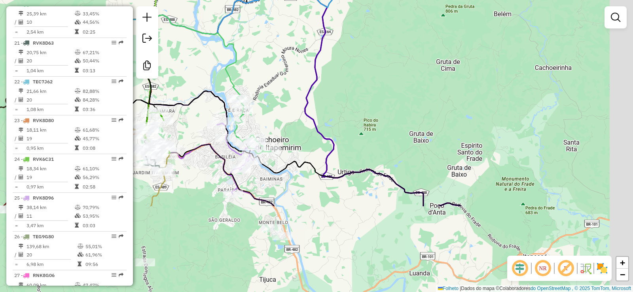
drag, startPoint x: 368, startPoint y: 154, endPoint x: 312, endPoint y: 39, distance: 128.1
click at [312, 39] on div "Janela de atendimento Grau de atendimento Capacidade Transportadoras Veículos C…" at bounding box center [316, 146] width 633 height 292
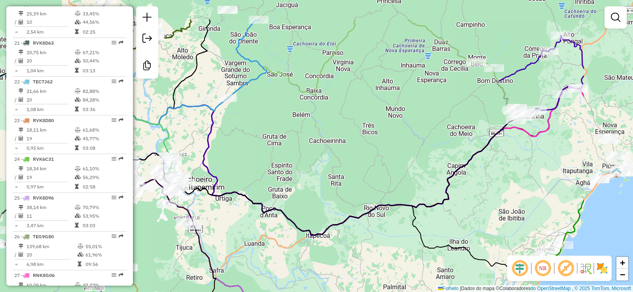
drag, startPoint x: 399, startPoint y: 171, endPoint x: 288, endPoint y: 220, distance: 121.5
click at [288, 220] on icon at bounding box center [319, 177] width 393 height 116
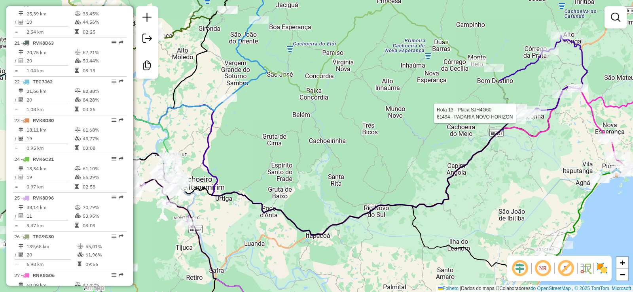
select select "*********"
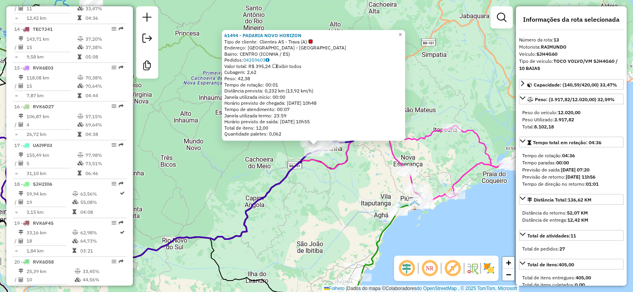
scroll to position [779, 0]
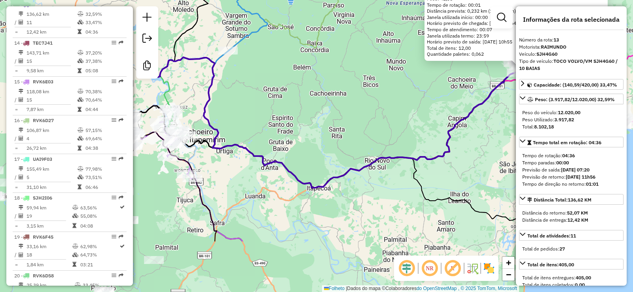
drag, startPoint x: 324, startPoint y: 197, endPoint x: 527, endPoint y: 117, distance: 217.7
click at [527, 117] on hb-router-mapa "Informações da Sessão 974643 - 08/05/2025 Criação: 04/08/2025 17:39 Desbloquear…" at bounding box center [316, 146] width 633 height 292
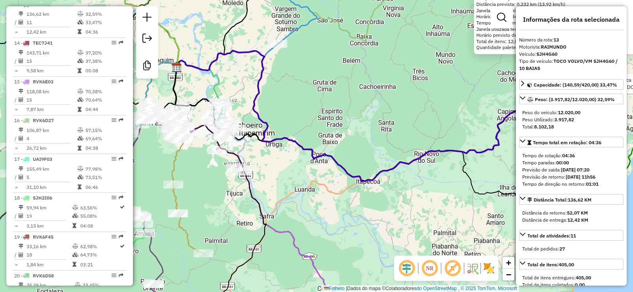
drag, startPoint x: 387, startPoint y: 169, endPoint x: 437, endPoint y: 162, distance: 49.9
click at [437, 162] on div "Rota 11 - Placa RVK6D09 61427 - BAR DO RONI 61494 - PADARIA NOVO HORIZON Tipo d…" at bounding box center [316, 146] width 633 height 292
drag, startPoint x: 240, startPoint y: 195, endPoint x: 242, endPoint y: 198, distance: 4.3
click at [241, 197] on div "Rota 11 - Placa RVK6D09 61427 - BAR DO RONI 61494 - PADARIA NOVO HORIZON Tipo d…" at bounding box center [316, 146] width 633 height 292
drag, startPoint x: 299, startPoint y: 210, endPoint x: 292, endPoint y: 194, distance: 17.9
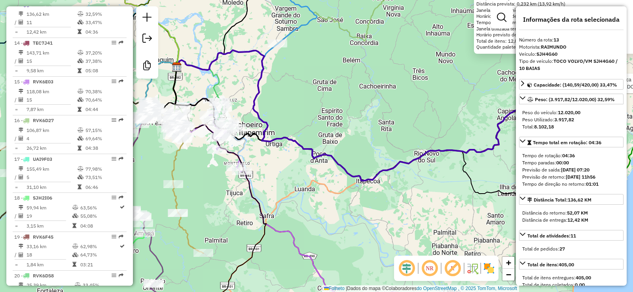
click at [296, 197] on div "Rota 11 - Placa RVK6D09 61427 - BAR DO RONI 61494 - PADARIA NOVO HORIZON Tipo d…" at bounding box center [316, 146] width 633 height 292
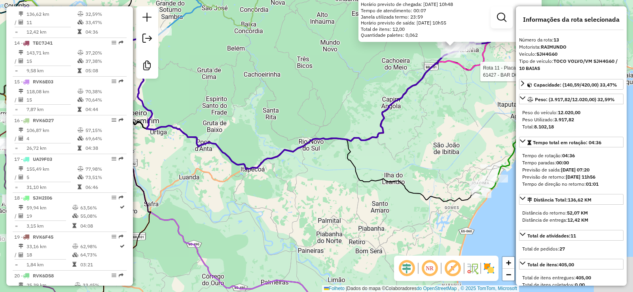
drag, startPoint x: 417, startPoint y: 153, endPoint x: 246, endPoint y: 149, distance: 170.6
click at [246, 149] on div "Rota 11 - Placa RVK6D09 61427 - BAR DO RONI 61494 - PADARIA NOVO HORIZON Tipo d…" at bounding box center [316, 146] width 633 height 292
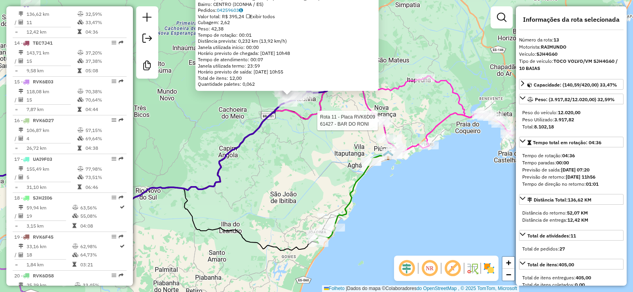
drag, startPoint x: 360, startPoint y: 112, endPoint x: 254, endPoint y: 164, distance: 117.7
click at [254, 164] on div "Rota 11 - Placa RVK6D09 61427 - BAR DO RONI 61494 - PADARIA NOVO HORIZON Tipo d…" at bounding box center [316, 146] width 633 height 292
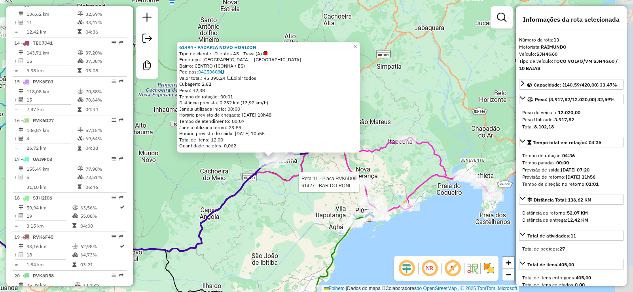
drag, startPoint x: 328, startPoint y: 98, endPoint x: 310, endPoint y: 160, distance: 64.8
click at [310, 160] on div "Rota 11 - Placa RVK6D09 61427 - BAR DO RONI 61494 - PADARIA NOVO HORIZON Tipo d…" at bounding box center [316, 146] width 633 height 292
click at [310, 161] on div "Rota 11 - Placa RVK6D09 61427 - BAR DO RONI 61494 - PADARIA NOVO HORIZON Tipo d…" at bounding box center [316, 146] width 633 height 292
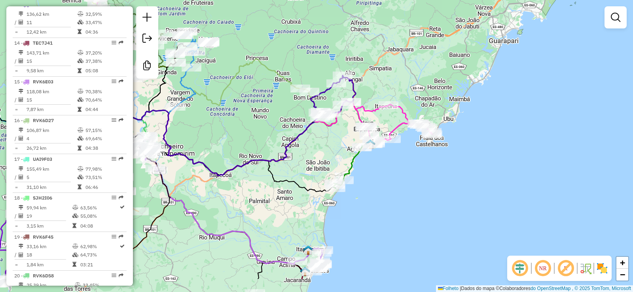
drag, startPoint x: 290, startPoint y: 152, endPoint x: 324, endPoint y: 128, distance: 41.5
click at [324, 128] on icon at bounding box center [238, 138] width 226 height 75
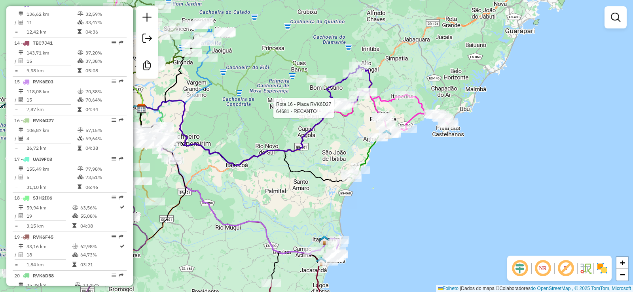
drag, startPoint x: 310, startPoint y: 145, endPoint x: 326, endPoint y: 135, distance: 19.0
click at [326, 135] on div "Rota 16 - Placa RVK6D27 64681 - RECANTO Janela de atendimento Grau de atendimen…" at bounding box center [316, 146] width 633 height 292
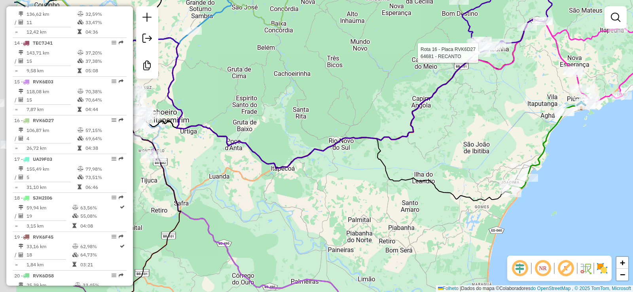
drag, startPoint x: 250, startPoint y: 187, endPoint x: 290, endPoint y: 186, distance: 40.0
click at [290, 186] on div "Rota 16 - Placa RVK6D27 64681 - RECANTO Janela de atendimento Grau de atendimen…" at bounding box center [316, 146] width 633 height 292
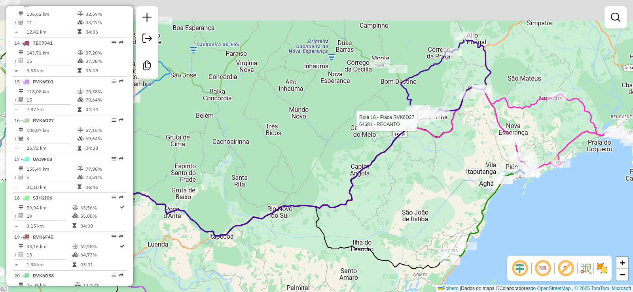
drag, startPoint x: 403, startPoint y: 164, endPoint x: 316, endPoint y: 232, distance: 110.1
click at [316, 232] on icon at bounding box center [239, 196] width 424 height 146
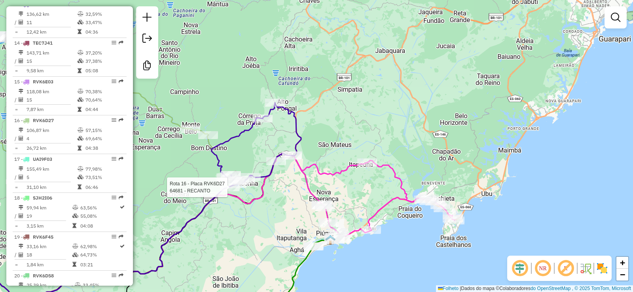
drag, startPoint x: 396, startPoint y: 180, endPoint x: 207, endPoint y: 248, distance: 201.0
click at [207, 250] on div "Rota 16 - Placa RVK6D27 64681 - RECANTO Janela de atendimento Grau de atendimen…" at bounding box center [316, 146] width 633 height 292
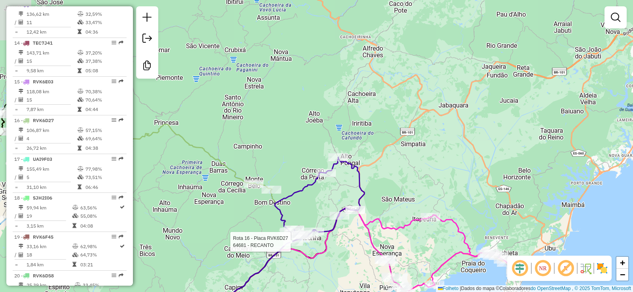
drag, startPoint x: 441, startPoint y: 93, endPoint x: 495, endPoint y: 156, distance: 83.6
click at [505, 143] on div "Rota 16 - Placa RVK6D27 64681 - RECANTO Janela de atendimento Grau de atendimen…" at bounding box center [316, 146] width 633 height 292
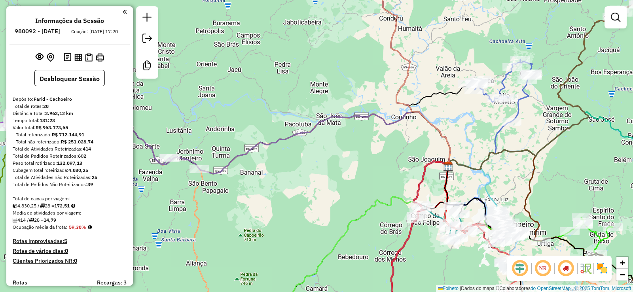
scroll to position [1012, 0]
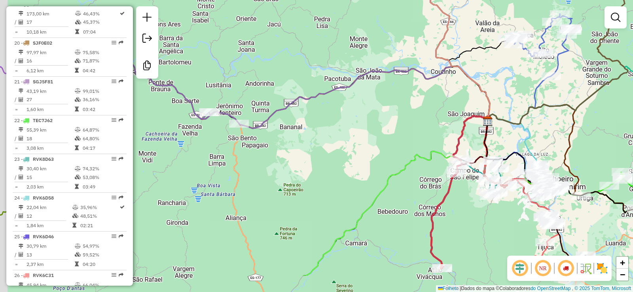
click at [570, 106] on icon at bounding box center [609, 24] width 242 height 199
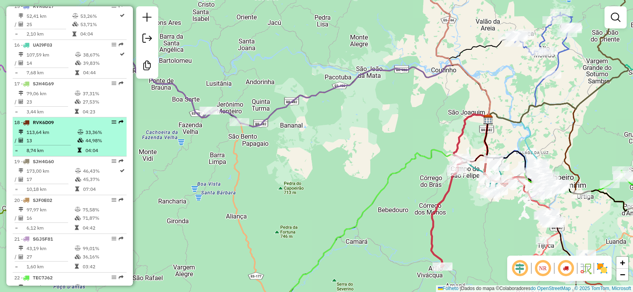
scroll to position [853, 0]
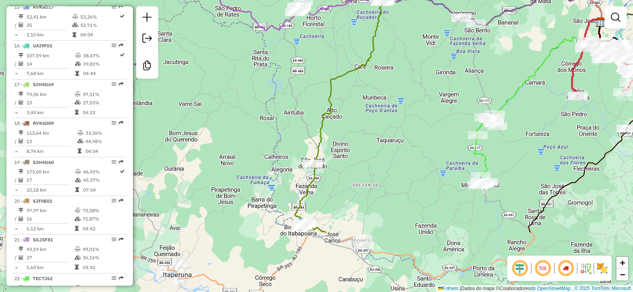
drag, startPoint x: 242, startPoint y: 146, endPoint x: 394, endPoint y: 57, distance: 176.1
click at [394, 57] on div "Janela de atendimento Grau de atendimento Capacidade Transportadoras Veículos C…" at bounding box center [316, 146] width 633 height 292
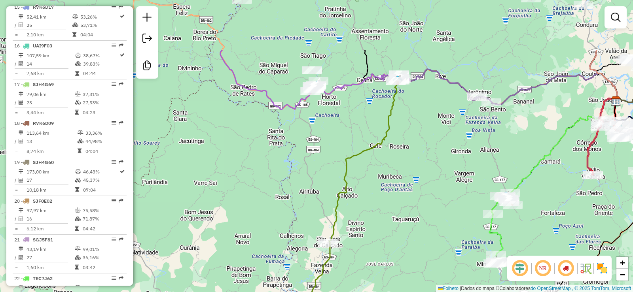
drag, startPoint x: 354, startPoint y: 44, endPoint x: 369, endPoint y: 127, distance: 84.5
click at [369, 127] on div "Janela de atendimento Grau de atendimento Capacidade Transportadoras Veículos C…" at bounding box center [316, 146] width 633 height 292
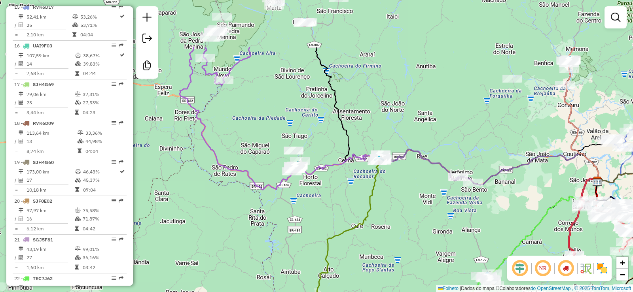
drag, startPoint x: 273, startPoint y: 69, endPoint x: 246, endPoint y: 150, distance: 84.9
click at [248, 152] on div "Janela de atendimento Grau de atendimento Capacidade Transportadoras Veículos C…" at bounding box center [316, 146] width 633 height 292
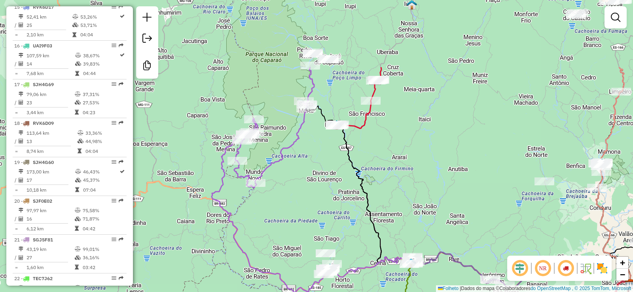
drag, startPoint x: 261, startPoint y: 143, endPoint x: 263, endPoint y: 152, distance: 8.9
click at [263, 152] on div "Janela de atendimento Grau de atendimento Capacidade Transportadoras Veículos C…" at bounding box center [316, 146] width 633 height 292
click at [319, 108] on icon at bounding box center [468, 199] width 324 height 186
select select "**********"
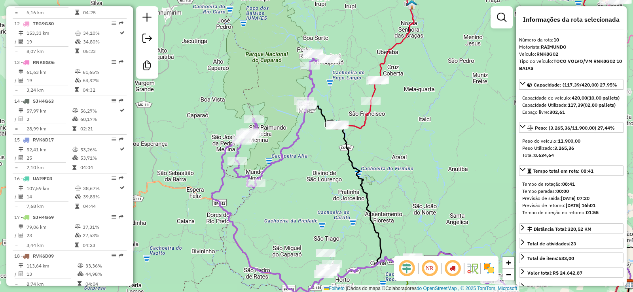
scroll to position [662, 0]
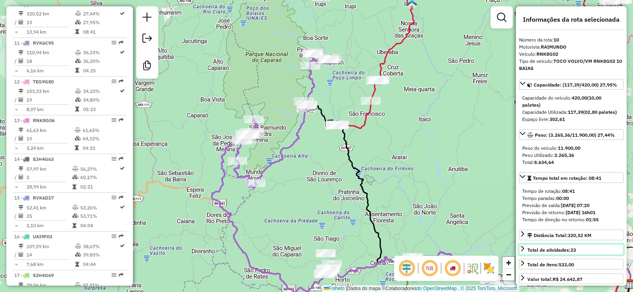
click at [594, 255] on link "Total de atividades: 23" at bounding box center [571, 249] width 104 height 11
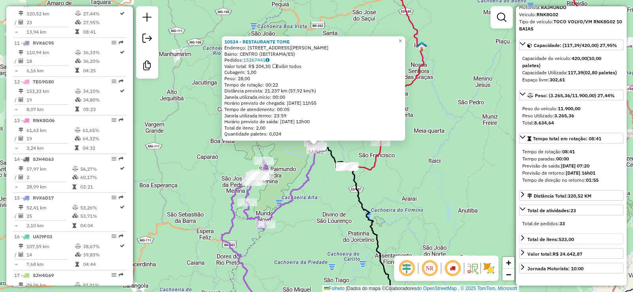
scroll to position [79, 0]
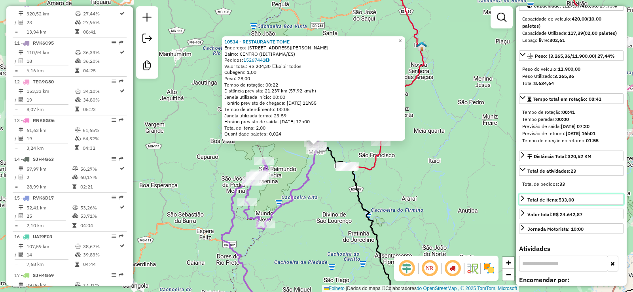
click at [523, 201] on icon at bounding box center [522, 199] width 3 height 6
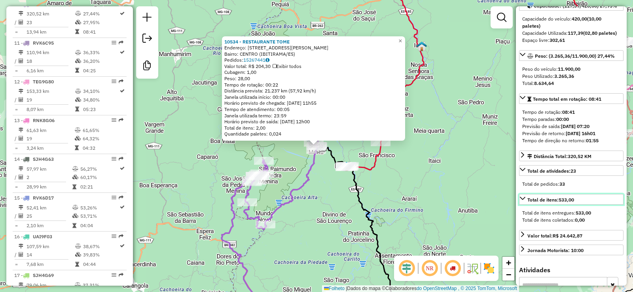
scroll to position [119, 0]
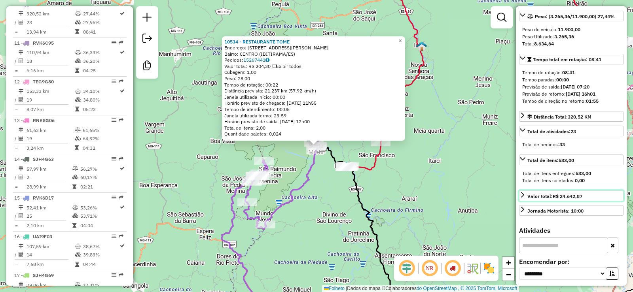
click at [519, 198] on icon at bounding box center [522, 195] width 6 height 6
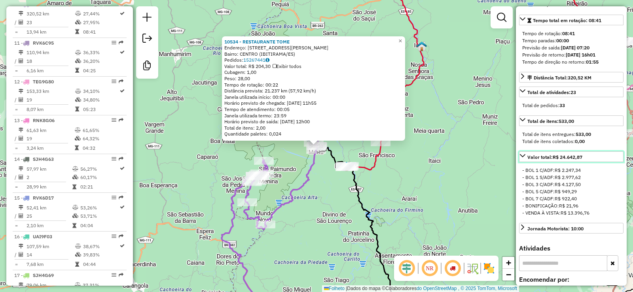
scroll to position [158, 0]
click at [525, 157] on icon at bounding box center [523, 155] width 6 height 3
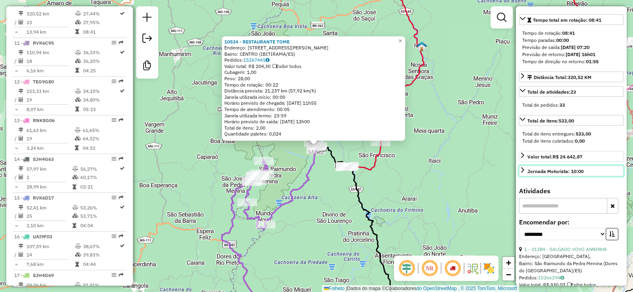
click at [522, 173] on icon at bounding box center [522, 170] width 6 height 6
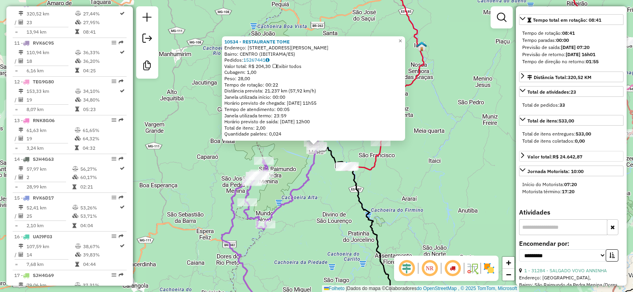
click at [481, 225] on div "10534 - RESTAURANTE TOME Endereço: [STREET_ADDRESS][PERSON_NAME] Bairro: CENTRO…" at bounding box center [316, 146] width 633 height 292
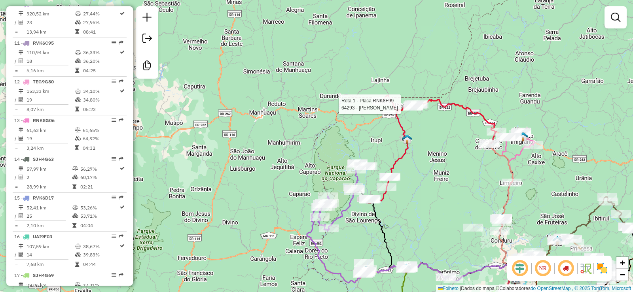
select select "**********"
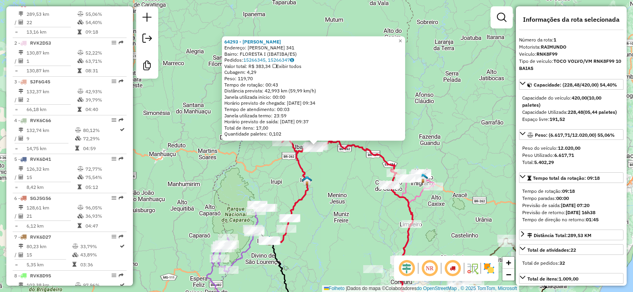
scroll to position [40, 0]
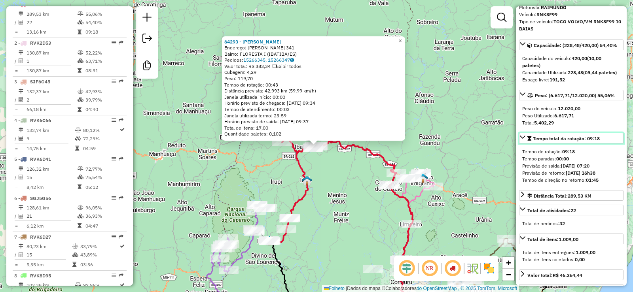
click at [524, 140] on icon at bounding box center [522, 137] width 6 height 6
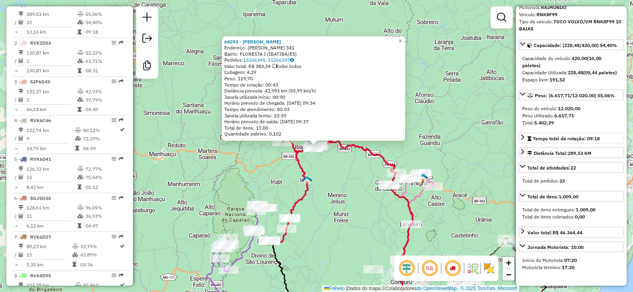
click at [504, 193] on div "64293 - [PERSON_NAME]: THEODOMIRO DIAS SANTIAGO 341 Bairro: FLORESTA I (IBATIBA…" at bounding box center [316, 146] width 633 height 292
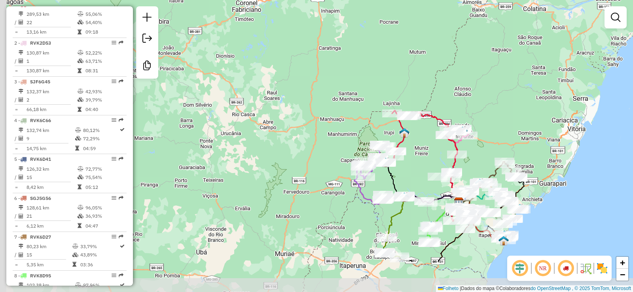
drag, startPoint x: 478, startPoint y: 237, endPoint x: 492, endPoint y: 178, distance: 60.8
click at [492, 178] on icon at bounding box center [481, 182] width 45 height 41
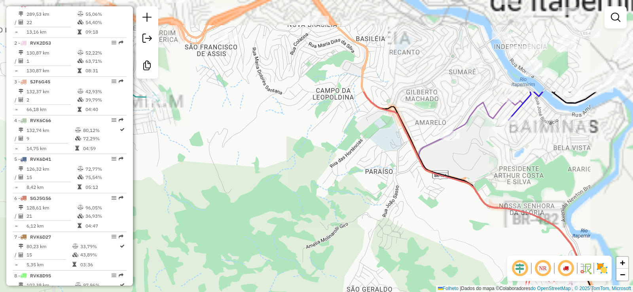
drag, startPoint x: 510, startPoint y: 101, endPoint x: 399, endPoint y: 232, distance: 171.6
click at [399, 232] on div "Rota 19 - Placa SJH4G60 64177 - BARZINHO CASA VELHA Janela de atendimento Grau …" at bounding box center [316, 146] width 633 height 292
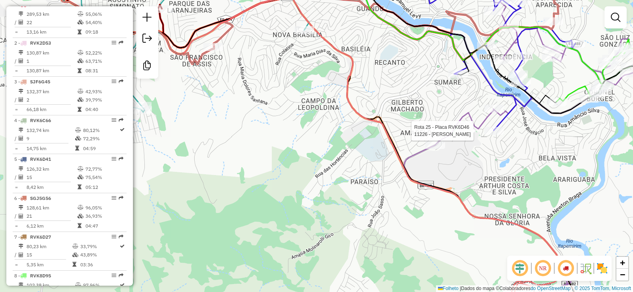
click at [501, 135] on div at bounding box center [494, 131] width 20 height 8
select select "**********"
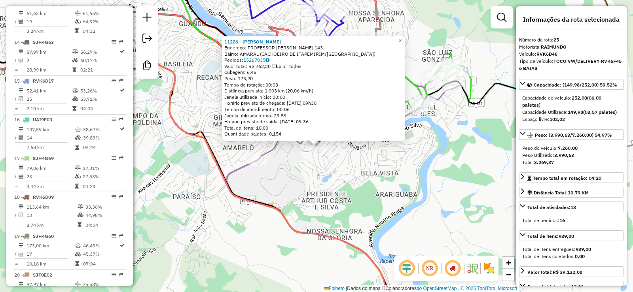
scroll to position [1244, 0]
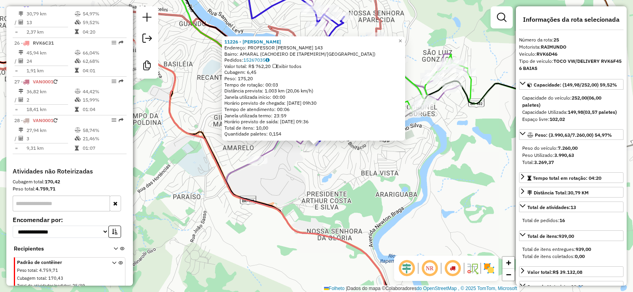
click at [491, 146] on div "11226 - [PERSON_NAME]: [STREET_ADDRESS][PERSON_NAME] Pedidos: 15267035 Valor to…" at bounding box center [316, 146] width 633 height 292
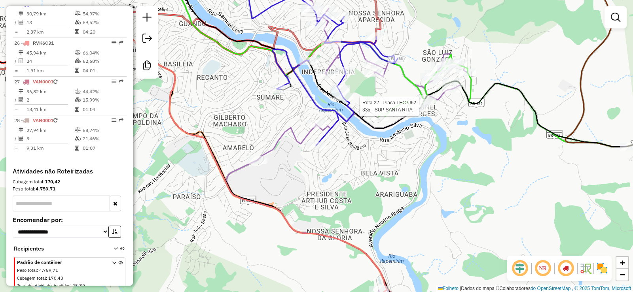
select select "**********"
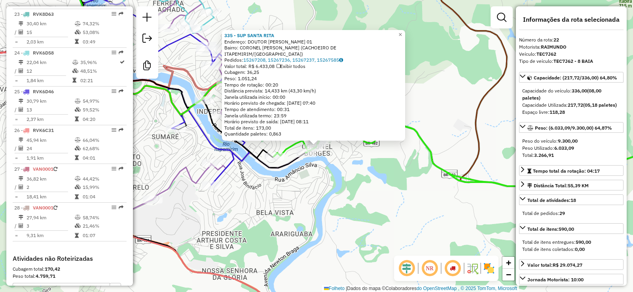
scroll to position [1128, 0]
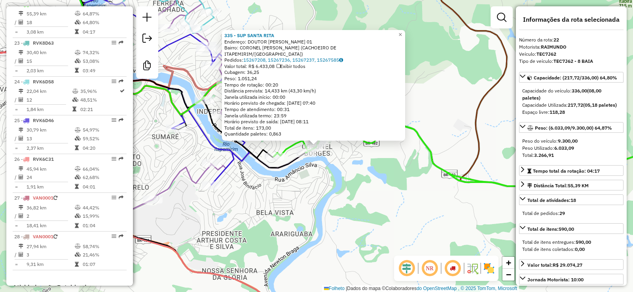
click at [553, 158] on font "3.266,91" at bounding box center [544, 155] width 20 height 6
click at [424, 205] on div "335 - SUP SANTA [PERSON_NAME]: DOUTOR AMILCAR FIGLIUZZI 01 Bairro: CORONEL [PER…" at bounding box center [316, 146] width 633 height 292
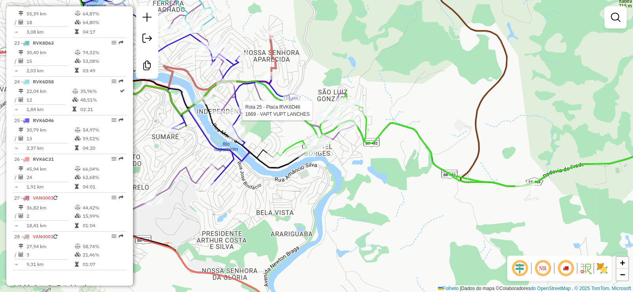
select select "**********"
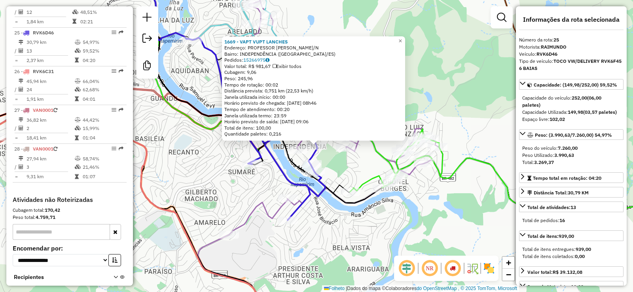
scroll to position [1244, 0]
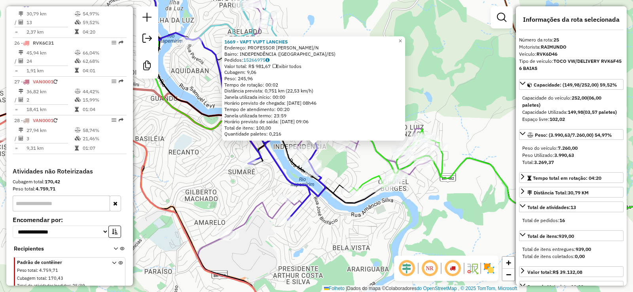
click at [434, 209] on div "1669 - VAPT VUPT LANCHES Endereço: PROFESSOR [PERSON_NAME]/N Bairro: INDEPENDÊN…" at bounding box center [316, 146] width 633 height 292
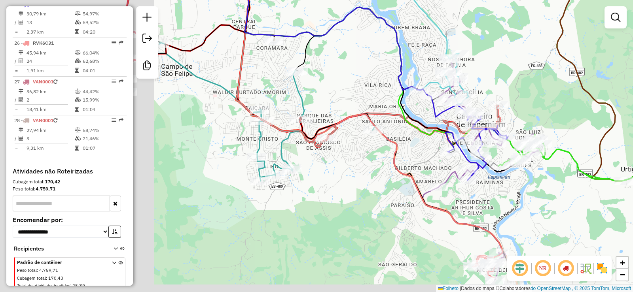
drag, startPoint x: 318, startPoint y: 183, endPoint x: 412, endPoint y: 161, distance: 96.8
click at [411, 161] on div "Janela de atendimento Grau de atendimento Capacidade Transportadoras Veículos C…" at bounding box center [316, 146] width 633 height 292
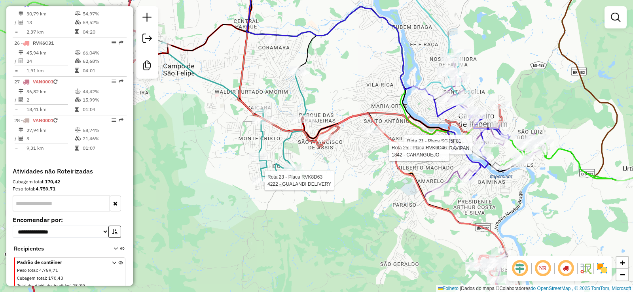
select select "**********"
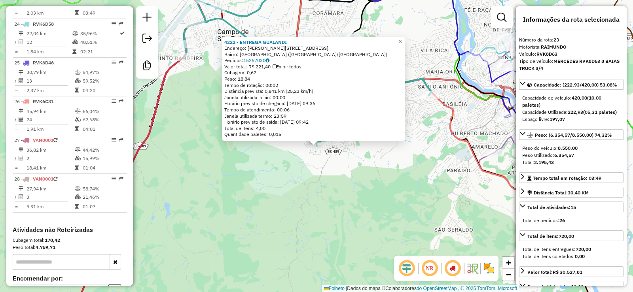
scroll to position [1167, 0]
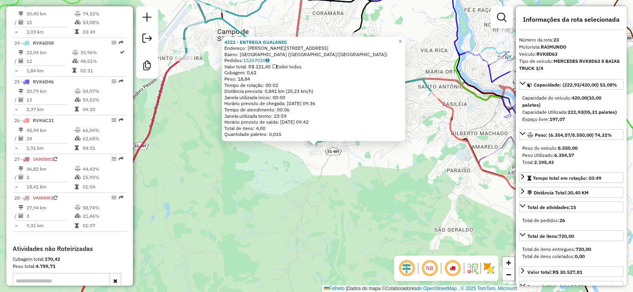
click at [268, 196] on div "4222 - ENTREGA GUALANDI Endereço: WALDIR [PERSON_NAME] 104 Bairro: [GEOGRAPHIC_…" at bounding box center [316, 146] width 633 height 292
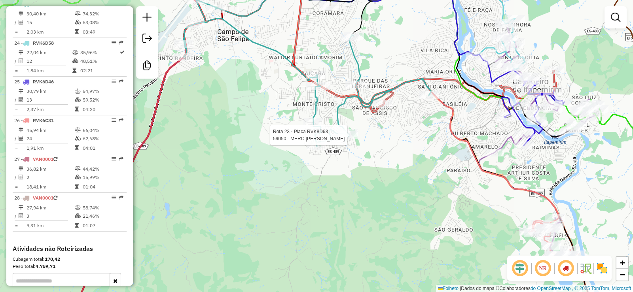
select select "**********"
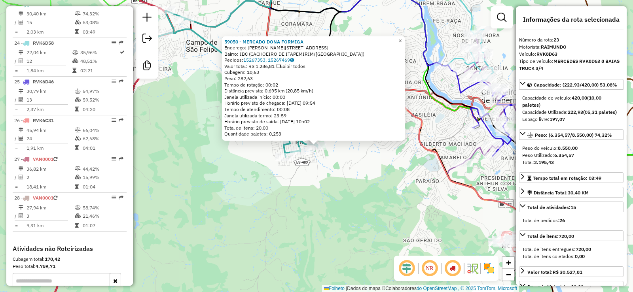
click at [344, 153] on div "59050 - MERCADO DONA FORMIGA Endereço: [PERSON_NAME] 102 Bairro: IBC (CACHOEIRO…" at bounding box center [316, 146] width 633 height 292
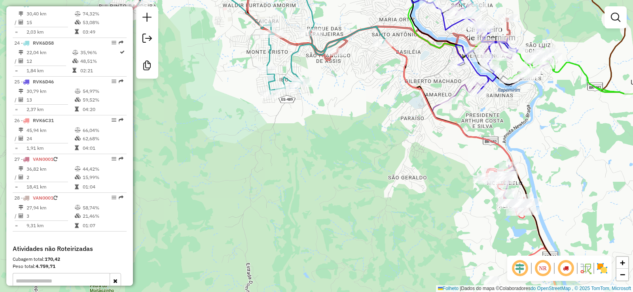
drag, startPoint x: 471, startPoint y: 207, endPoint x: 456, endPoint y: 144, distance: 65.4
click at [456, 144] on div "Janela de atendimento Grau de atendimento Capacidade Transportadoras Veículos C…" at bounding box center [316, 146] width 633 height 292
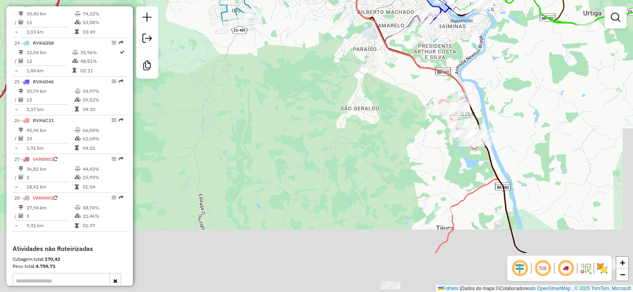
drag, startPoint x: 462, startPoint y: 196, endPoint x: 411, endPoint y: 125, distance: 87.3
click at [411, 125] on div "Janela de atendimento Grau de atendimento Capacidade Transportadoras Veículos C…" at bounding box center [316, 146] width 633 height 292
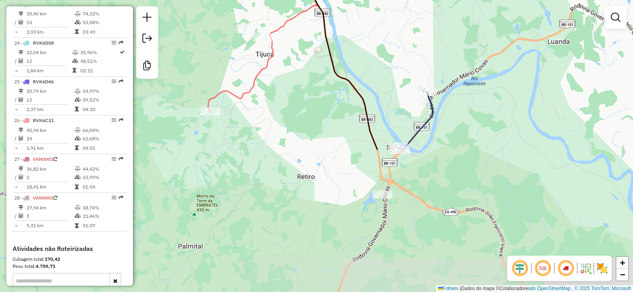
drag, startPoint x: 462, startPoint y: 248, endPoint x: 286, endPoint y: 77, distance: 246.5
click at [286, 77] on div "Janela de atendimento Grau de atendimento Capacidade Transportadoras Veículos C…" at bounding box center [316, 146] width 633 height 292
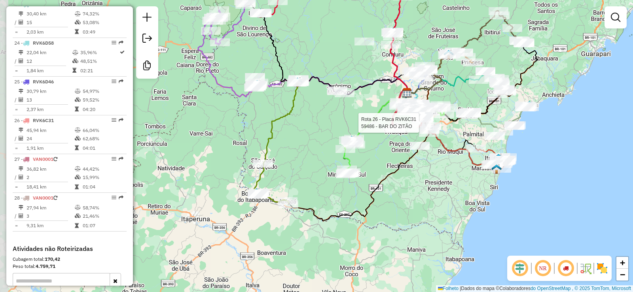
drag, startPoint x: 400, startPoint y: 229, endPoint x: 434, endPoint y: 167, distance: 70.8
click at [434, 167] on div "Rota 26 - Placa RVK6C31 59486 - BAR DO ZITÃO Janela de atendimento Grau de aten…" at bounding box center [316, 146] width 633 height 292
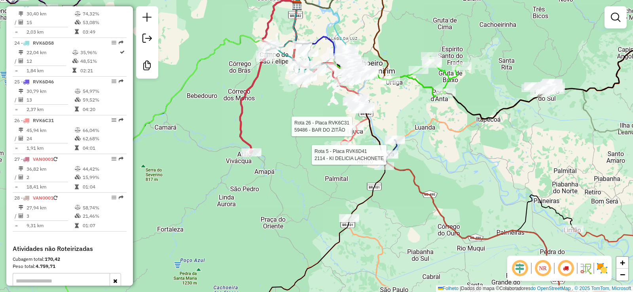
select select "**********"
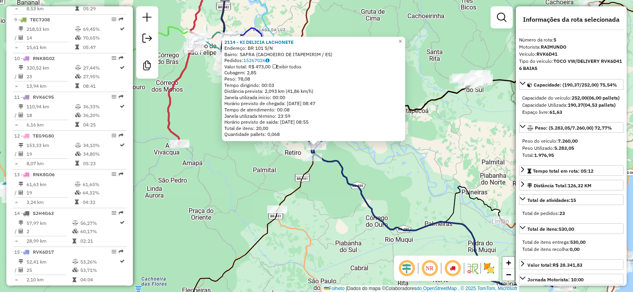
scroll to position [468, 0]
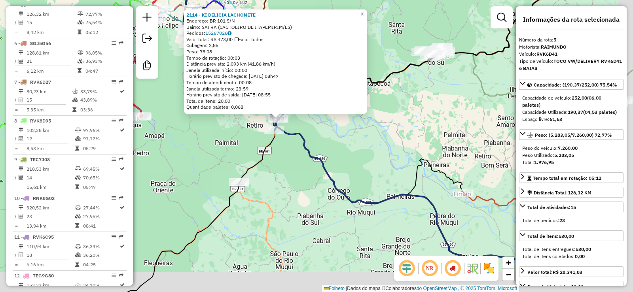
drag, startPoint x: 449, startPoint y: 225, endPoint x: 323, endPoint y: 137, distance: 153.6
click at [364, 161] on div "2114 - KI DELICIA LACHONETE Endereço: BR 101 S/N Bairro: [GEOGRAPHIC_DATA] (CAC…" at bounding box center [316, 146] width 633 height 292
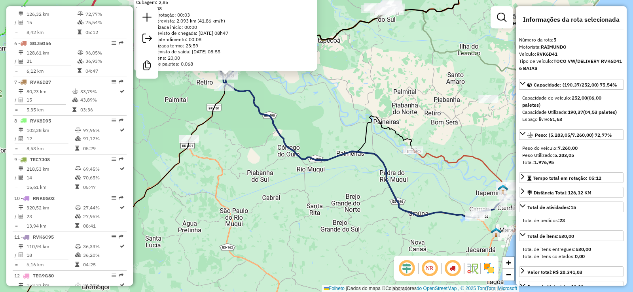
drag, startPoint x: 424, startPoint y: 193, endPoint x: 438, endPoint y: 201, distance: 15.9
click at [459, 212] on div "2114 - KI DELICIA LACHONETE Endereço: BR 101 S/N Bairro: [GEOGRAPHIC_DATA] (CAC…" at bounding box center [316, 146] width 633 height 292
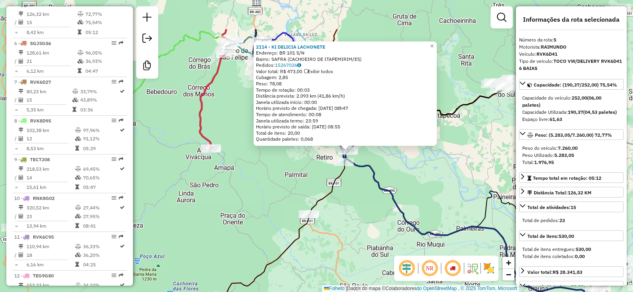
drag, startPoint x: 376, startPoint y: 181, endPoint x: 417, endPoint y: 209, distance: 49.8
click at [417, 209] on div "Rota 6 - Placa SGJ5G56 62725 - RD DESTRIBUIDORA 2114 - KI DELICIA LACHONETE End…" at bounding box center [316, 146] width 633 height 292
click at [352, 174] on div "Rota 6 - Placa SGJ5G56 62725 - RD DESTRIBUIDORA 2114 - KI DELICIA LACHONETE End…" at bounding box center [316, 146] width 633 height 292
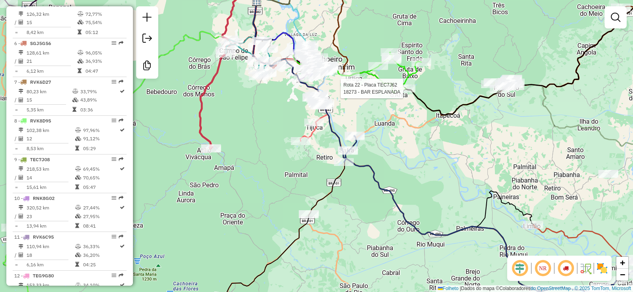
select select "**********"
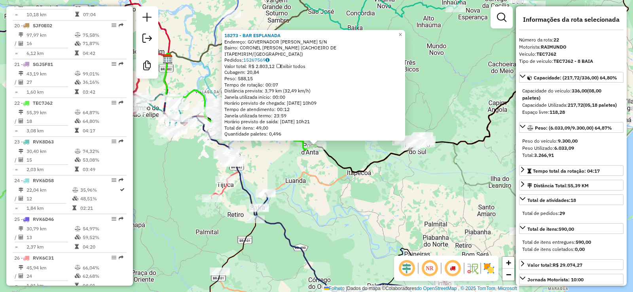
scroll to position [1128, 0]
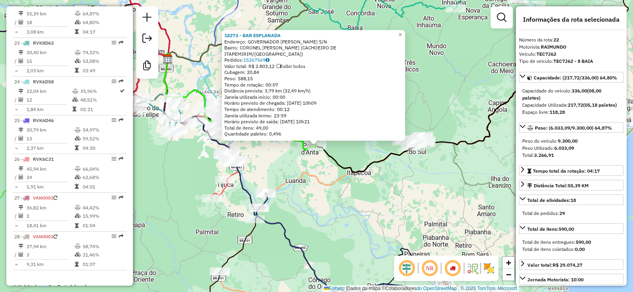
click at [480, 169] on div "18273 - BAR ESPLANADA Endereço: GOVERNADOR LACERDA DE AGUIAR S/N Bairro: [GEOGR…" at bounding box center [316, 146] width 633 height 292
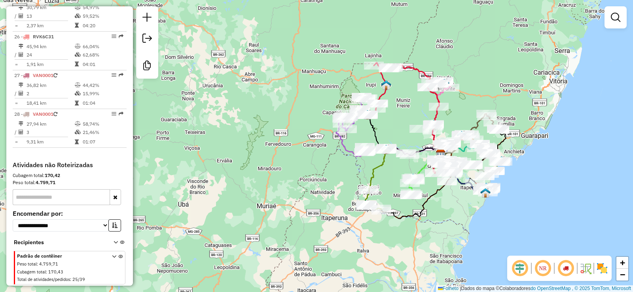
scroll to position [1258, 0]
click at [112, 259] on icon at bounding box center [114, 270] width 4 height 30
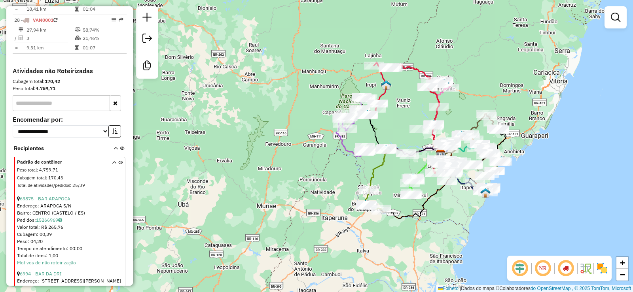
scroll to position [1416, 0]
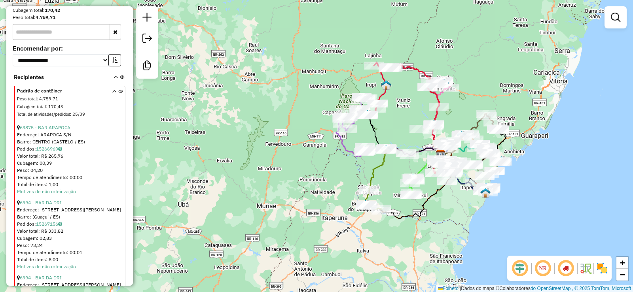
click at [120, 83] on icon at bounding box center [122, 79] width 4 height 8
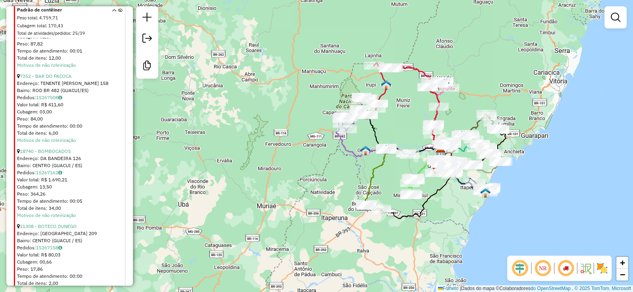
scroll to position [1732, 0]
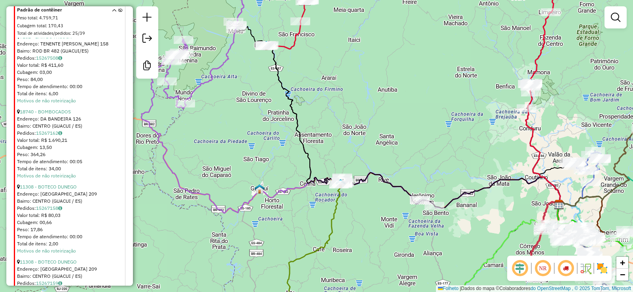
drag, startPoint x: 398, startPoint y: 76, endPoint x: 362, endPoint y: 45, distance: 48.3
click at [362, 45] on div "Janela de atendimento Grau de atendimento Capacidade Transportadoras Veículos C…" at bounding box center [316, 146] width 633 height 292
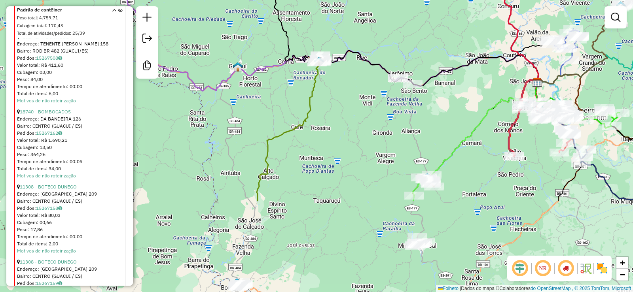
drag, startPoint x: 439, startPoint y: 175, endPoint x: 417, endPoint y: 54, distance: 122.6
click at [417, 54] on div "Janela de atendimento Grau de atendimento Capacidade Transportadoras Veículos C…" at bounding box center [316, 146] width 633 height 292
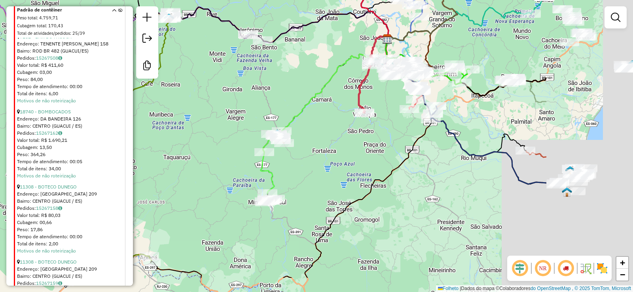
drag, startPoint x: 456, startPoint y: 124, endPoint x: 306, endPoint y: 80, distance: 156.1
click at [306, 80] on div "Janela de atendimento Grau de atendimento Capacidade Transportadoras Veículos C…" at bounding box center [316, 146] width 633 height 292
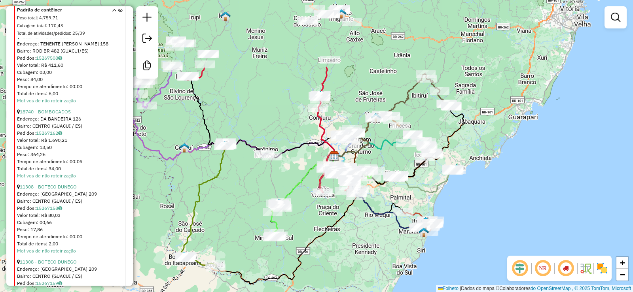
drag, startPoint x: 314, startPoint y: 103, endPoint x: 270, endPoint y: 168, distance: 78.7
click at [300, 193] on div "Janela de atendimento Grau de atendimento Capacidade Transportadoras Veículos C…" at bounding box center [316, 146] width 633 height 292
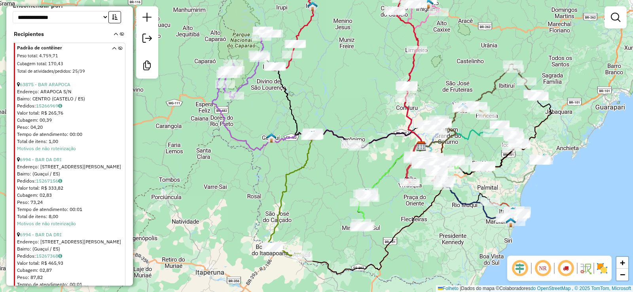
scroll to position [1376, 0]
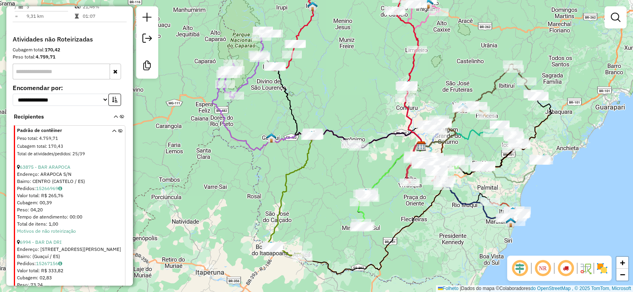
click at [120, 122] on icon at bounding box center [122, 119] width 4 height 8
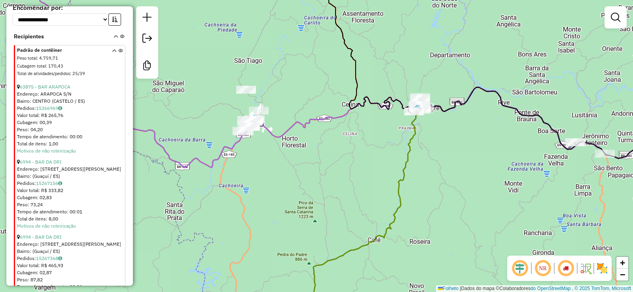
scroll to position [1455, 0]
click at [103, 26] on select "**********" at bounding box center [61, 21] width 96 height 12
select select "*********"
click at [13, 22] on select "**********" at bounding box center [61, 21] width 96 height 12
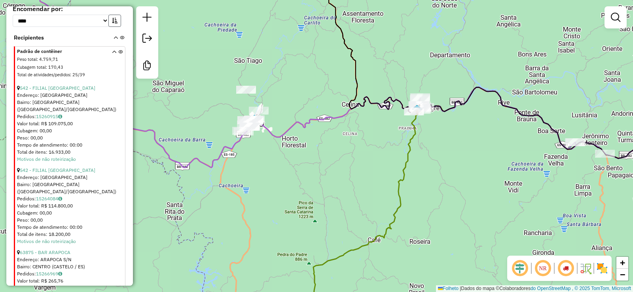
click at [112, 23] on icon "button" at bounding box center [115, 21] width 6 height 6
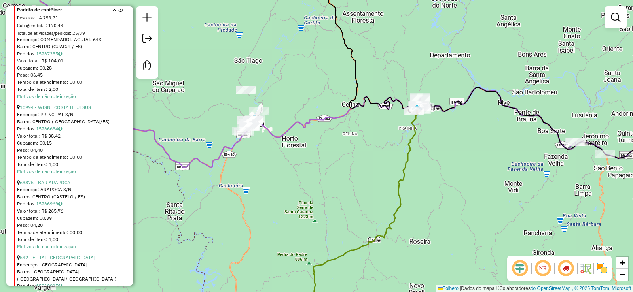
scroll to position [4191, 0]
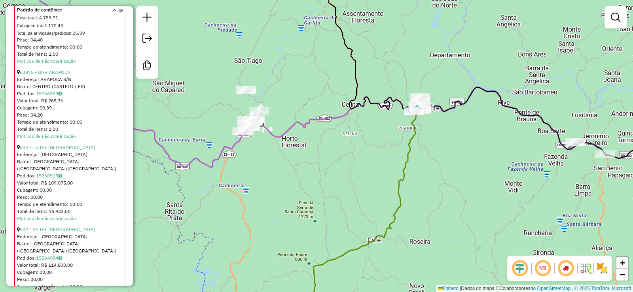
click at [55, 255] on div "Pedidos: 15264084" at bounding box center [70, 258] width 107 height 7
click at [52, 255] on font "15264084" at bounding box center [47, 258] width 22 height 6
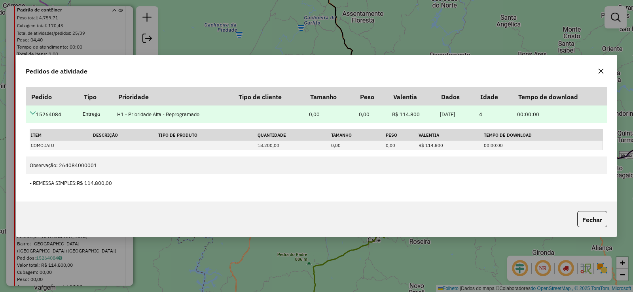
click at [35, 112] on icon at bounding box center [33, 113] width 6 height 6
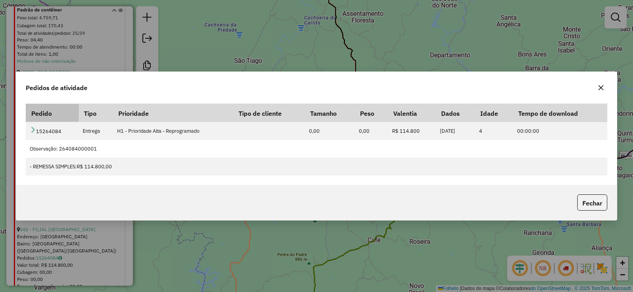
click at [35, 113] on font "Pedido" at bounding box center [41, 114] width 21 height 8
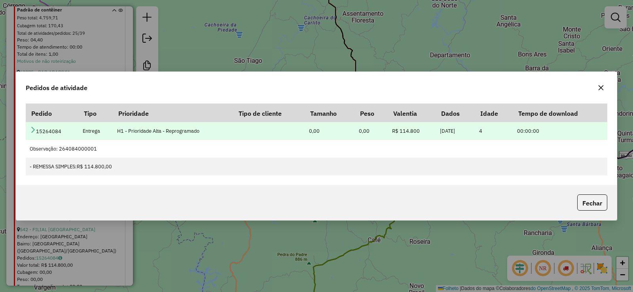
click at [34, 134] on link at bounding box center [33, 130] width 6 height 7
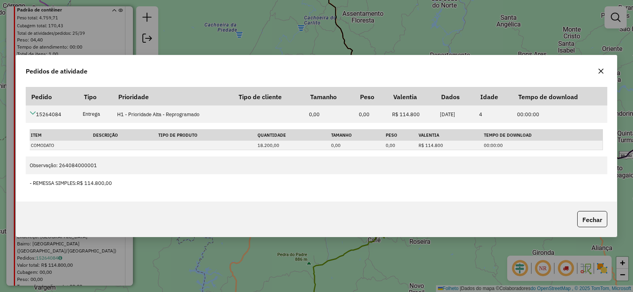
click at [599, 71] on icon "button" at bounding box center [601, 71] width 6 height 6
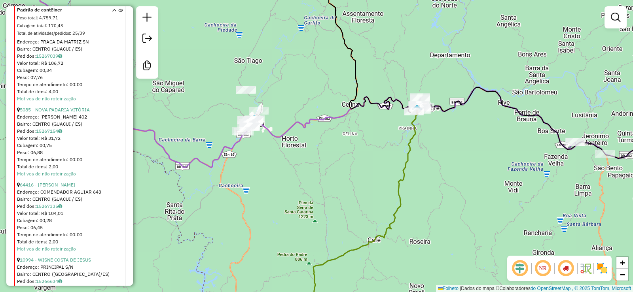
scroll to position [3914, 0]
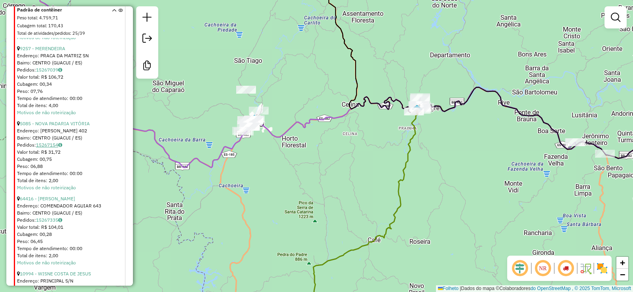
drag, startPoint x: 64, startPoint y: 138, endPoint x: 59, endPoint y: 140, distance: 5.5
click at [64, 142] on div "Pedidos: 15267154" at bounding box center [70, 145] width 107 height 7
click at [58, 142] on font "15267154" at bounding box center [47, 145] width 22 height 6
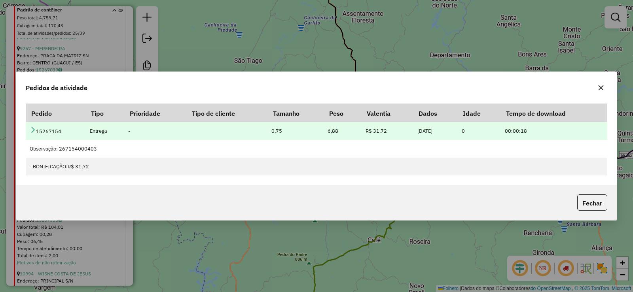
click at [39, 132] on font "15267154" at bounding box center [48, 131] width 25 height 7
click at [31, 132] on icon at bounding box center [33, 130] width 6 height 6
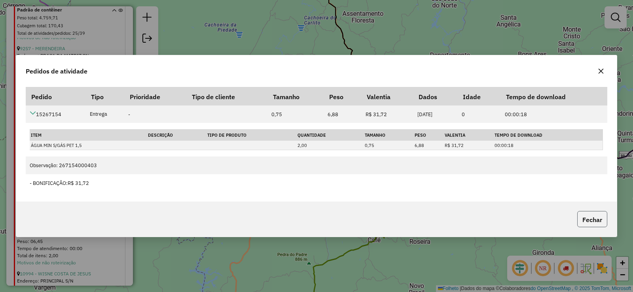
click at [599, 222] on font "Fechar" at bounding box center [592, 220] width 20 height 8
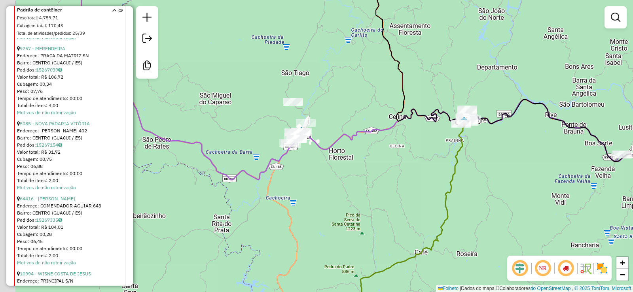
drag, startPoint x: 298, startPoint y: 140, endPoint x: 346, endPoint y: 157, distance: 50.9
click at [346, 157] on div "Janela de atendimento Grau de atendimento Capacidade Transportadoras Veículos C…" at bounding box center [316, 146] width 633 height 292
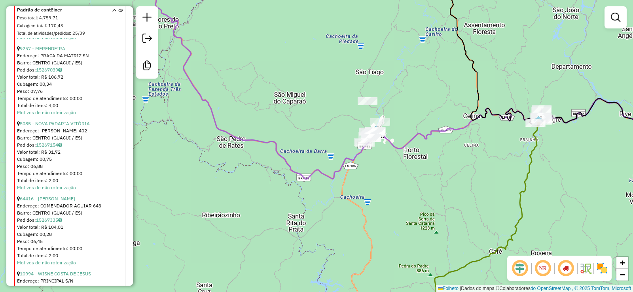
drag, startPoint x: 276, startPoint y: 102, endPoint x: 349, endPoint y: 97, distance: 73.8
click at [349, 97] on div "Janela de atendimento Grau de atendimento Capacidade Transportadoras Veículos C…" at bounding box center [316, 146] width 633 height 292
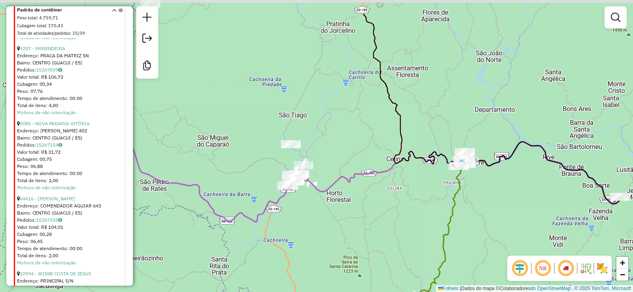
drag, startPoint x: 423, startPoint y: 131, endPoint x: 346, endPoint y: 174, distance: 88.7
click at [346, 174] on icon at bounding box center [341, 118] width 557 height 208
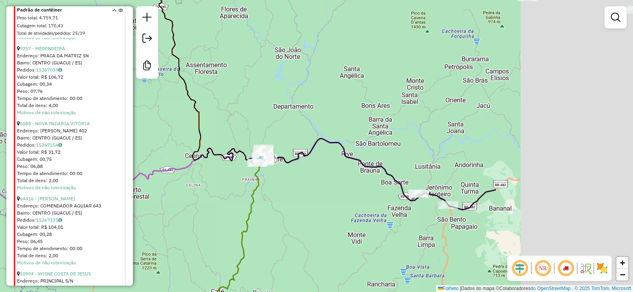
drag, startPoint x: 460, startPoint y: 181, endPoint x: 259, endPoint y: 178, distance: 200.6
click at [259, 178] on icon at bounding box center [326, 229] width 339 height 180
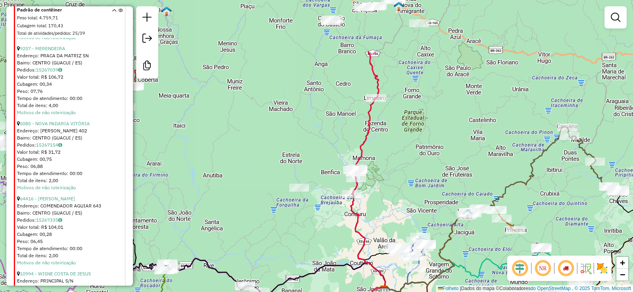
drag, startPoint x: 406, startPoint y: 184, endPoint x: 409, endPoint y: 189, distance: 6.5
click at [409, 189] on div "Janela de atendimento Grau de atendimento Capacidade Transportadoras Veículos C…" at bounding box center [316, 146] width 633 height 292
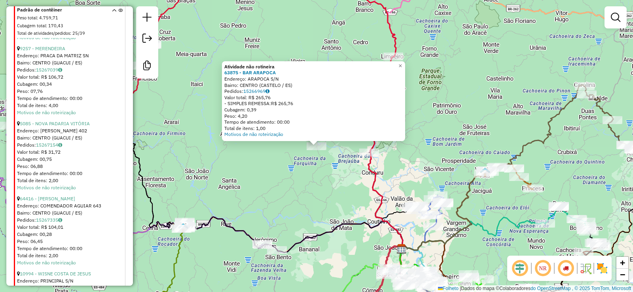
click at [303, 180] on div "Atividade não rotineira 63875 - BAR ARAPOCA Endereço: ARAPOCA S/N Bairro: CENTR…" at bounding box center [316, 146] width 633 height 292
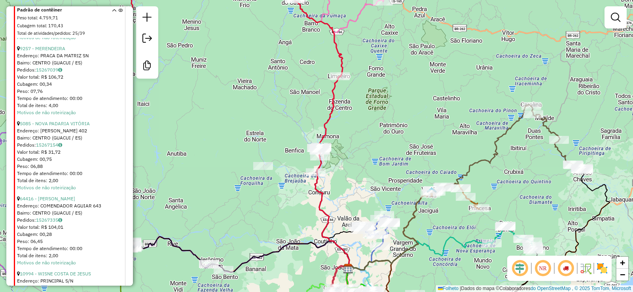
drag, startPoint x: 456, startPoint y: 175, endPoint x: 374, endPoint y: 209, distance: 88.9
click at [385, 209] on div "Janela de atendimento Grau de atendimento Capacidade Transportadoras Veículos C…" at bounding box center [316, 146] width 633 height 292
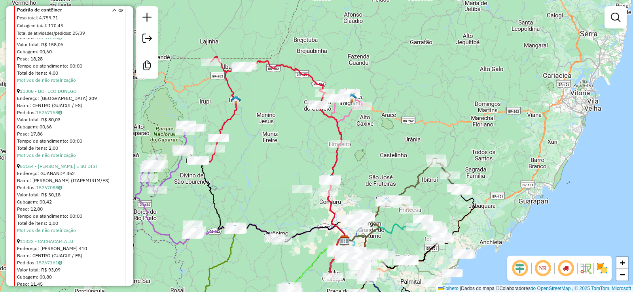
scroll to position [3558, 0]
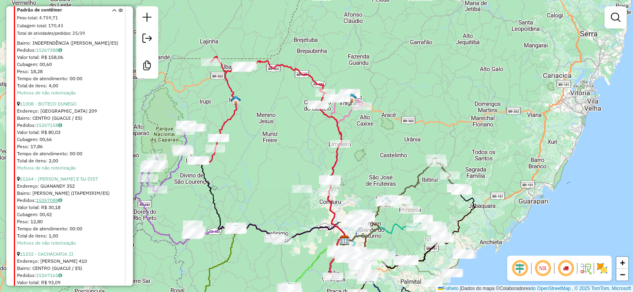
click at [62, 198] on icon at bounding box center [60, 200] width 4 height 5
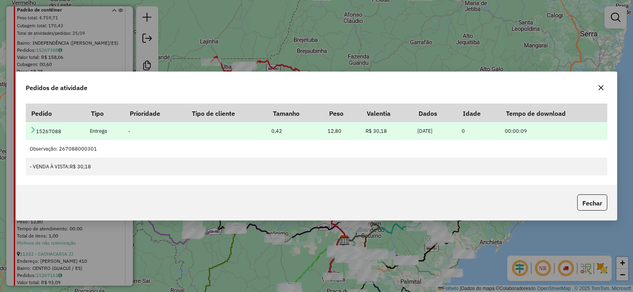
click at [29, 131] on td "15267088" at bounding box center [56, 131] width 60 height 18
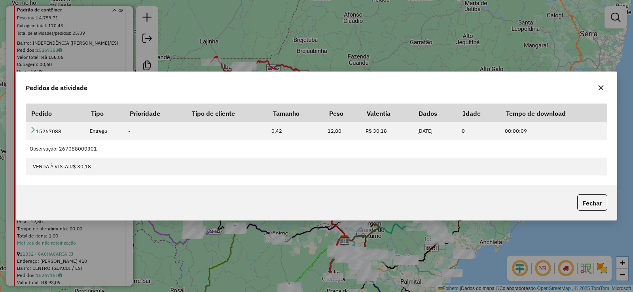
click at [600, 91] on button "button" at bounding box center [601, 87] width 13 height 13
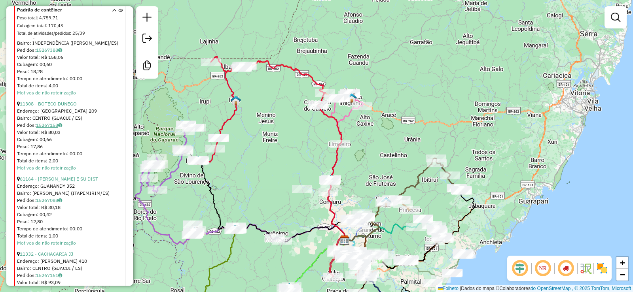
click at [61, 123] on icon at bounding box center [60, 125] width 4 height 5
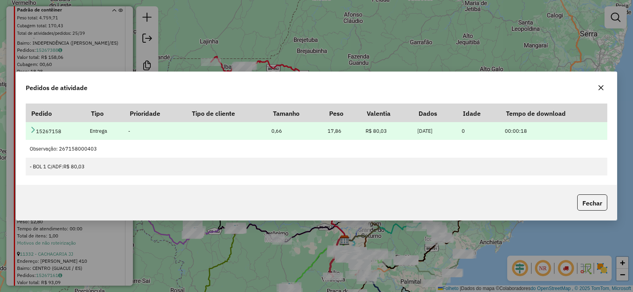
click at [31, 131] on icon at bounding box center [33, 130] width 6 height 6
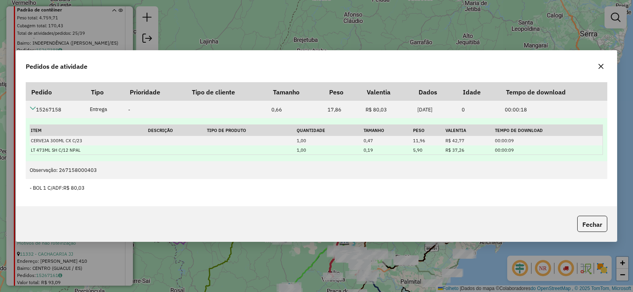
click at [332, 151] on td "1,00" at bounding box center [329, 150] width 67 height 9
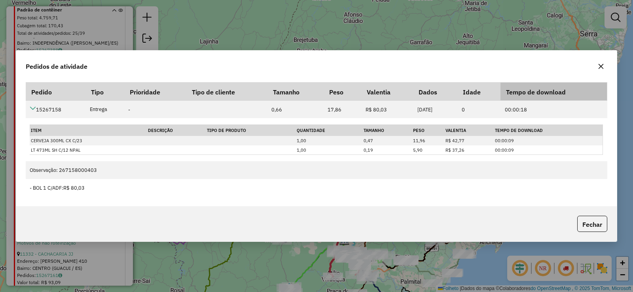
click at [534, 91] on font "Tempo de download" at bounding box center [536, 92] width 60 height 8
click at [596, 70] on button "button" at bounding box center [601, 66] width 13 height 13
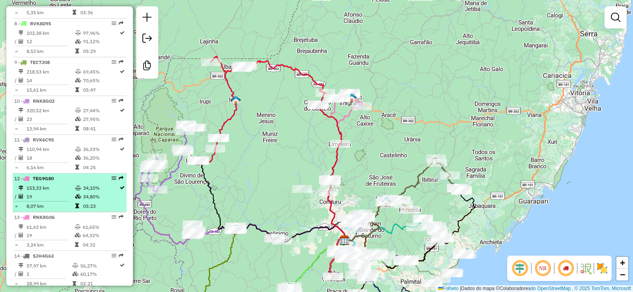
scroll to position [552, 0]
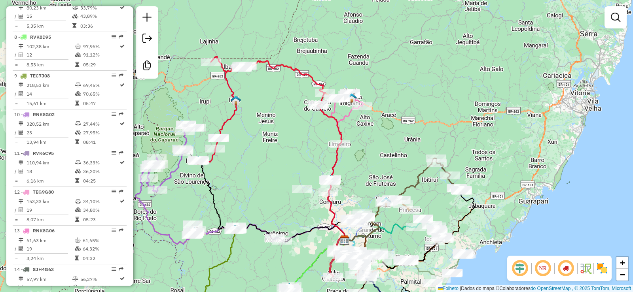
click at [306, 156] on div "Janela de atendimento Grau de atendimento Capacidade Transportadoras Veículos C…" at bounding box center [316, 146] width 633 height 292
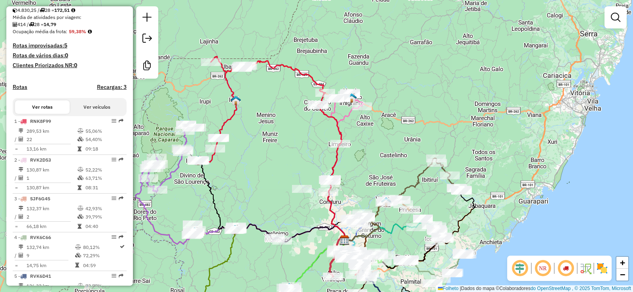
scroll to position [0, 0]
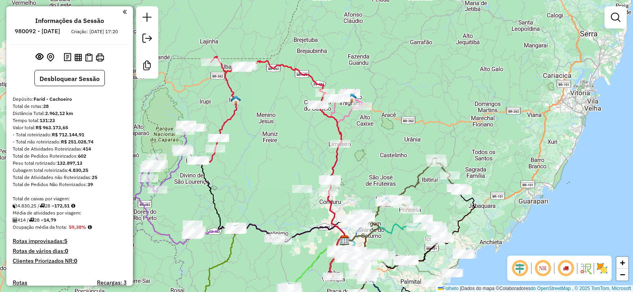
click at [123, 11] on em at bounding box center [125, 11] width 4 height 7
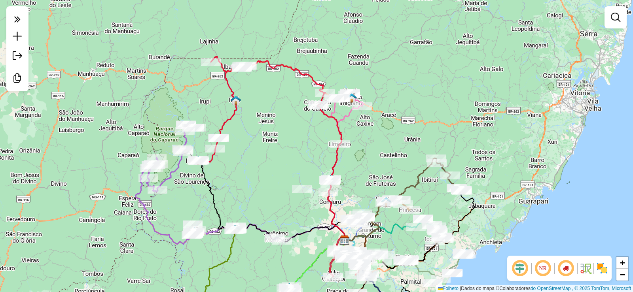
drag, startPoint x: 506, startPoint y: 0, endPoint x: 381, endPoint y: 32, distance: 129.3
click at [381, 32] on div "Janela de atendimento Grau de atendimento Capacidade Transportadoras Veículos C…" at bounding box center [316, 146] width 633 height 292
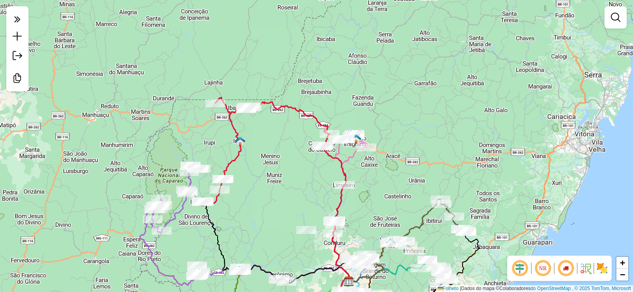
drag, startPoint x: 261, startPoint y: 144, endPoint x: 262, endPoint y: 192, distance: 48.7
click at [261, 193] on div "Janela de atendimento Grau de atendimento Capacidade Transportadoras Veículos C…" at bounding box center [316, 146] width 633 height 292
